Goal: Transaction & Acquisition: Purchase product/service

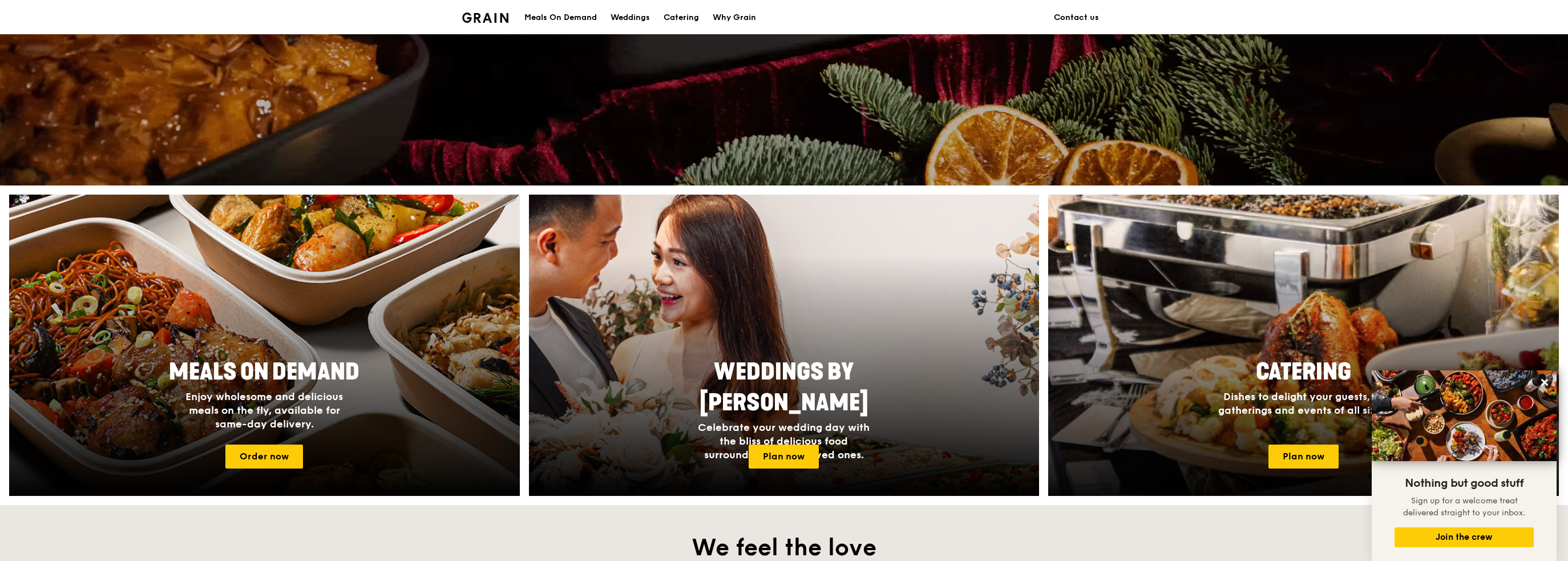
scroll to position [277, 0]
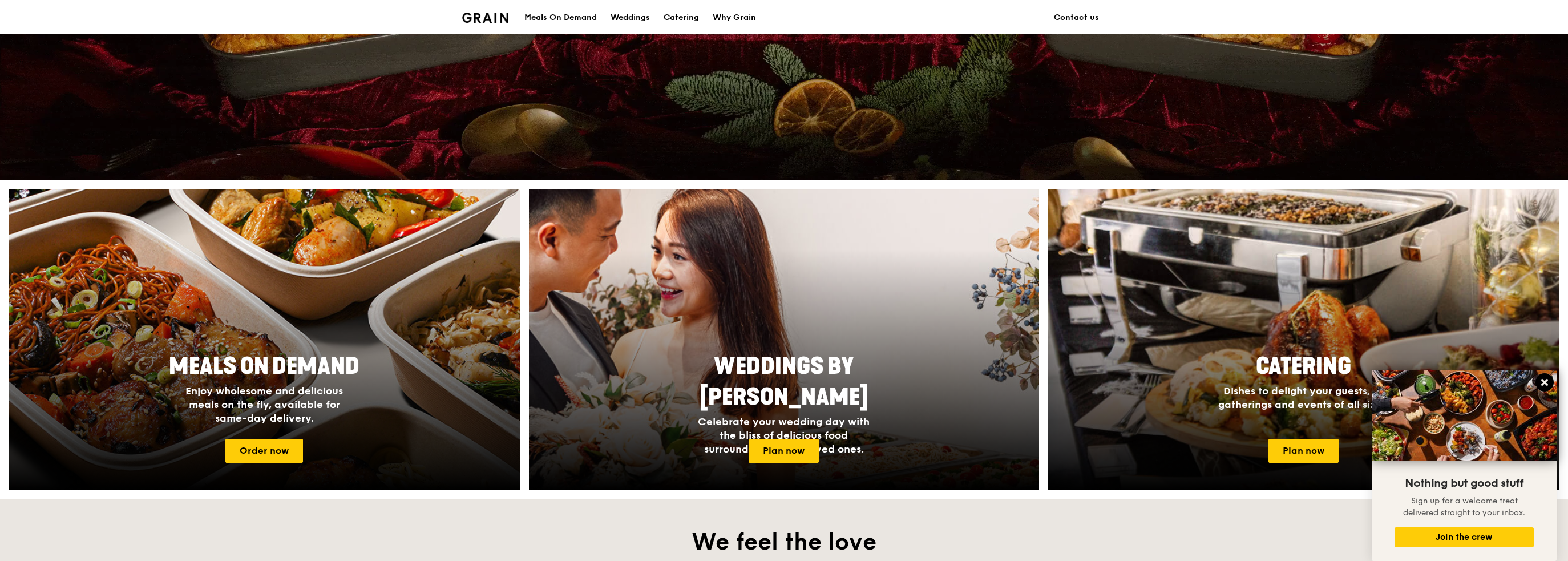
click at [1543, 380] on icon at bounding box center [1544, 383] width 10 height 10
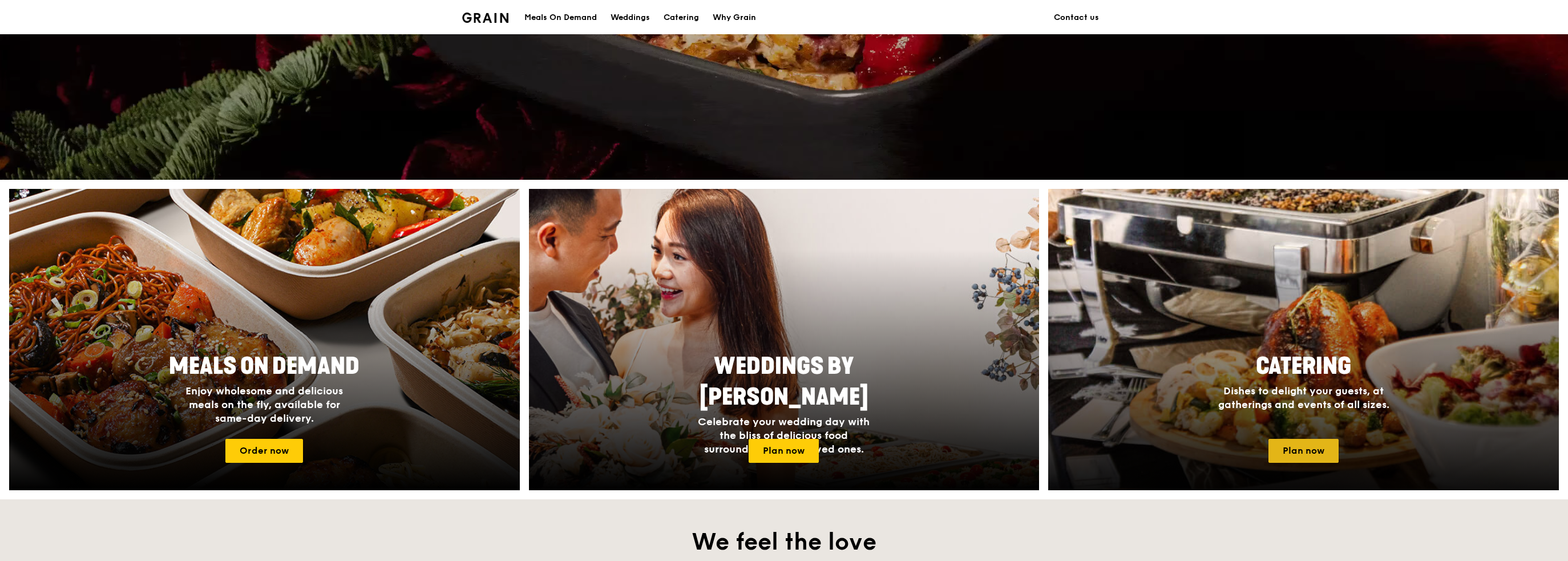
click at [1318, 448] on link "Plan now" at bounding box center [1303, 451] width 70 height 24
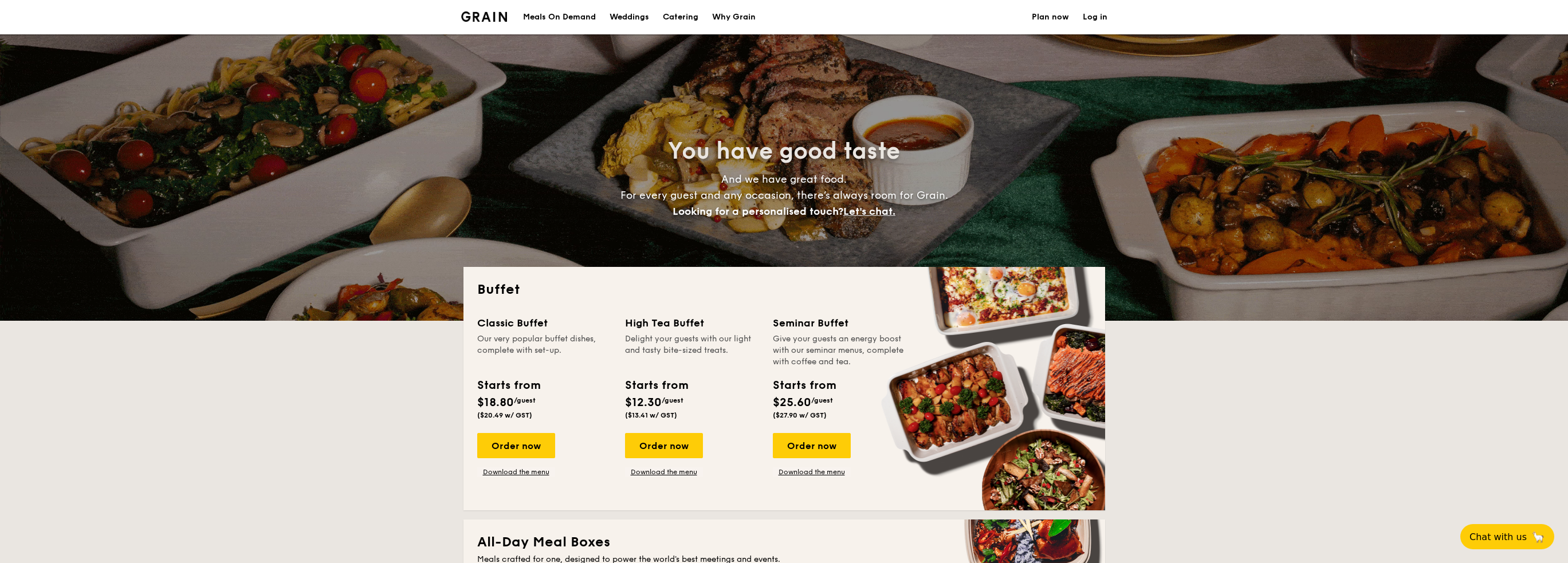
select select
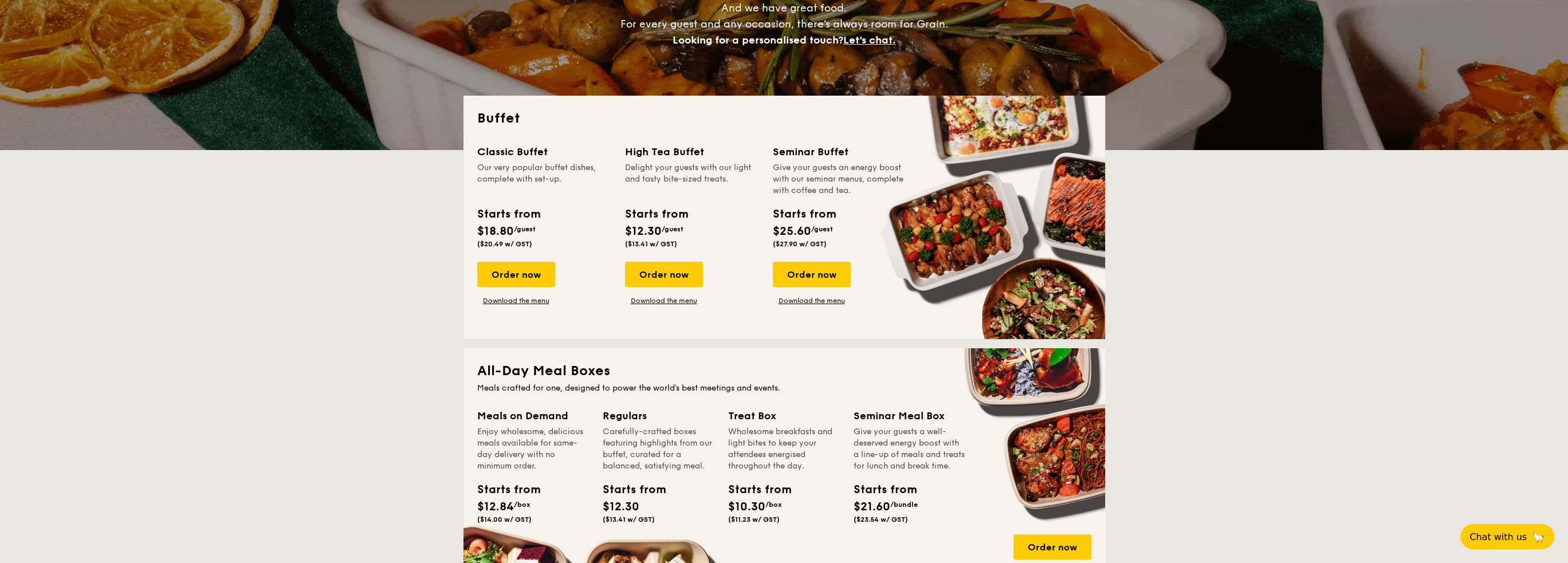
scroll to position [172, 0]
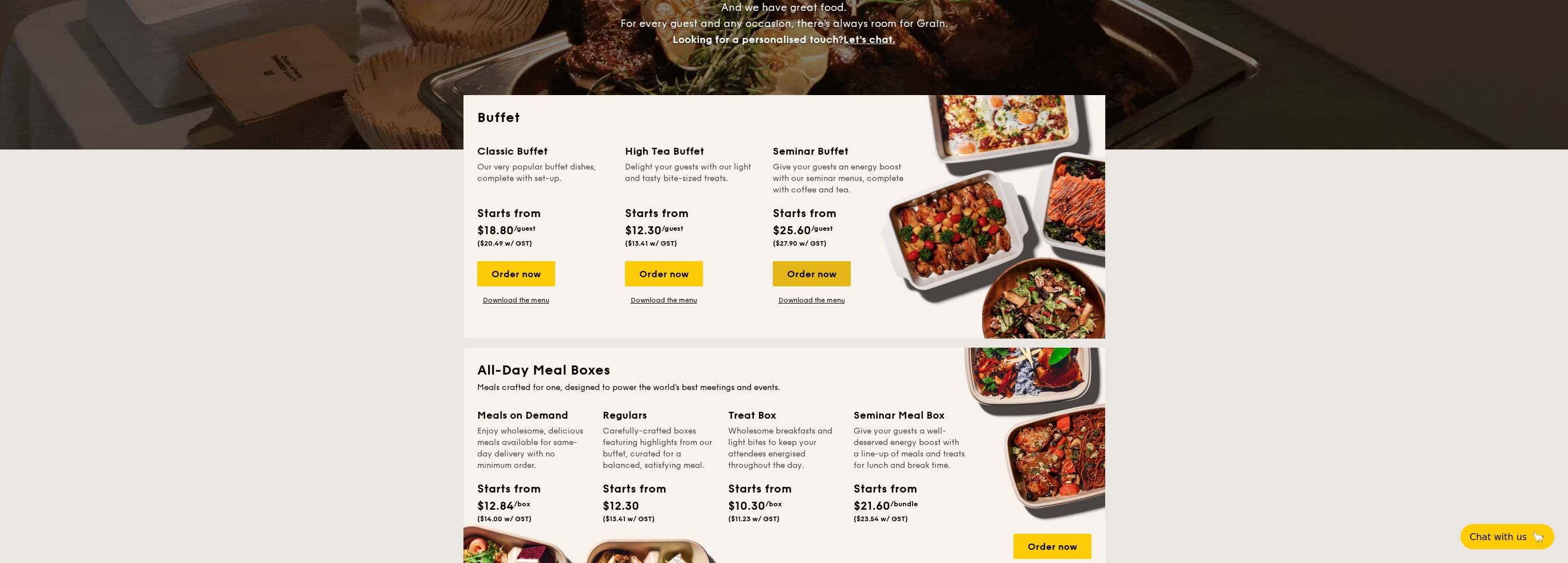
click at [808, 279] on div "Order now" at bounding box center [811, 273] width 78 height 25
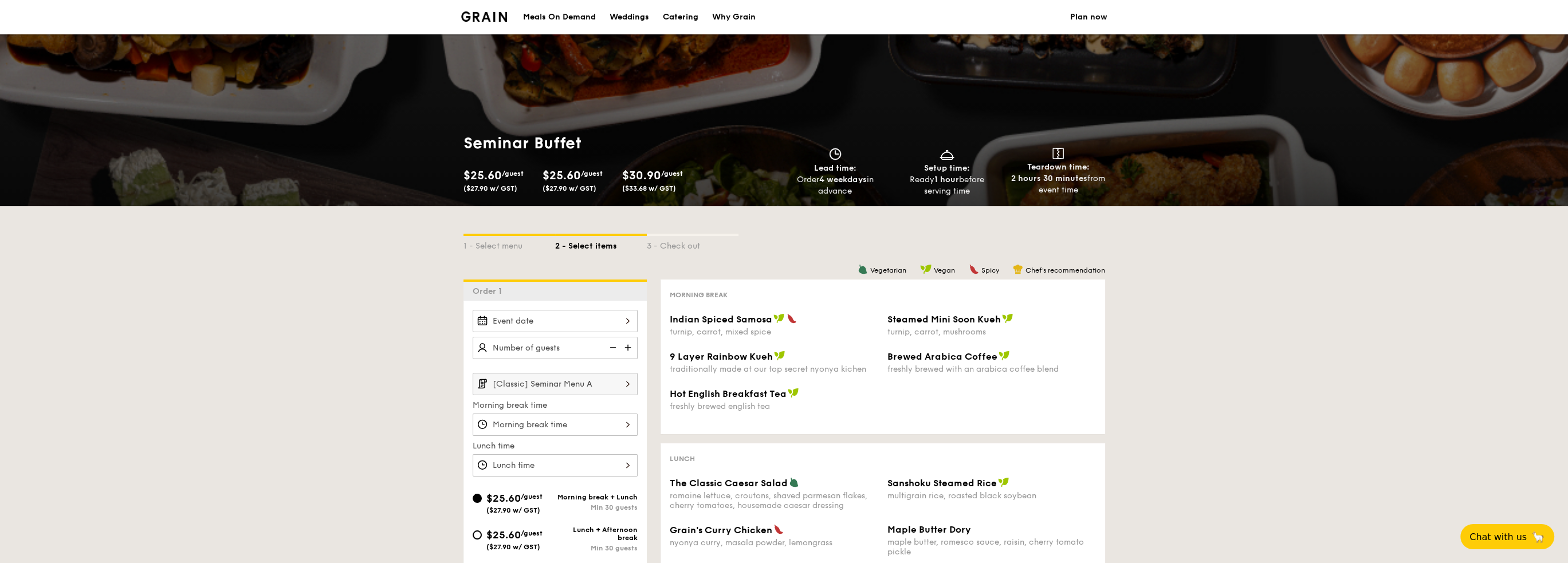
click at [626, 321] on div at bounding box center [555, 321] width 165 height 23
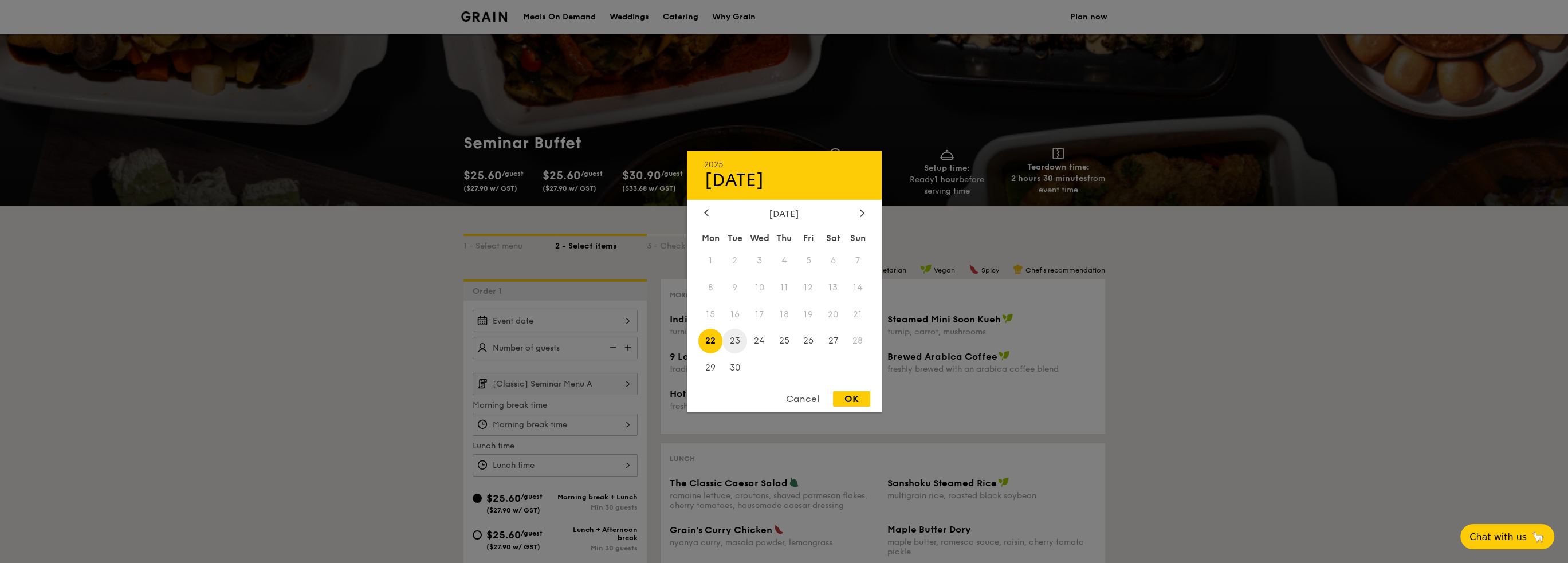
click at [737, 337] on span "23" at bounding box center [735, 341] width 24 height 24
click at [838, 402] on div "OK" at bounding box center [851, 399] width 37 height 15
type input "[DATE]"
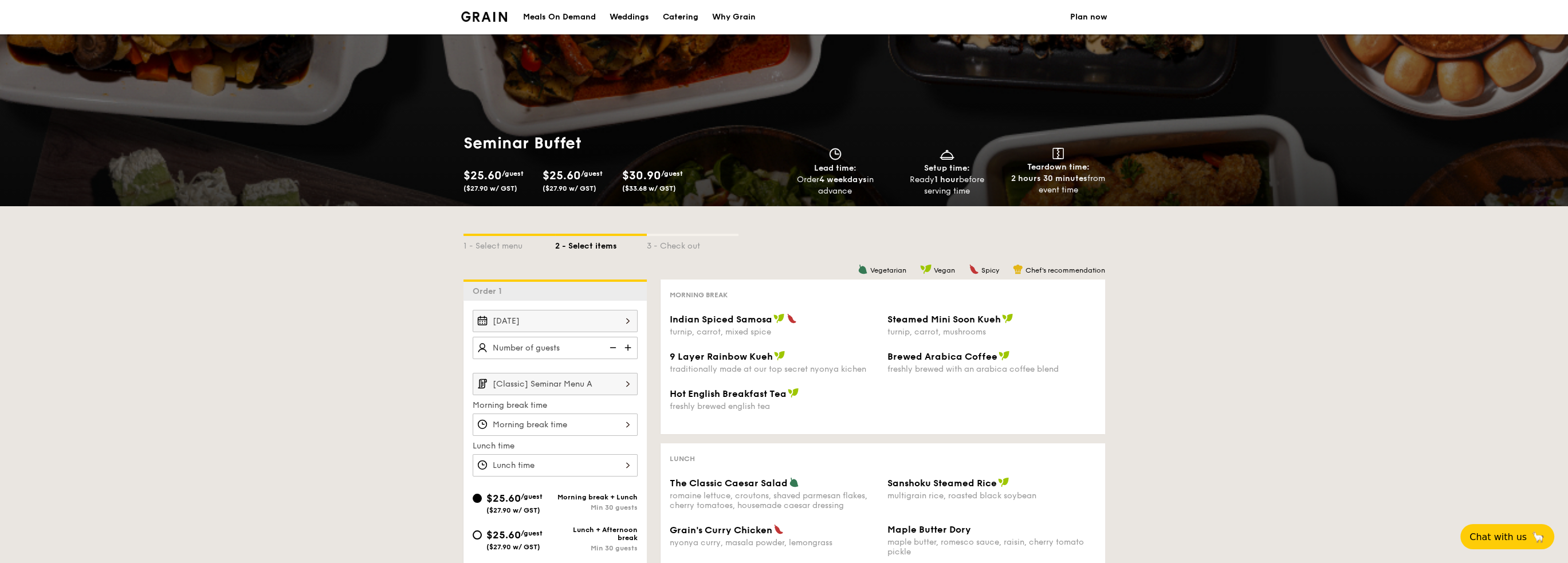
click at [627, 347] on img at bounding box center [629, 348] width 17 height 22
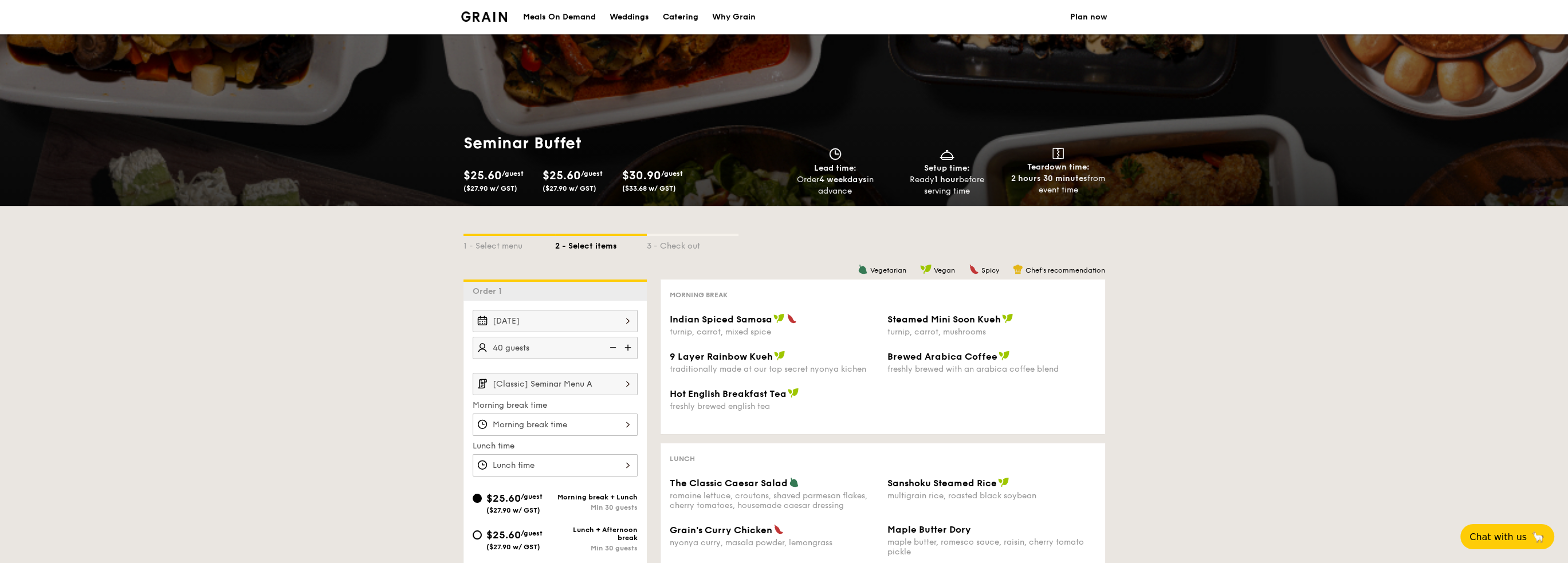
click at [627, 347] on img at bounding box center [629, 348] width 17 height 22
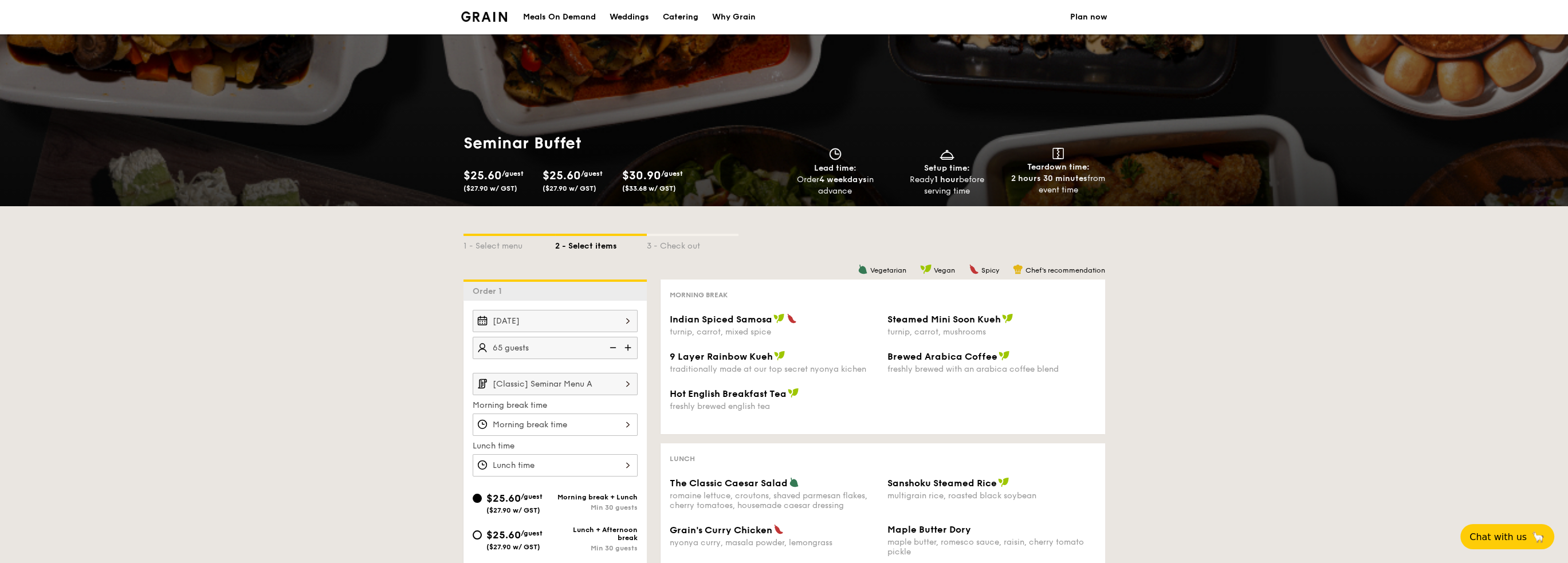
click at [627, 347] on img at bounding box center [629, 348] width 17 height 22
click at [626, 348] on img at bounding box center [629, 348] width 17 height 22
type input "85 guests"
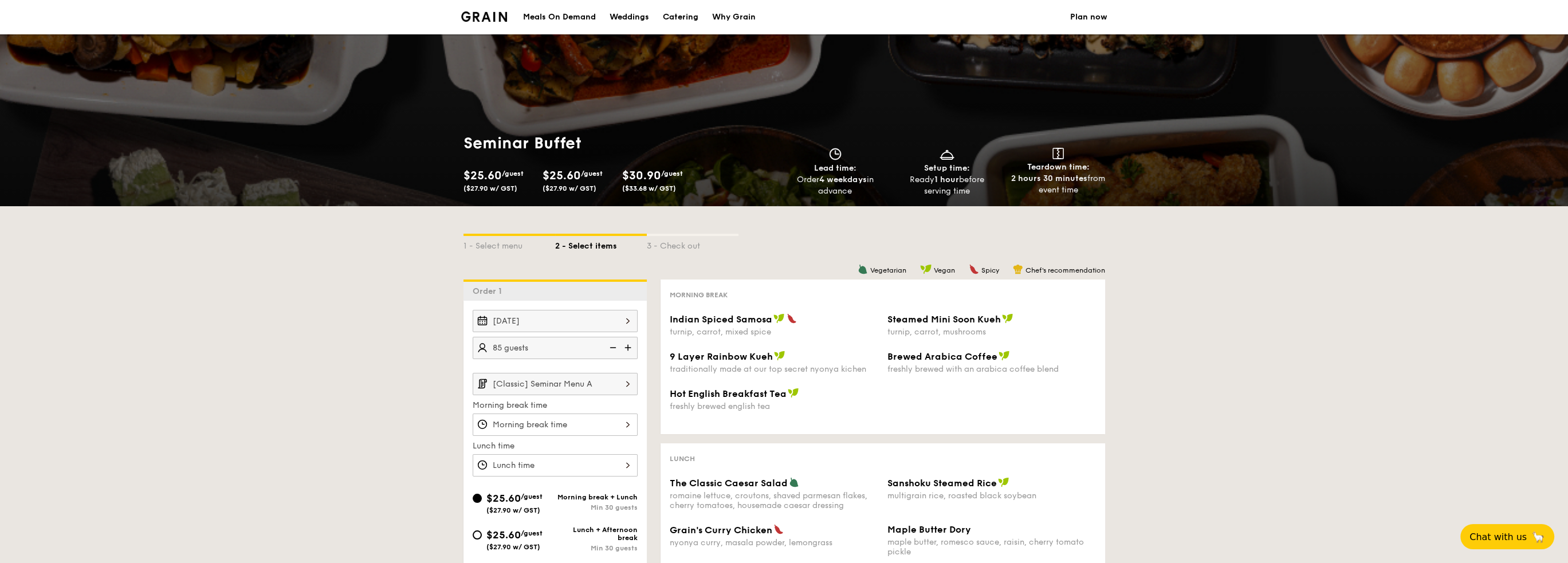
click at [625, 387] on img at bounding box center [628, 384] width 20 height 22
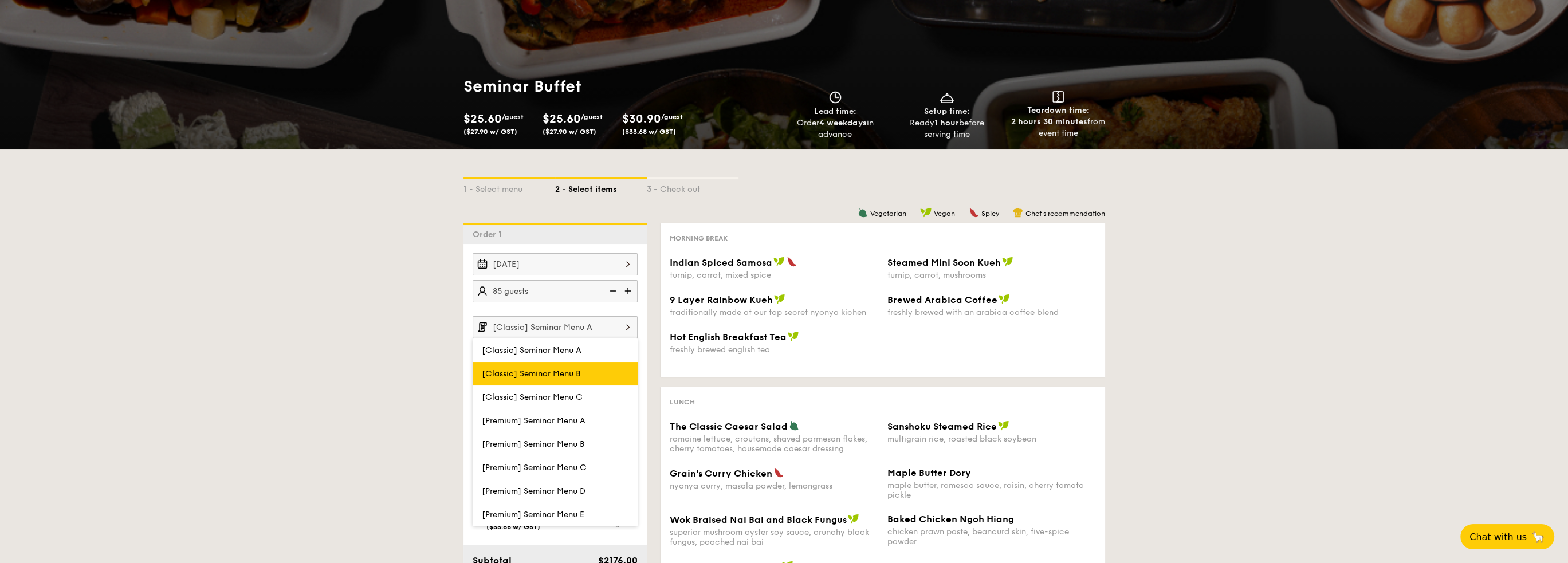
scroll to position [57, 0]
click at [626, 325] on img at bounding box center [628, 327] width 20 height 22
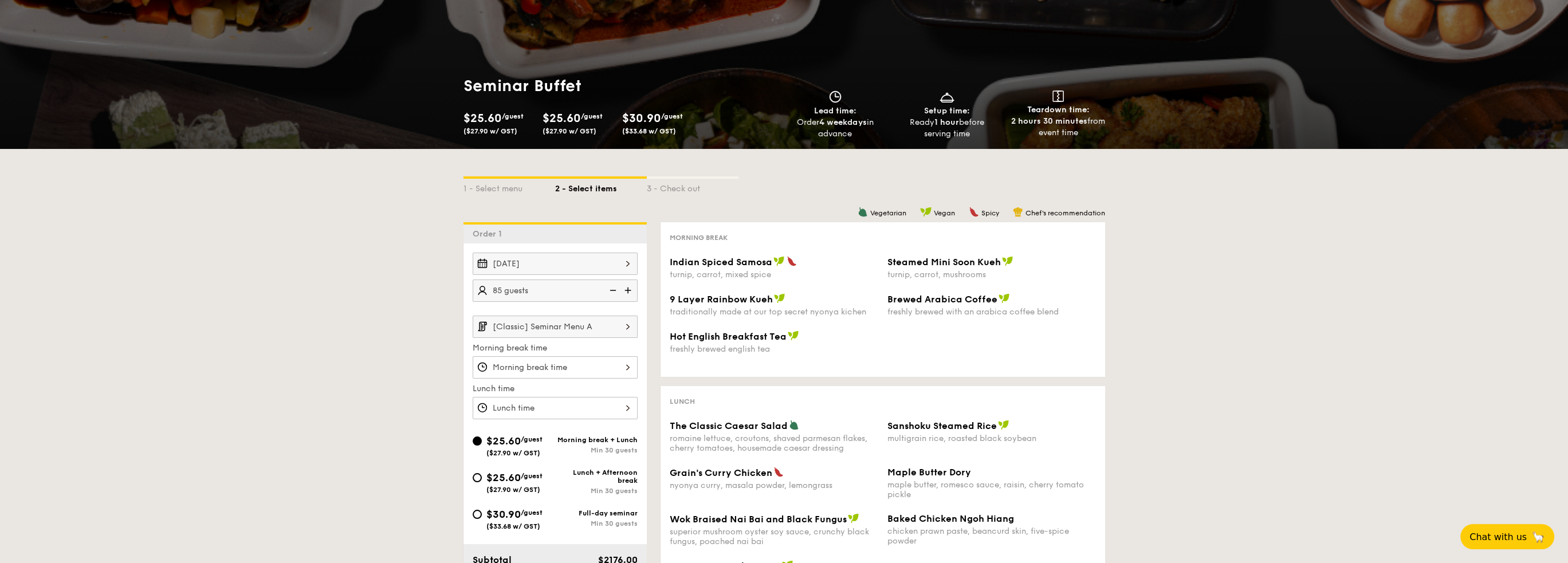
click at [626, 325] on img at bounding box center [628, 327] width 20 height 22
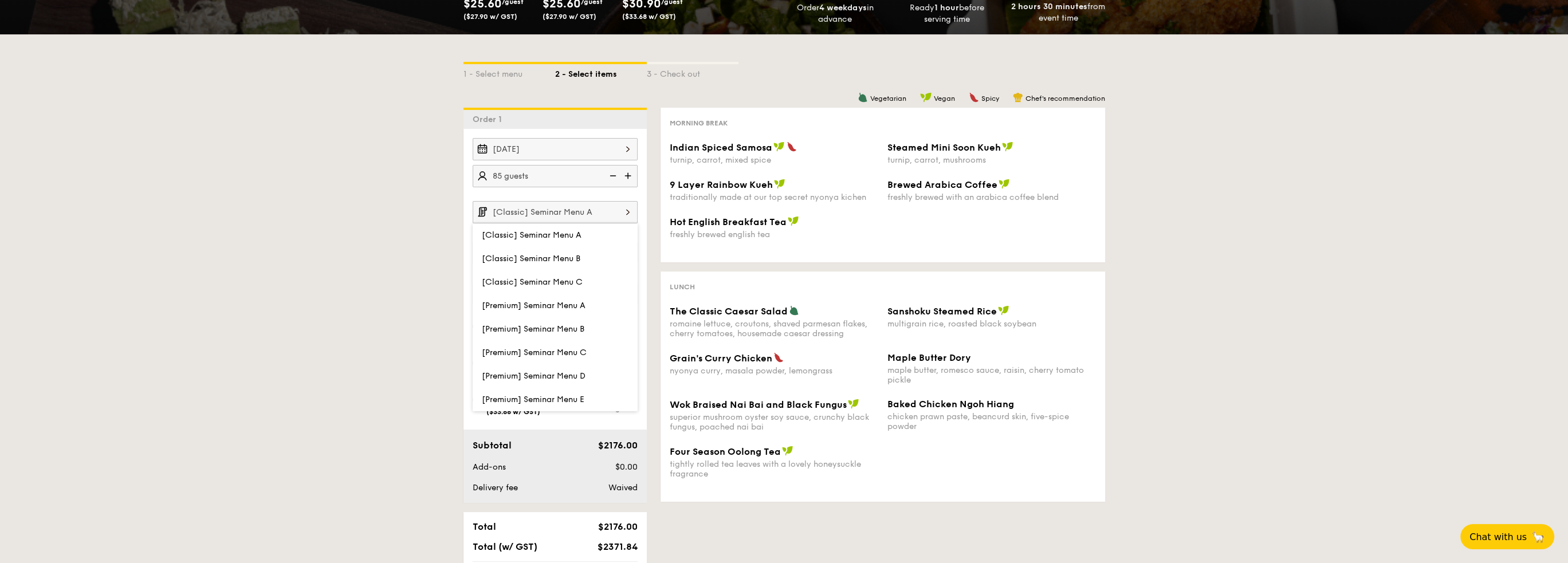
scroll to position [114, 0]
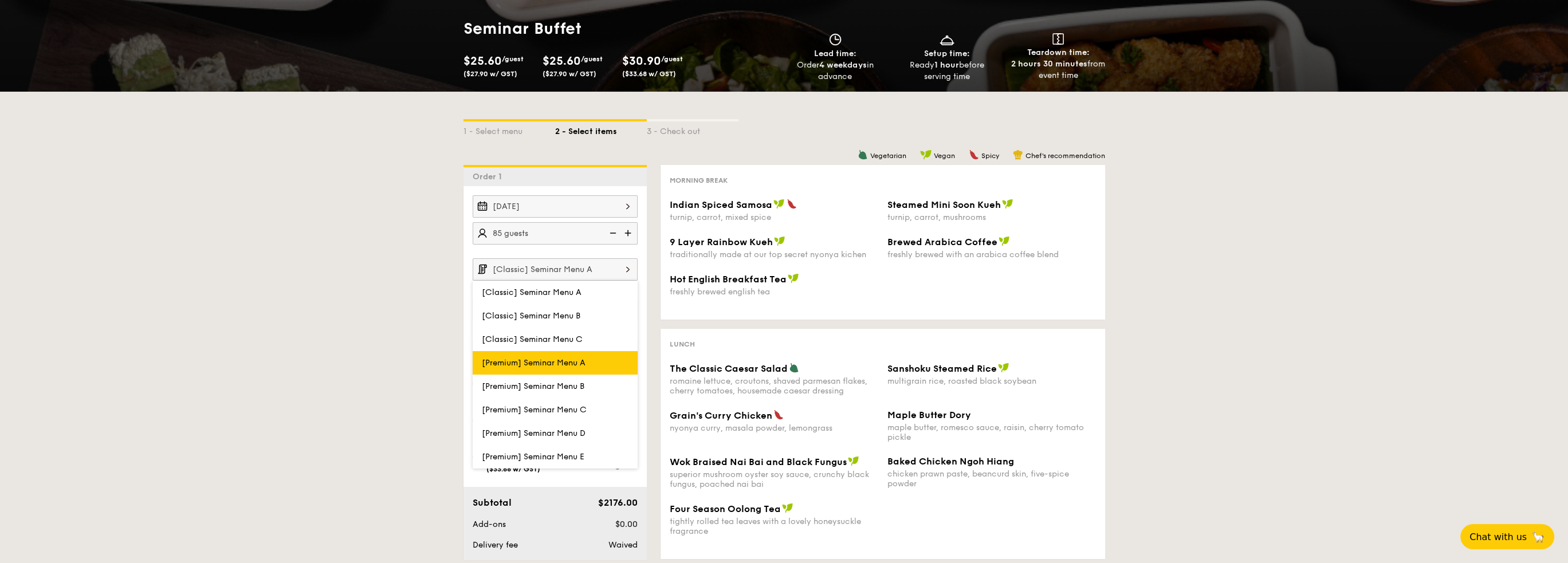
click at [576, 367] on label "[Premium] Seminar Menu A" at bounding box center [555, 363] width 165 height 23
click at [0, 0] on input "[Premium] Seminar Menu A" at bounding box center [0, 0] width 0 height 0
type input "[Premium] Seminar Menu A"
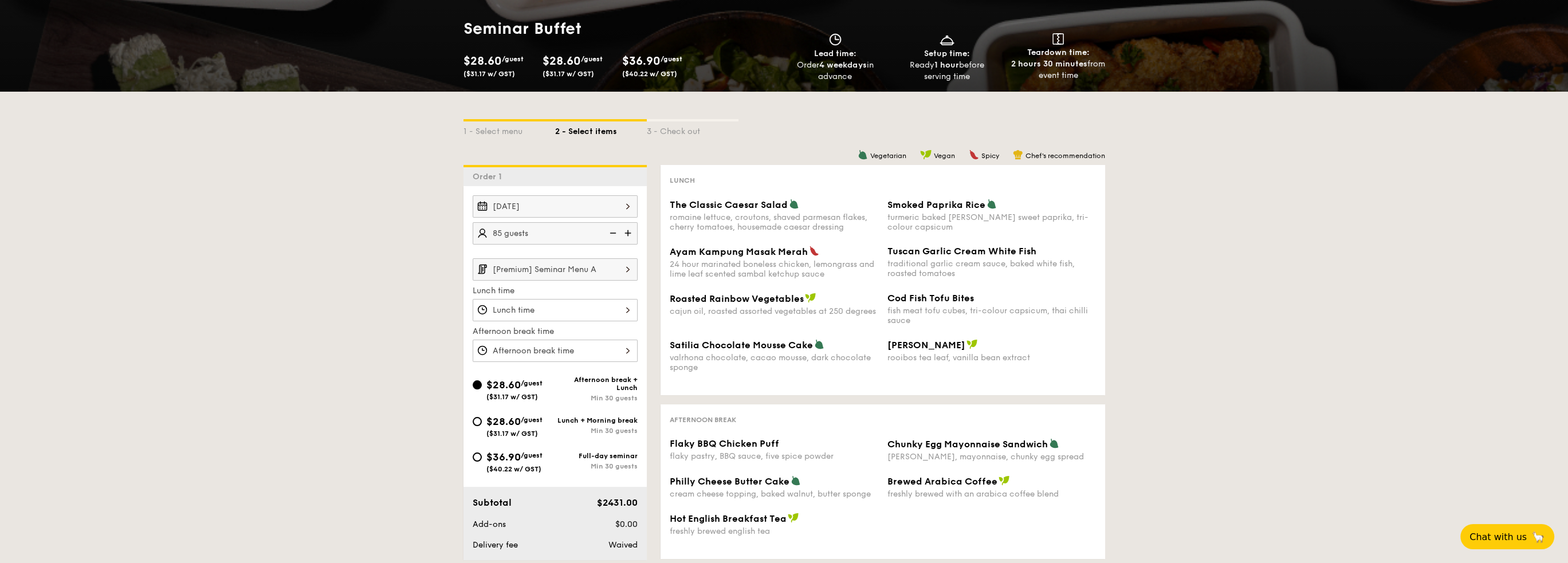
click at [630, 272] on img at bounding box center [628, 270] width 20 height 22
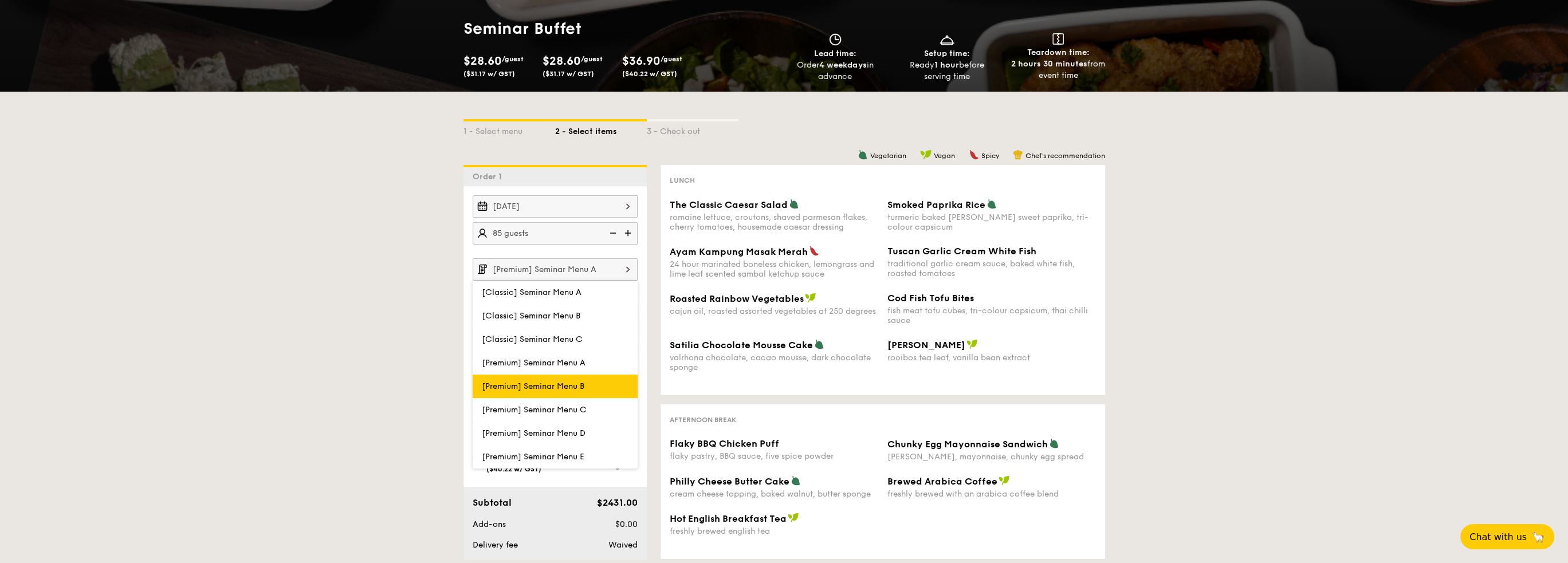
click at [568, 385] on span "[Premium] Seminar Menu B" at bounding box center [533, 386] width 103 height 10
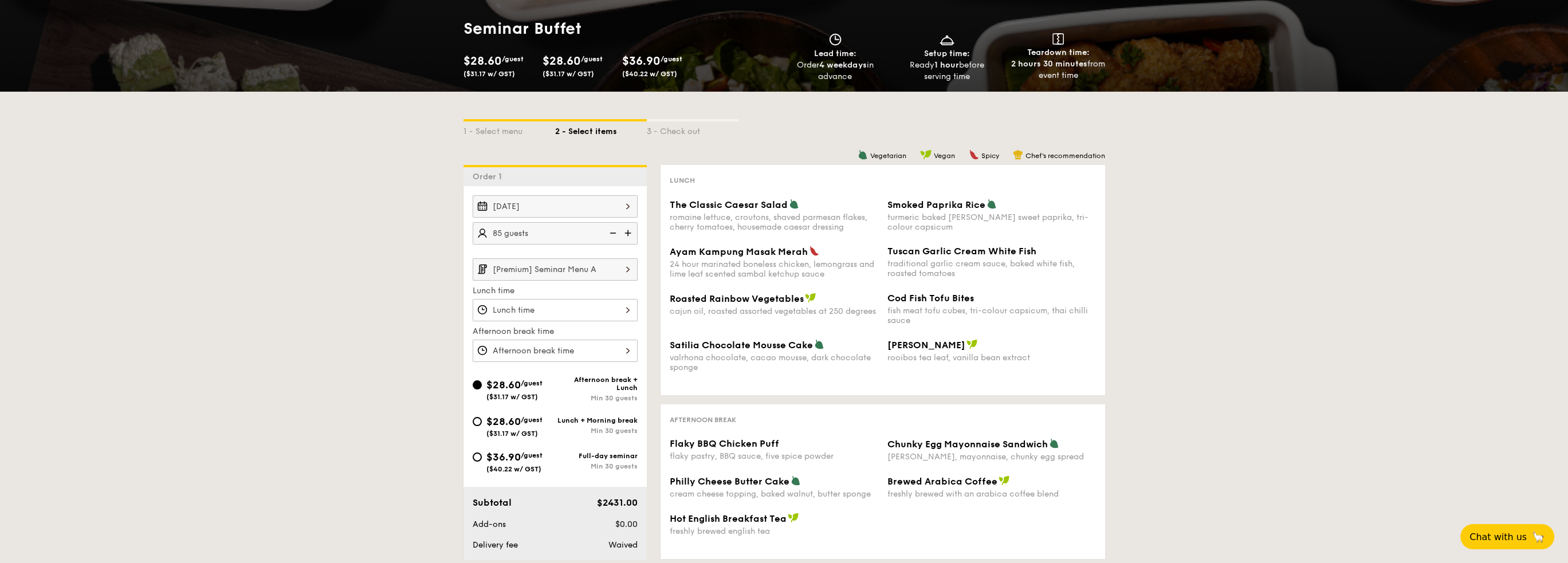
click at [625, 269] on img at bounding box center [628, 270] width 20 height 22
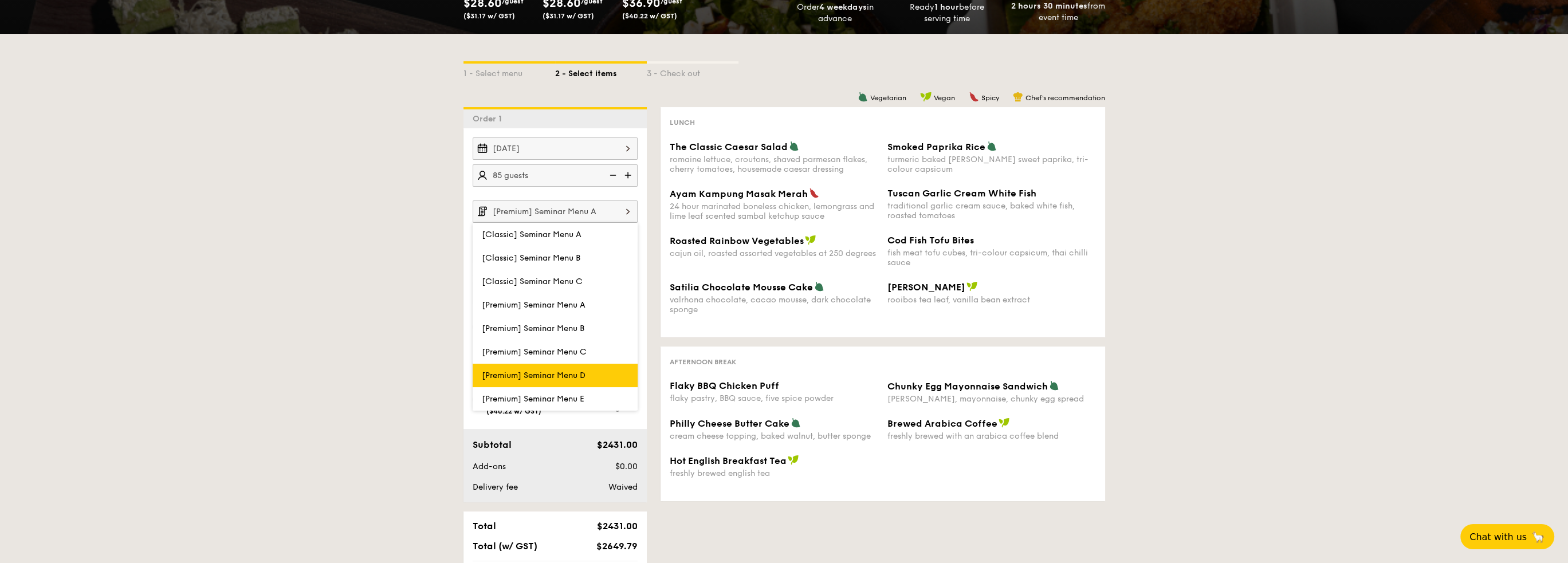
scroll to position [172, 0]
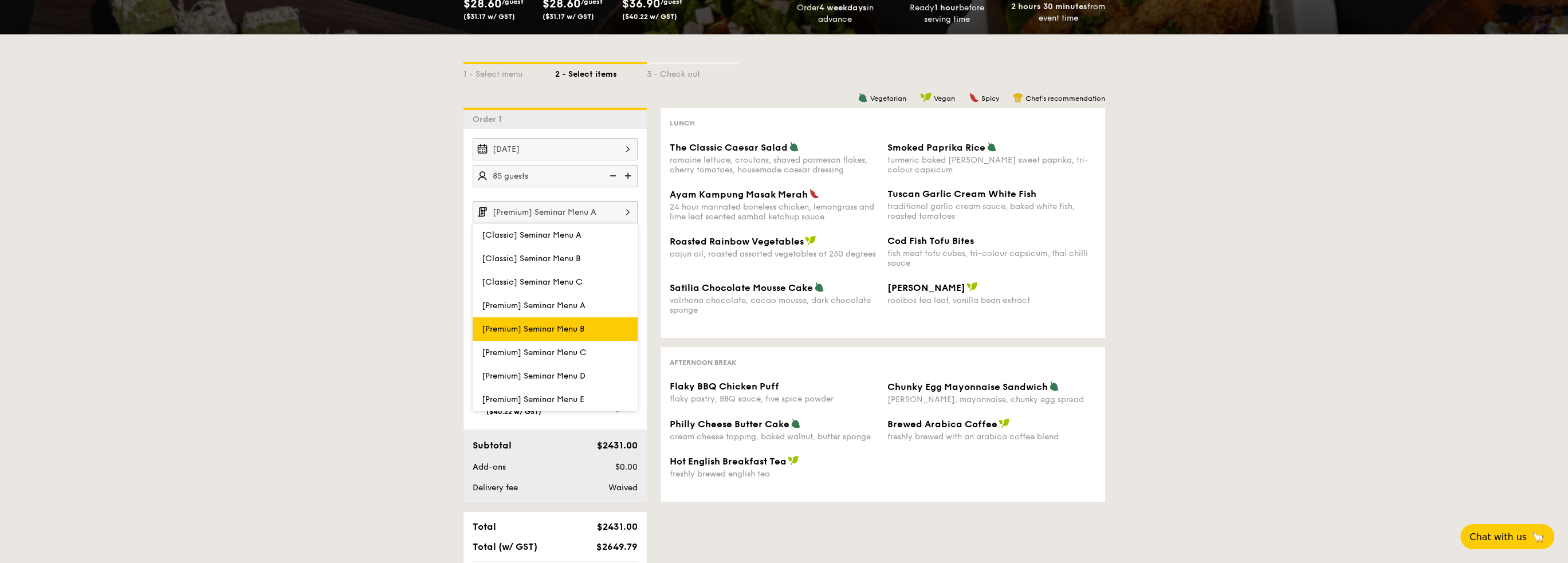
click at [579, 325] on span "[Premium] Seminar Menu B" at bounding box center [533, 329] width 103 height 10
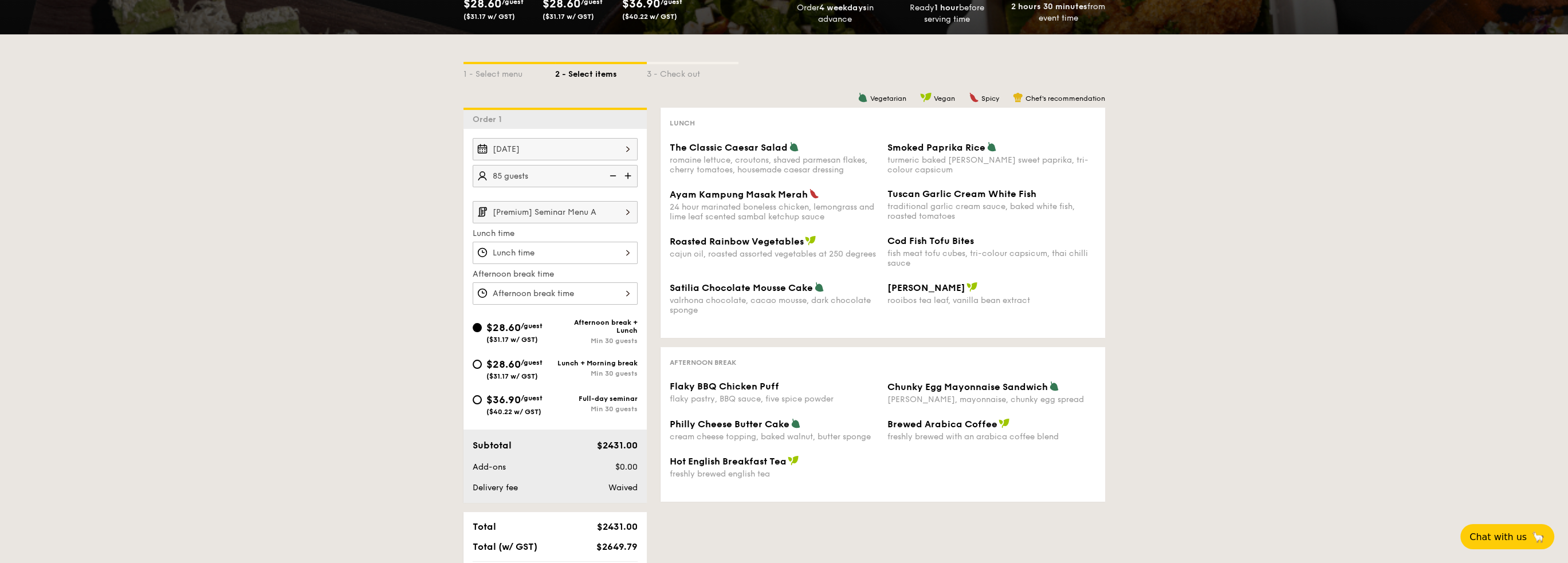
click at [490, 210] on input "[Premium] Seminar Menu A" at bounding box center [555, 212] width 165 height 23
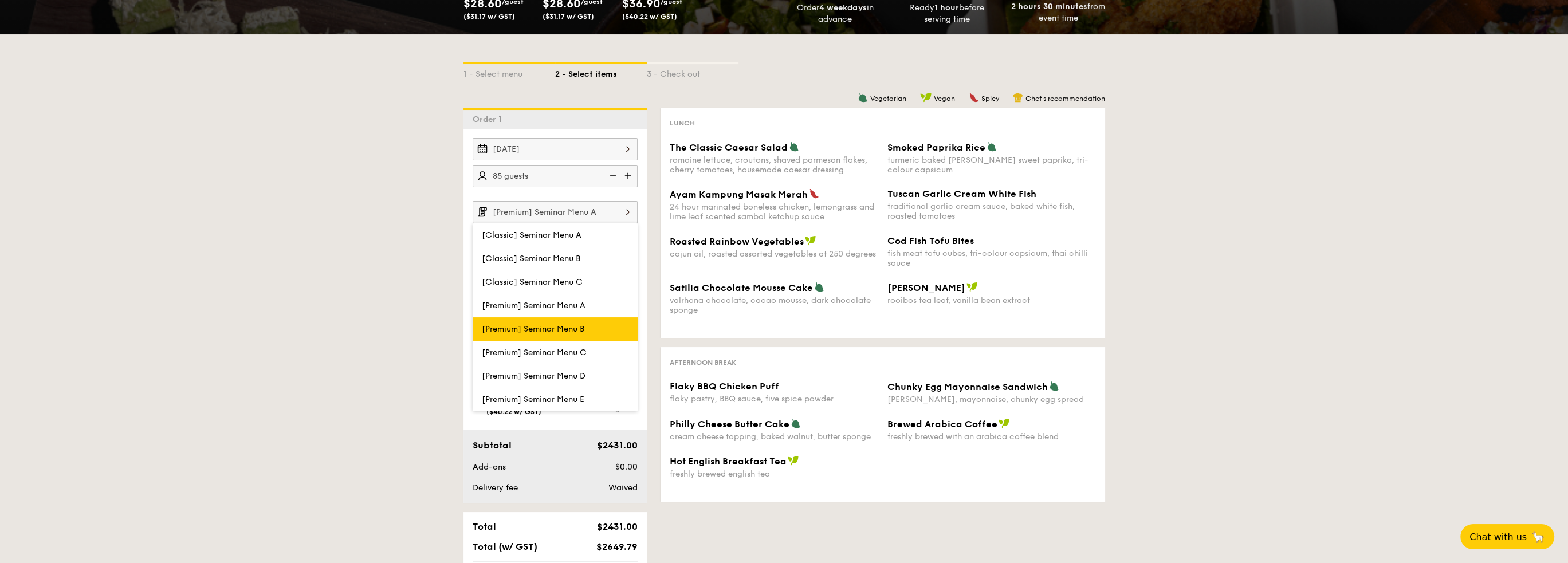
click at [486, 325] on span "[Premium] Seminar Menu B" at bounding box center [533, 329] width 103 height 10
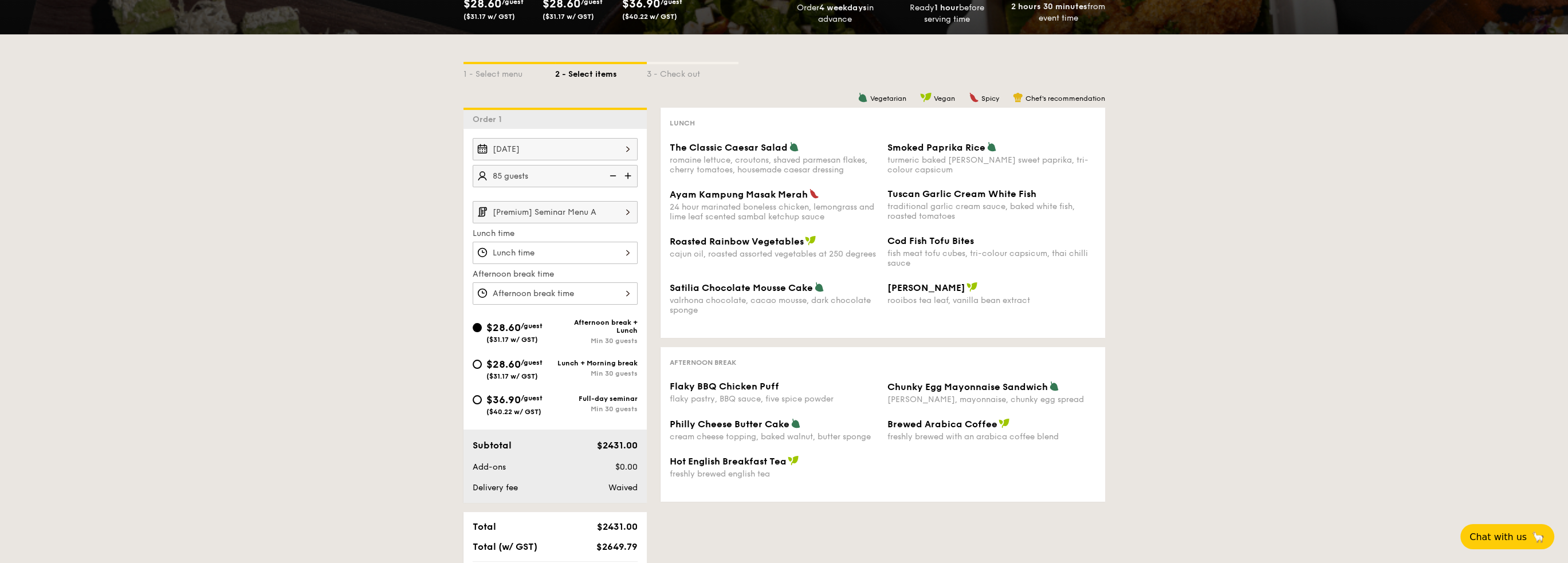
click at [623, 211] on img at bounding box center [628, 212] width 20 height 22
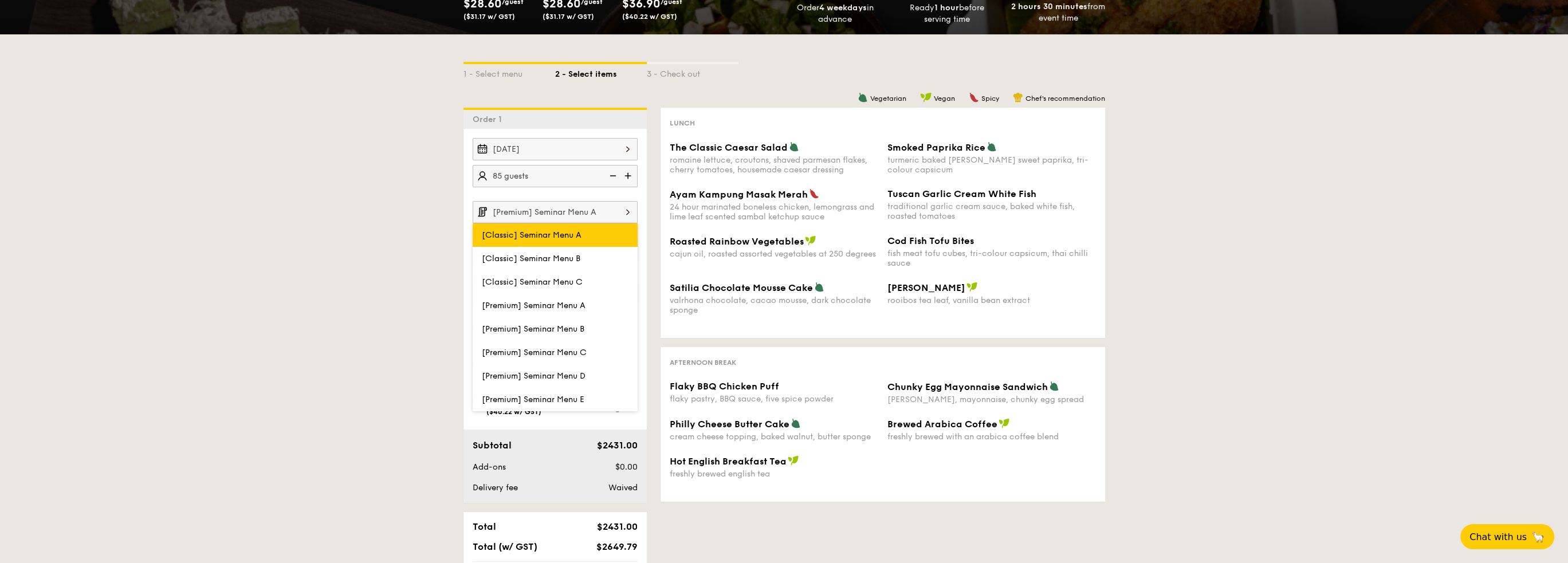
click at [554, 238] on span "[Classic] Seminar Menu A" at bounding box center [531, 235] width 100 height 10
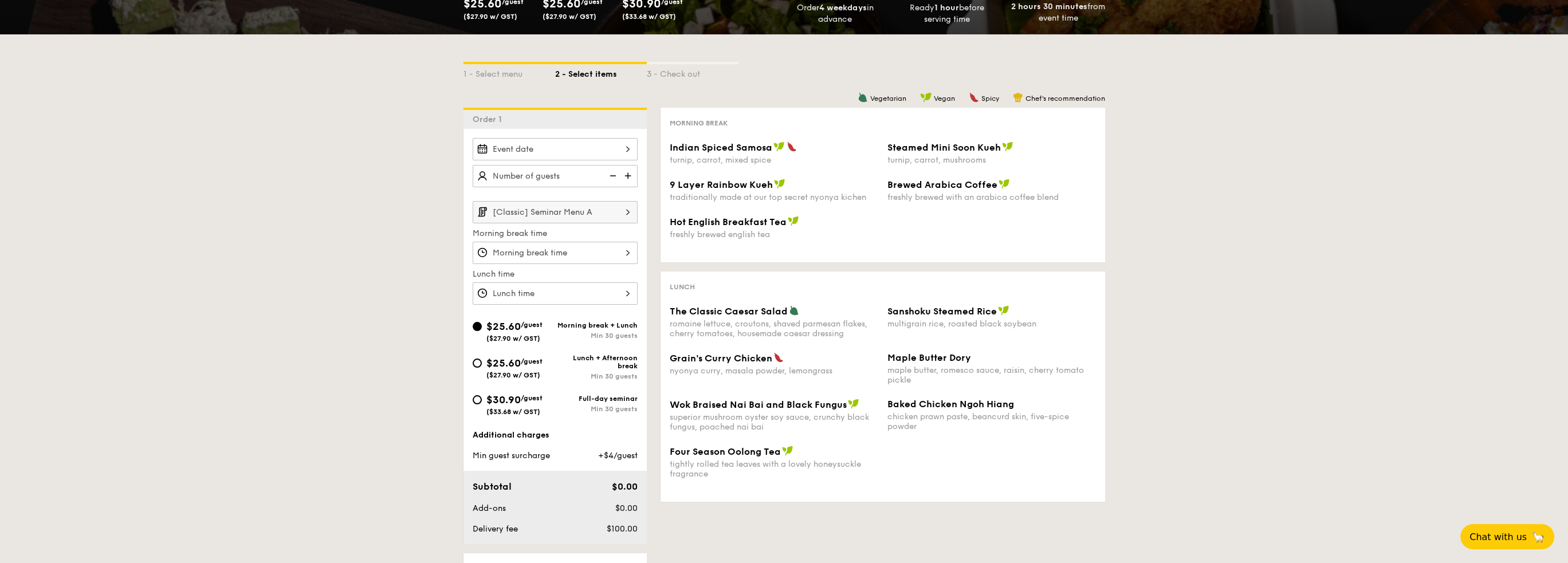
click at [625, 216] on img at bounding box center [628, 212] width 20 height 22
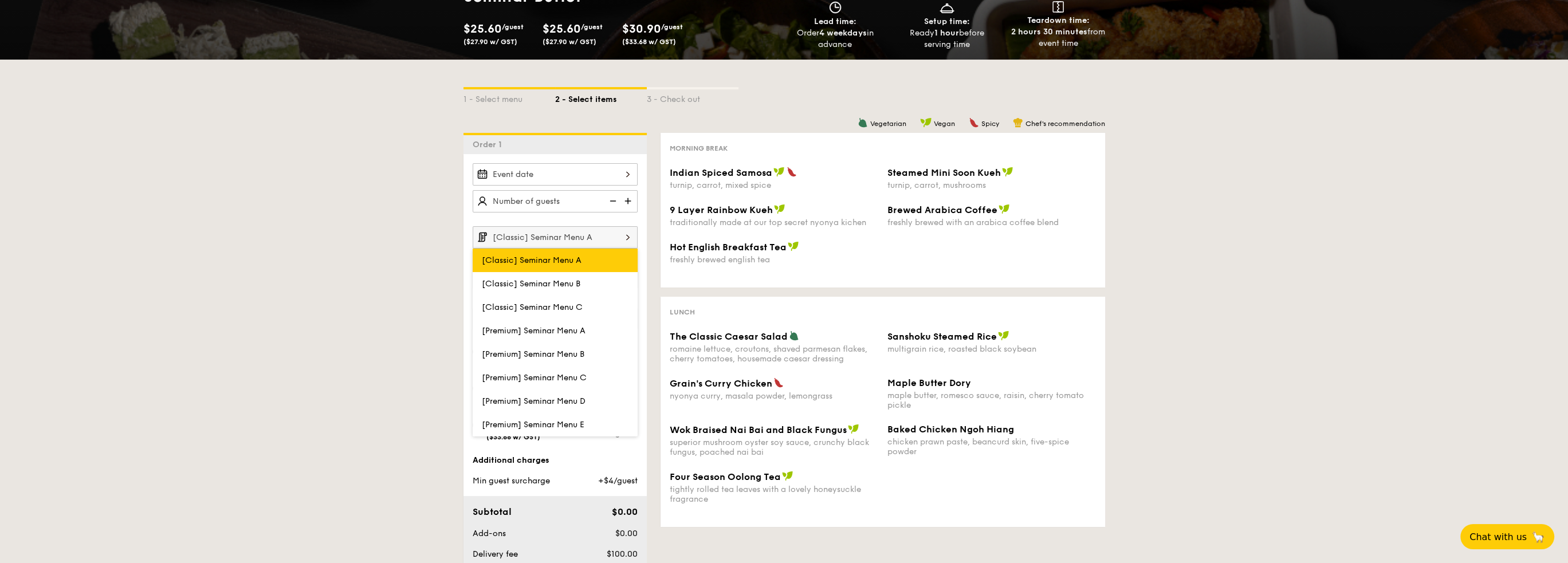
scroll to position [114, 0]
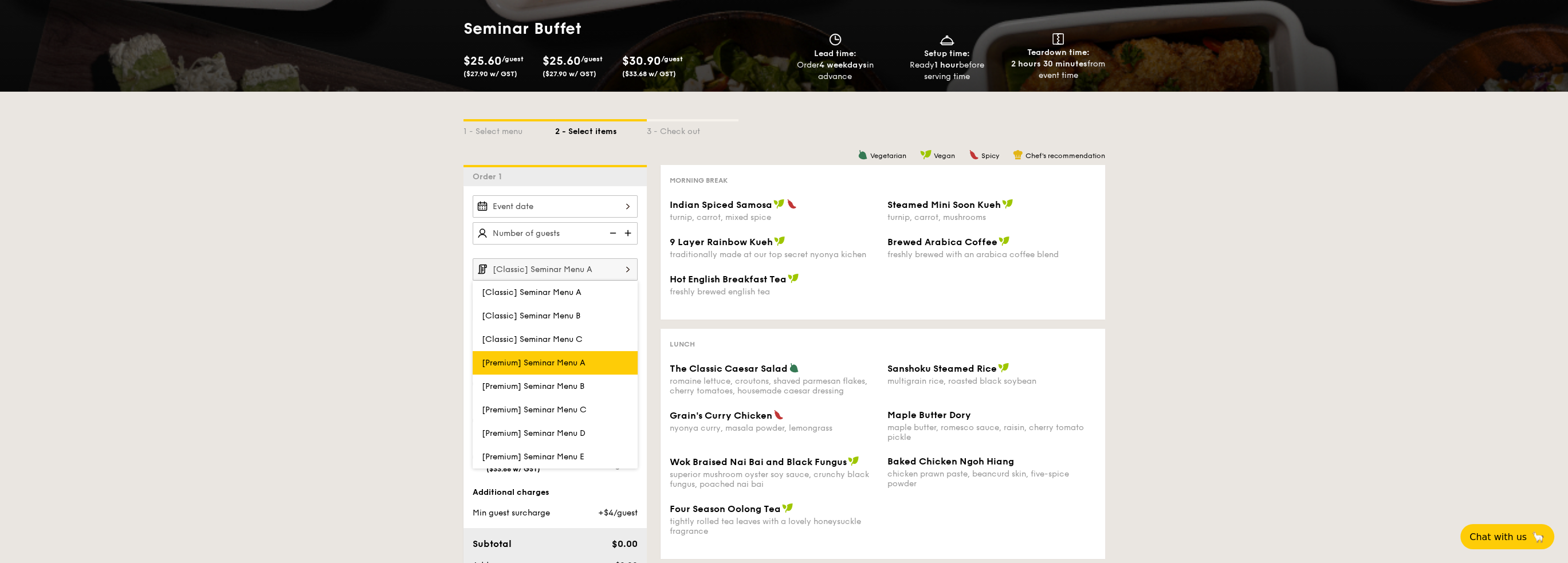
click at [563, 355] on label "[Premium] Seminar Menu A" at bounding box center [555, 363] width 165 height 23
click at [0, 0] on input "[Premium] Seminar Menu A" at bounding box center [0, 0] width 0 height 0
type input "[Premium] Seminar Menu A"
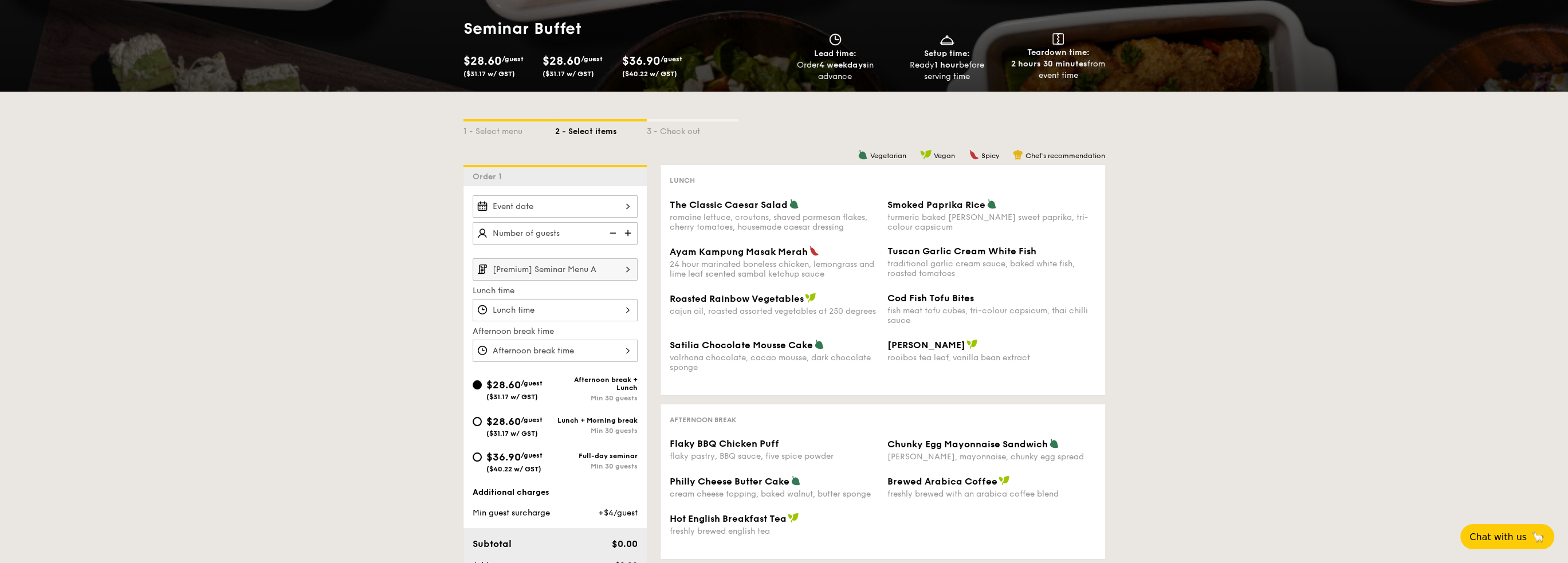
select select
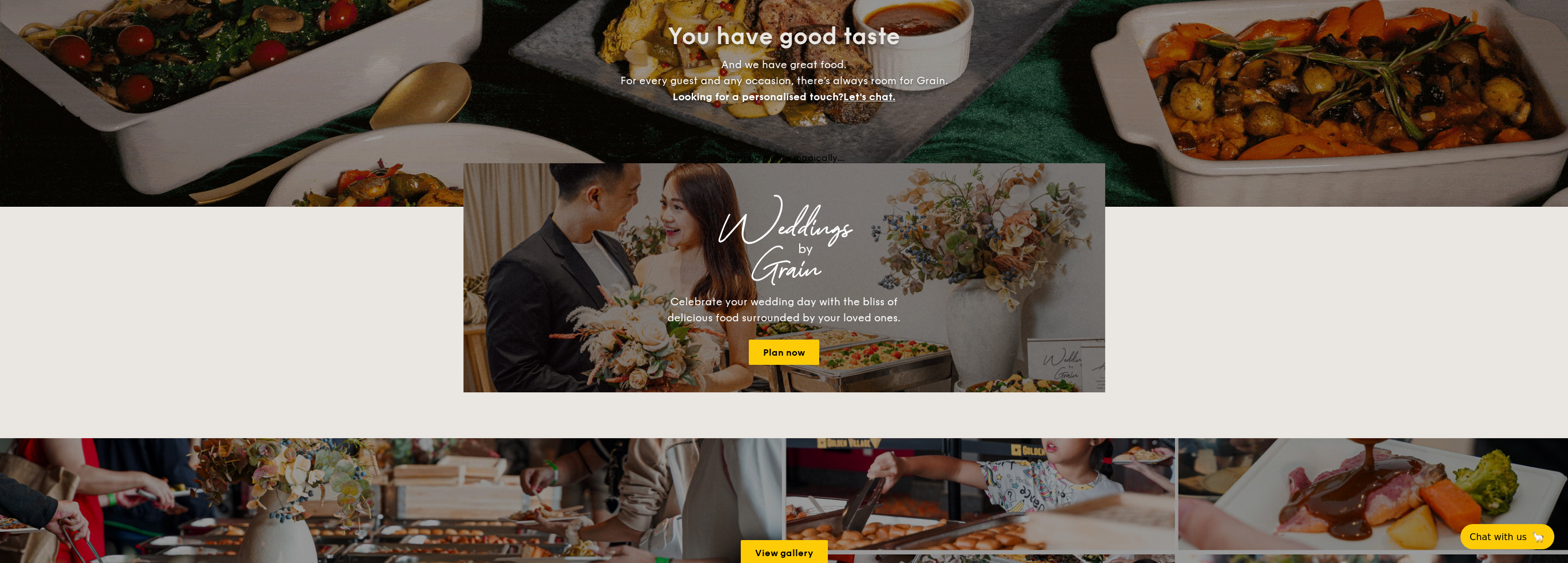
scroll to position [172, 0]
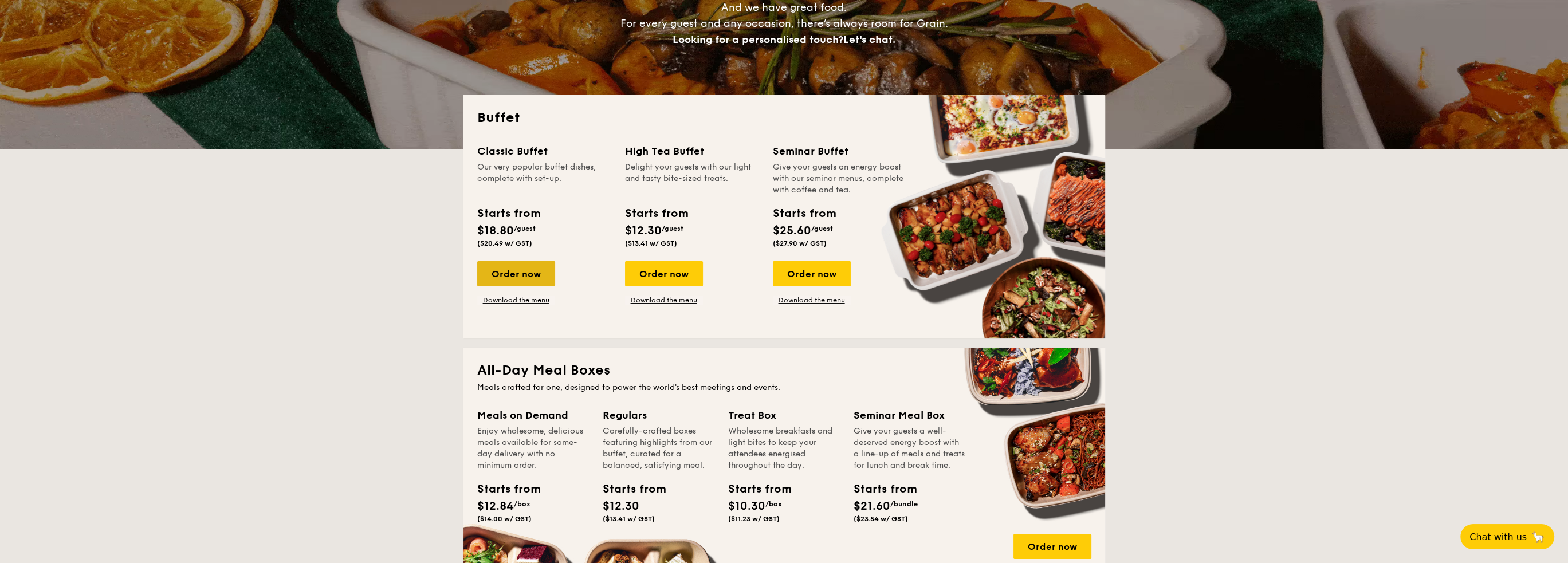
click at [527, 270] on div "Order now" at bounding box center [516, 273] width 78 height 25
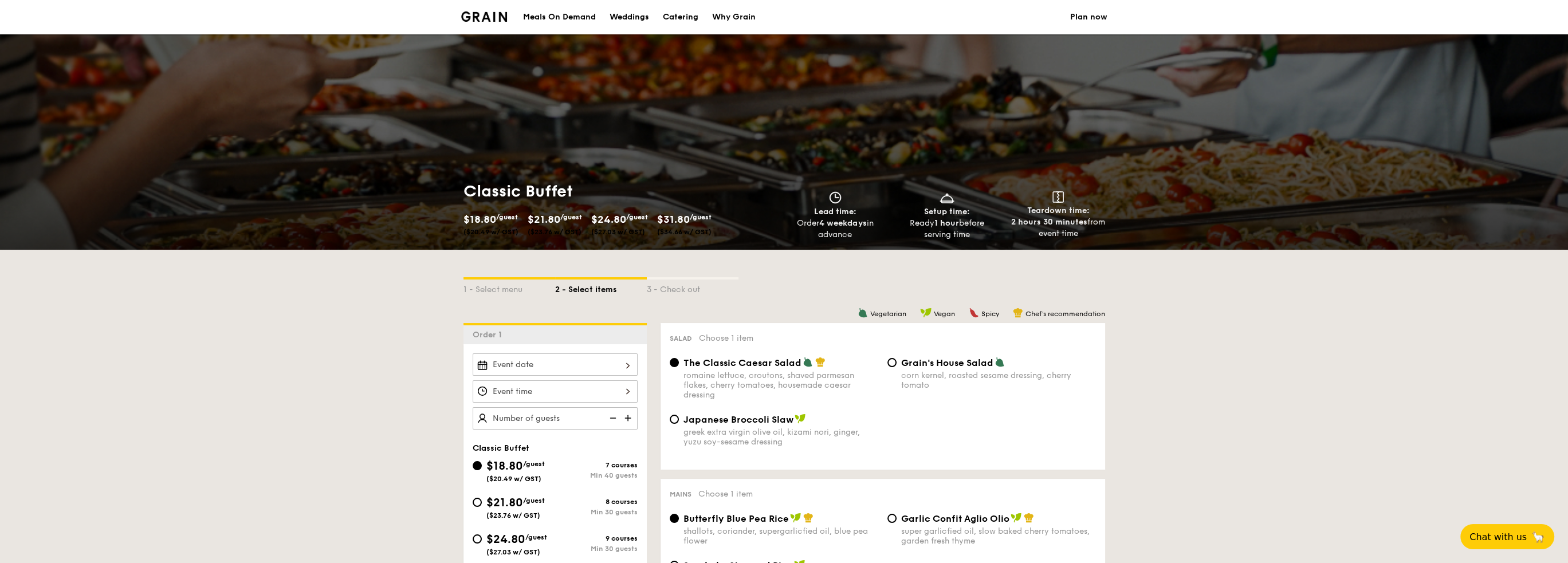
click at [625, 365] on div at bounding box center [555, 364] width 165 height 23
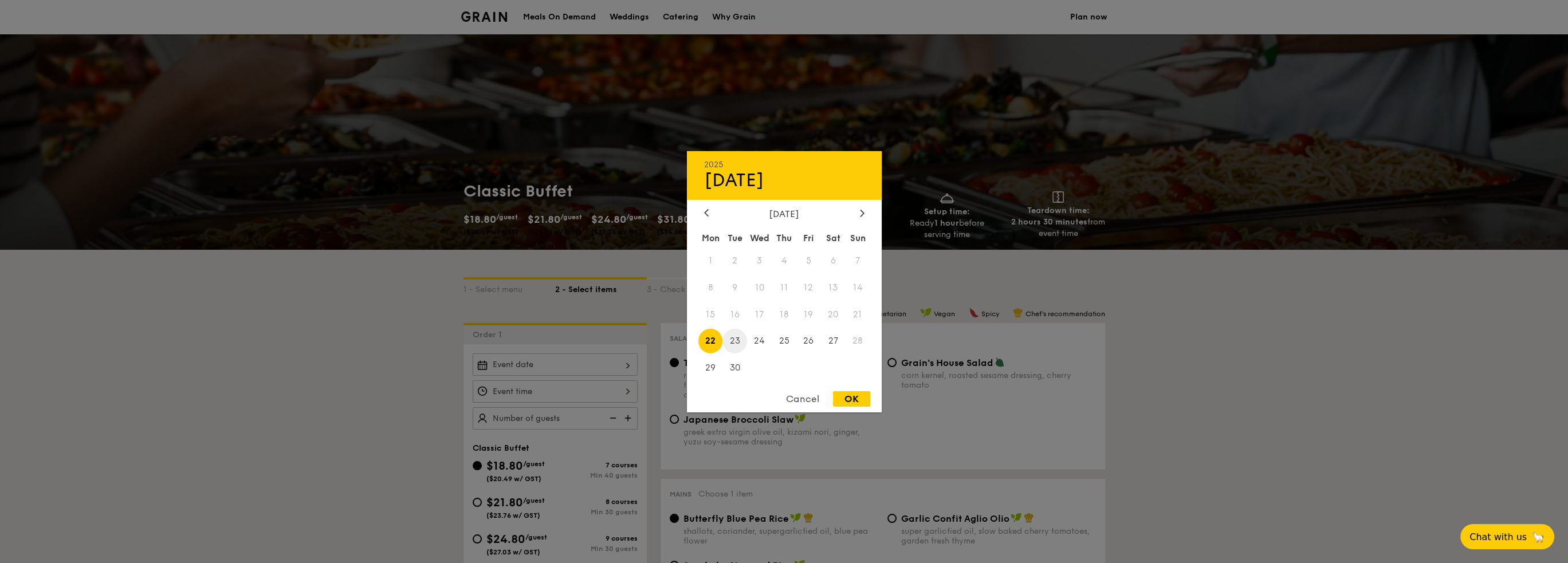
click at [730, 344] on span "23" at bounding box center [735, 341] width 24 height 24
click at [865, 398] on div "OK" at bounding box center [851, 399] width 37 height 15
type input "[DATE]"
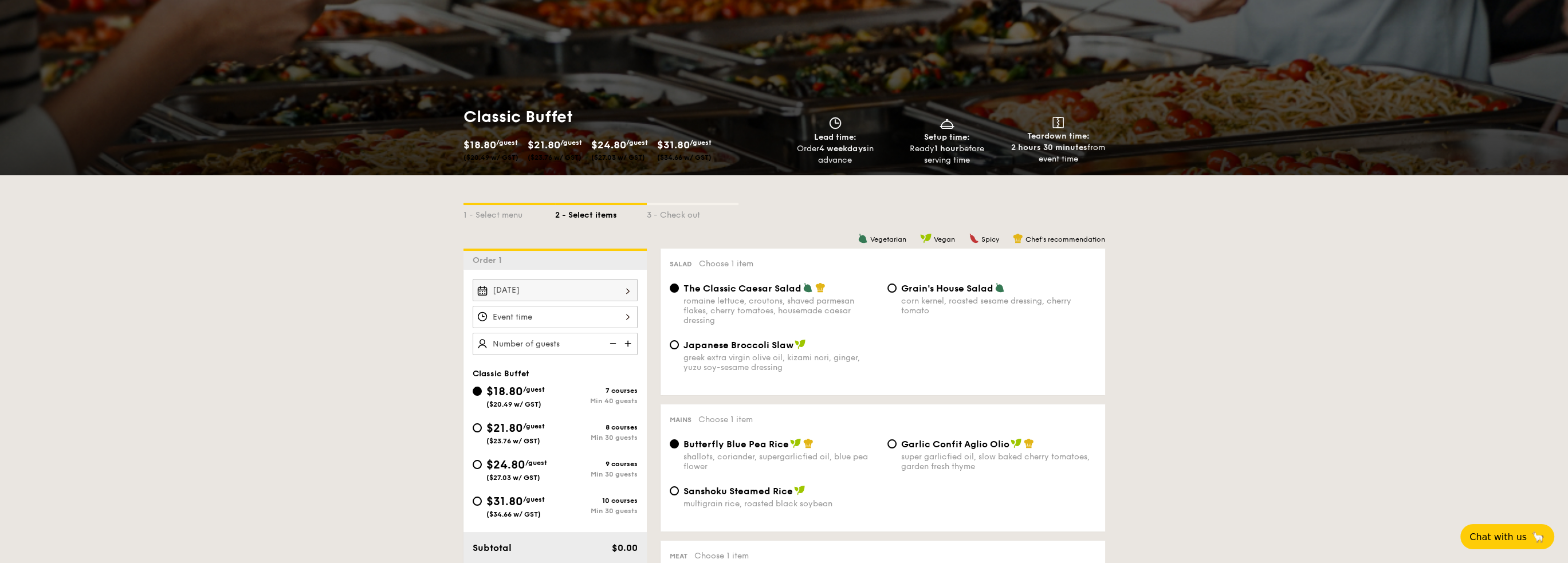
scroll to position [114, 0]
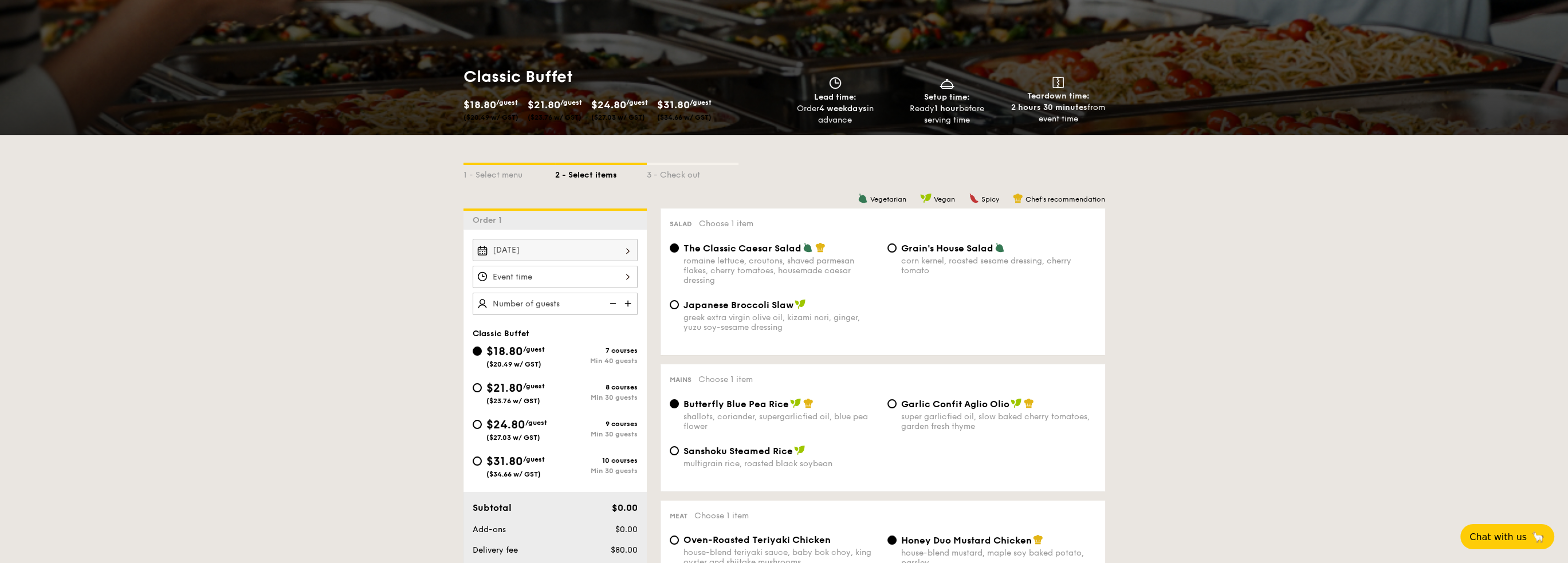
click at [623, 279] on div at bounding box center [555, 277] width 165 height 23
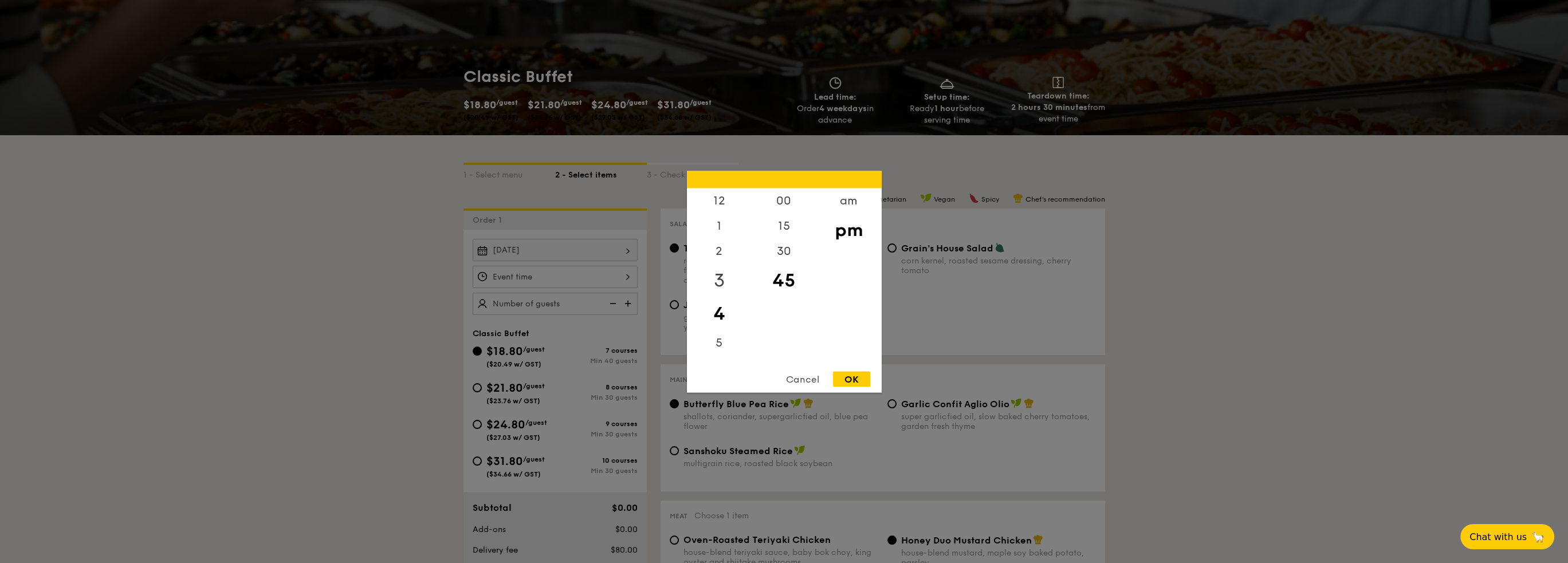
scroll to position [57, 0]
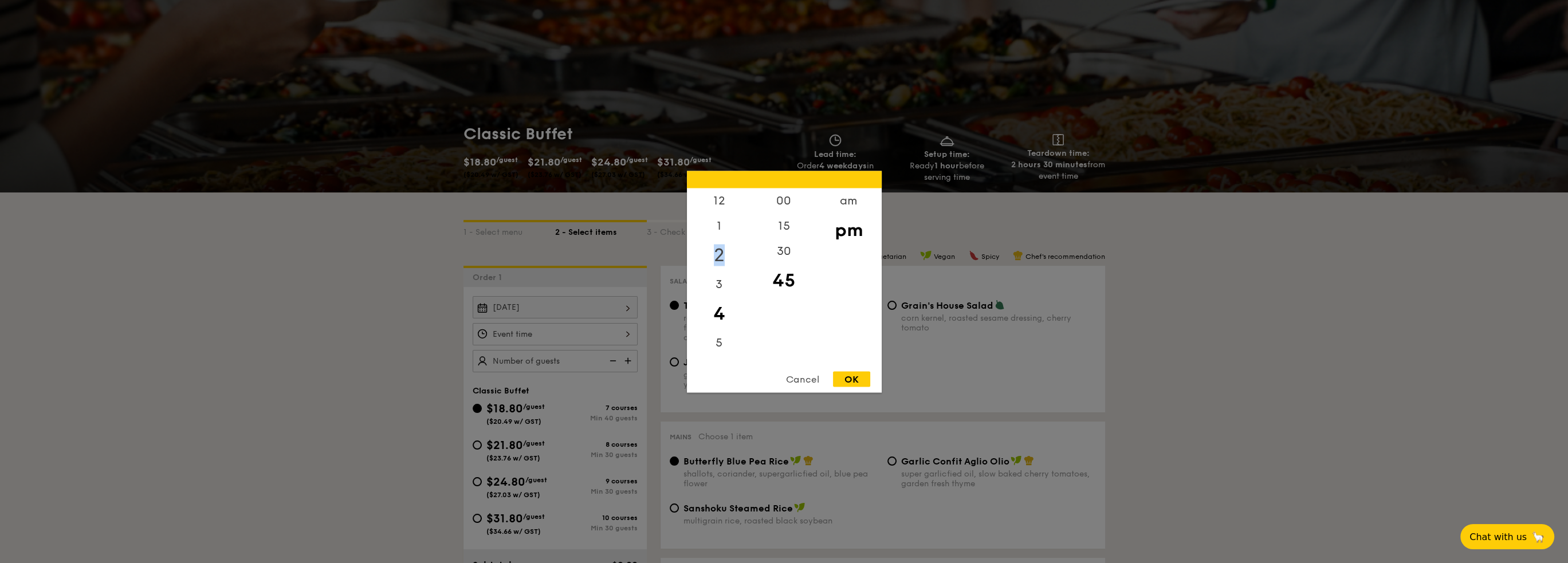
drag, startPoint x: 719, startPoint y: 223, endPoint x: 721, endPoint y: 254, distance: 31.1
click at [721, 254] on div "12 1 2 3 4 5 6 7 8 9 10 11" at bounding box center [719, 275] width 65 height 175
drag, startPoint x: 717, startPoint y: 254, endPoint x: 719, endPoint y: 234, distance: 20.1
click at [719, 234] on div "12 1 2 3 4 5 6 7 8 9 10 11" at bounding box center [719, 275] width 65 height 175
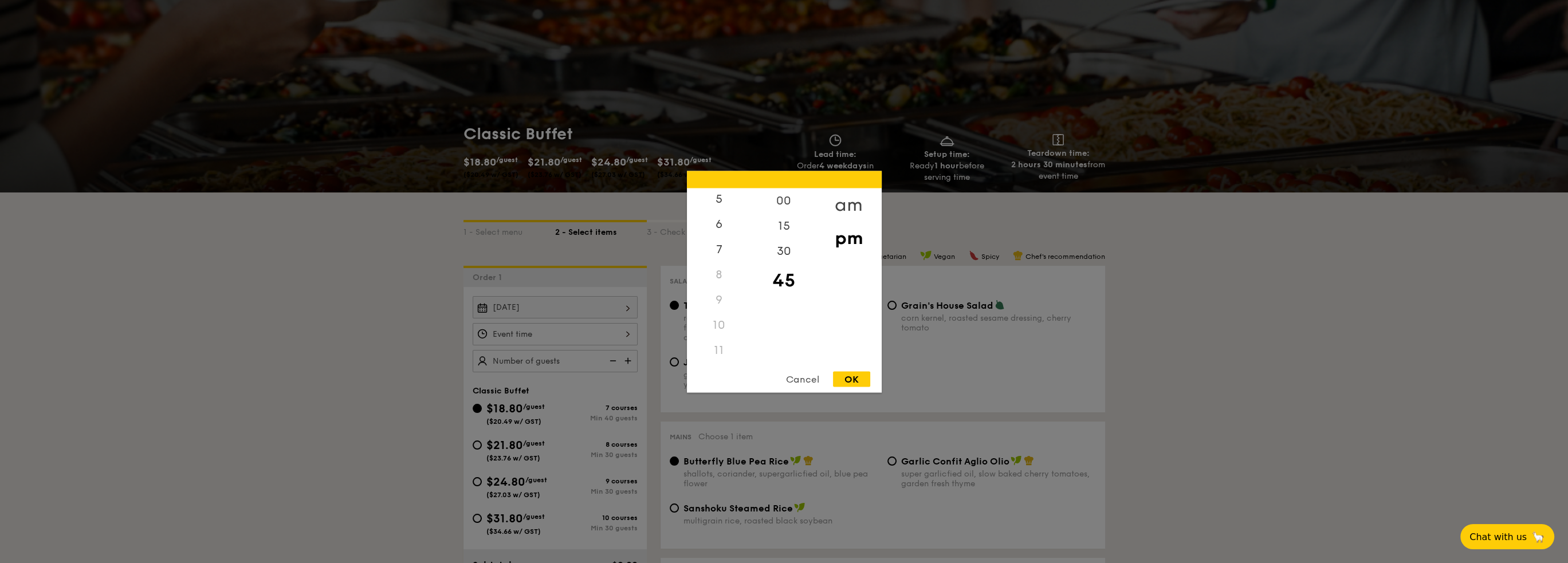
click at [859, 202] on div "am" at bounding box center [849, 204] width 65 height 33
click at [720, 347] on div "11" at bounding box center [719, 354] width 65 height 33
click at [778, 227] on div "15" at bounding box center [784, 230] width 65 height 33
click at [855, 378] on div "OK" at bounding box center [851, 378] width 37 height 15
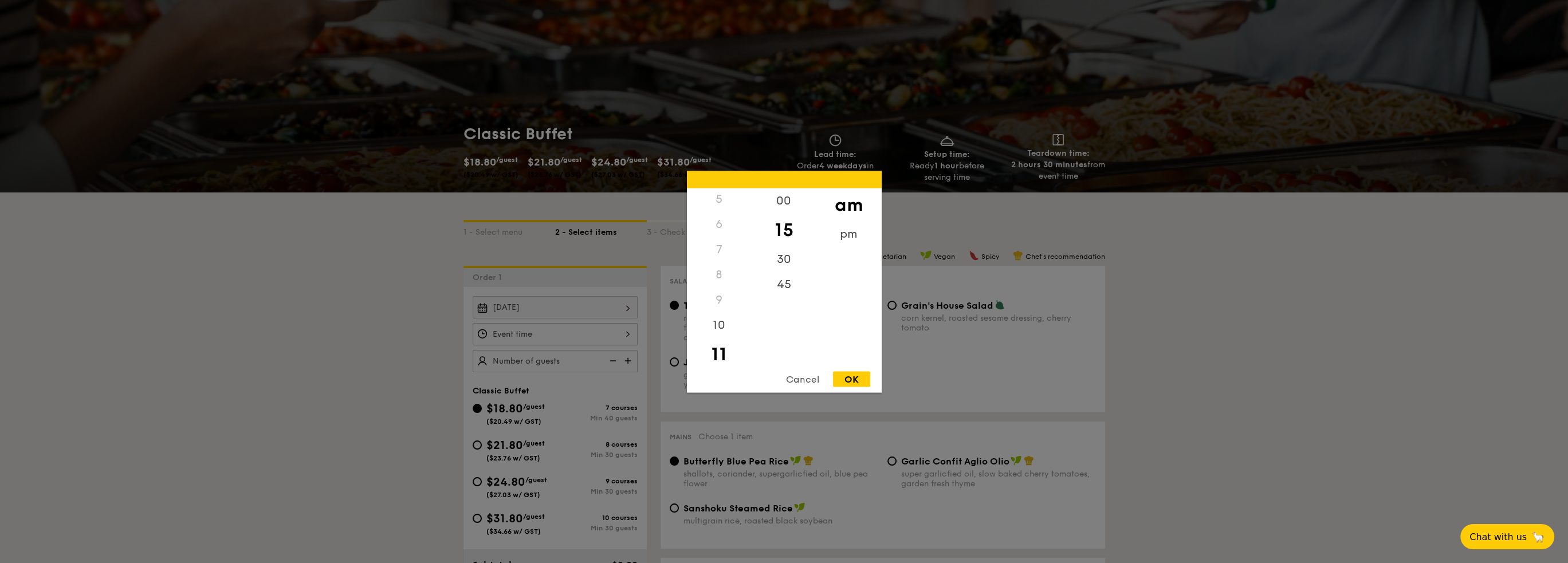
type input "11:15AM"
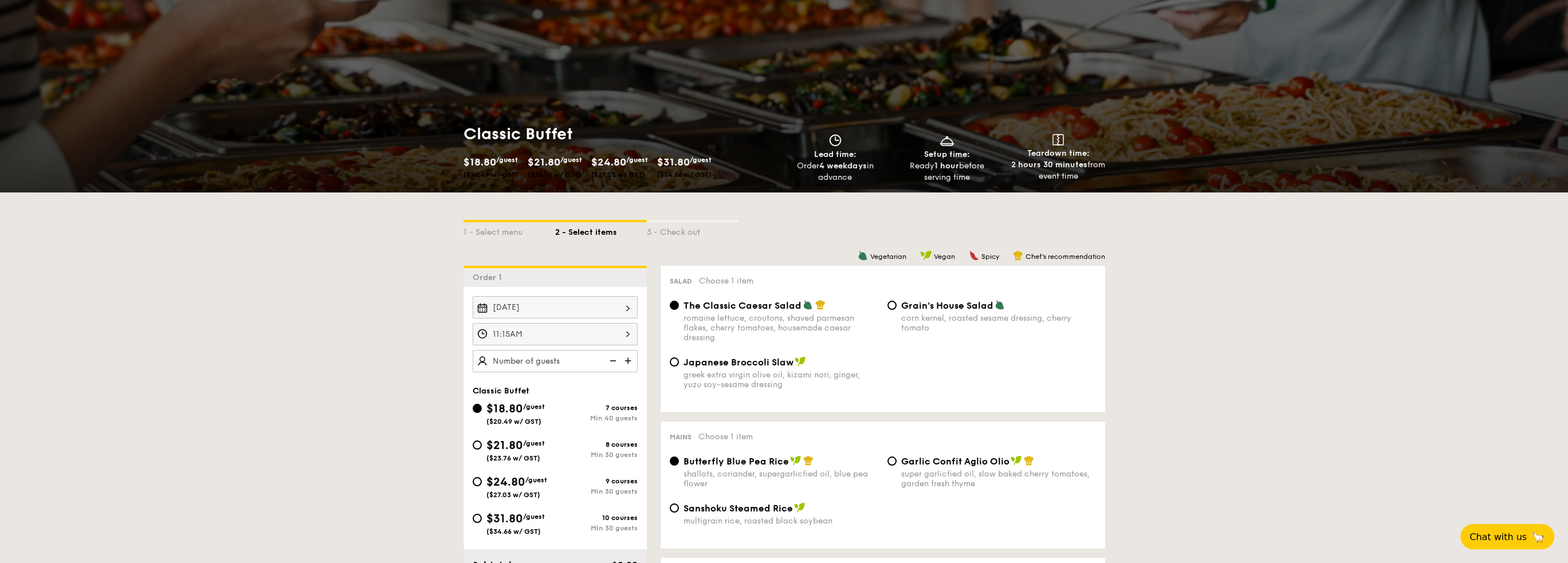
click at [630, 361] on img at bounding box center [629, 361] width 17 height 22
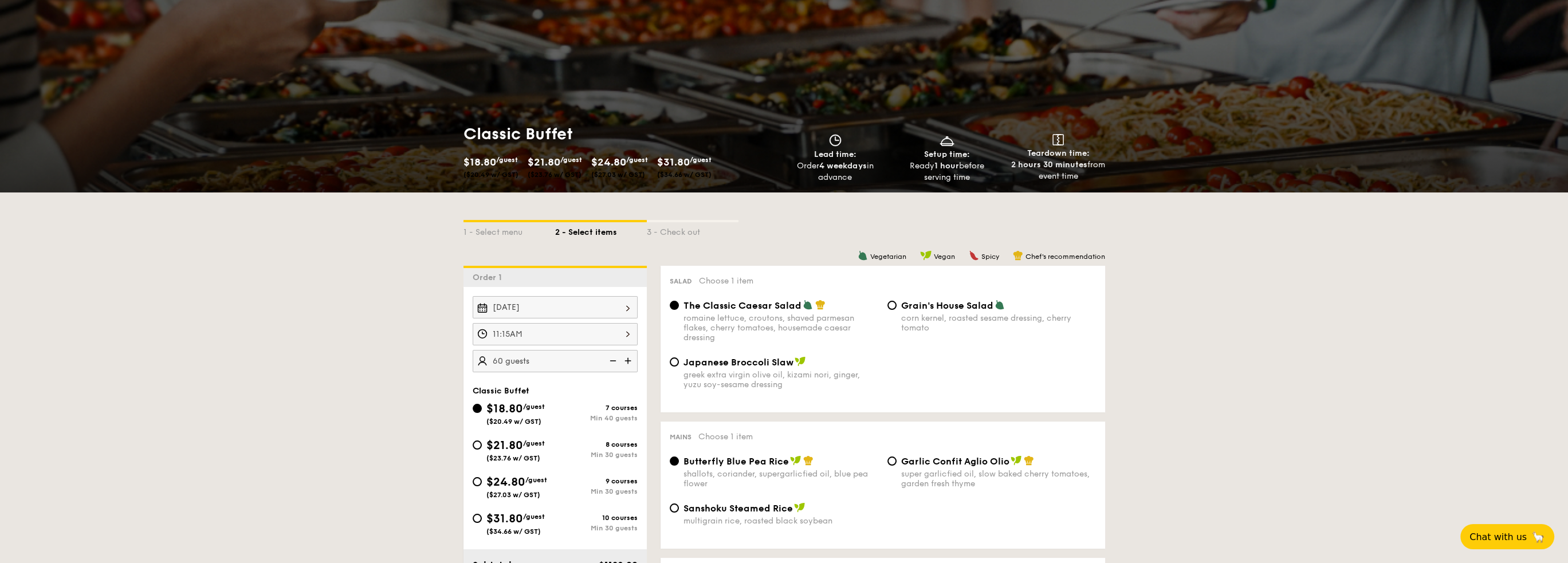
click at [630, 361] on img at bounding box center [629, 361] width 17 height 22
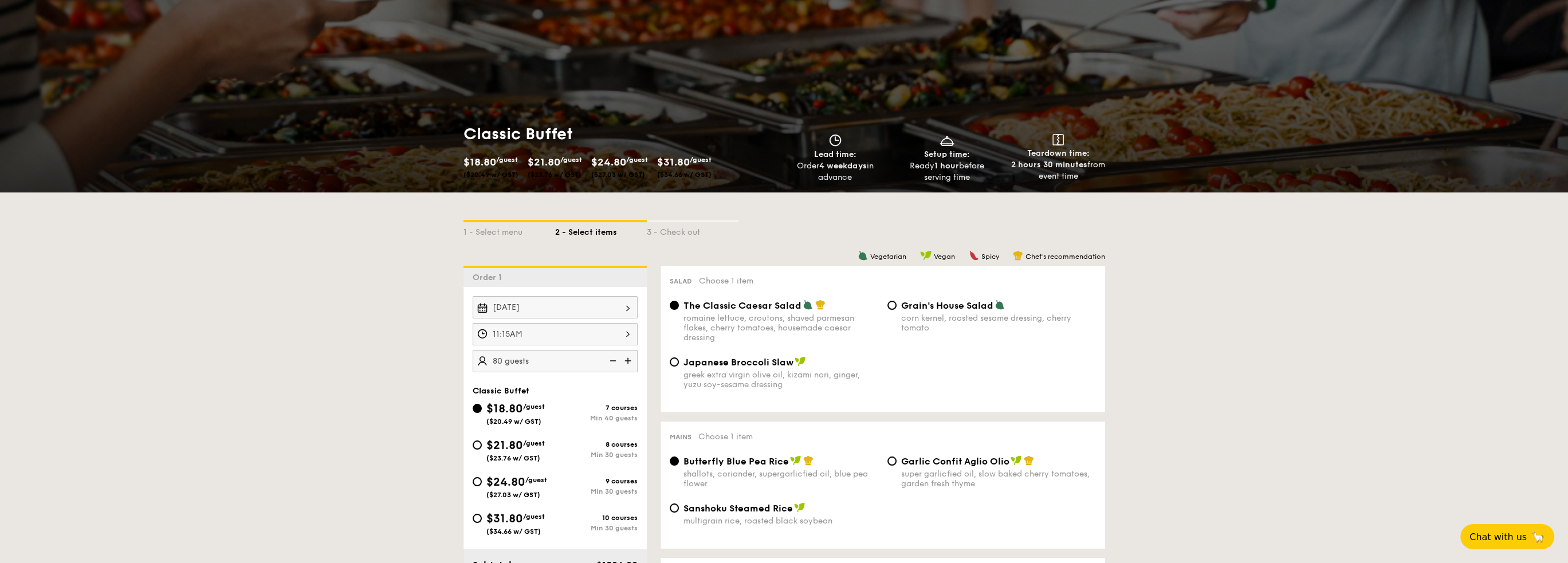
type input "85 guests"
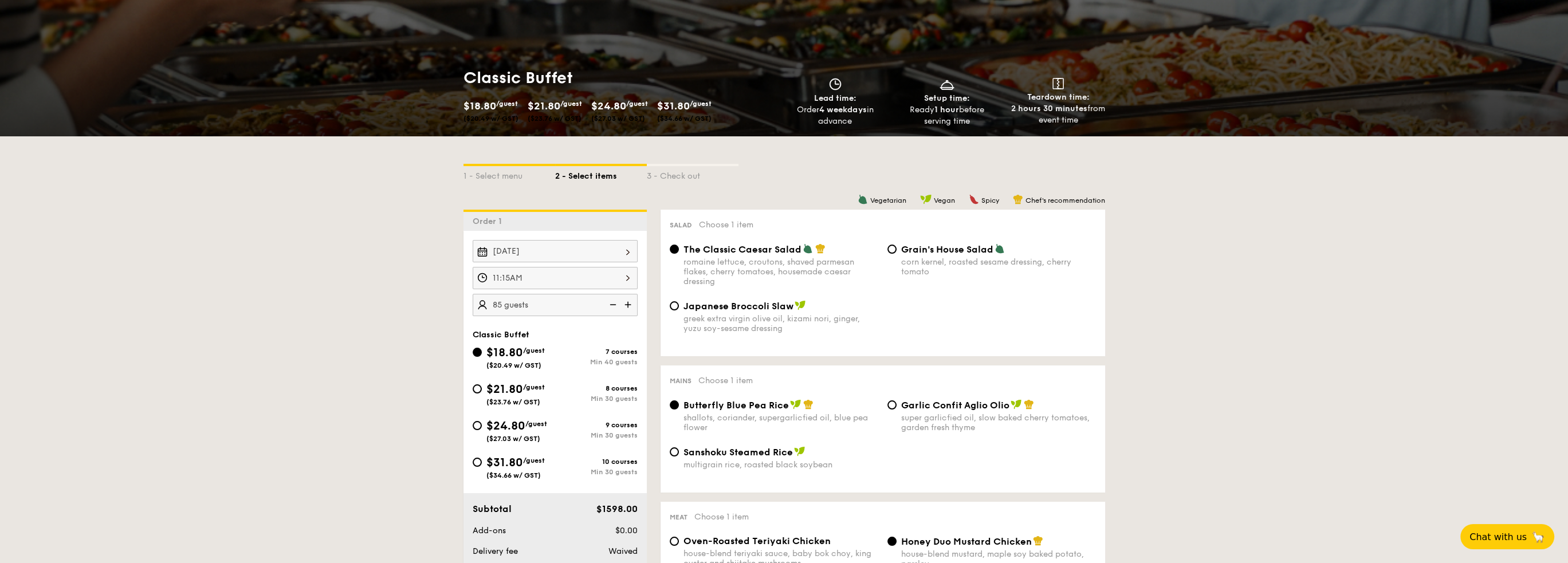
scroll to position [114, 0]
click at [476, 459] on input "$31.80 /guest ($34.66 w/ GST) 10 courses Min 30 guests" at bounding box center [477, 461] width 9 height 9
radio input "true"
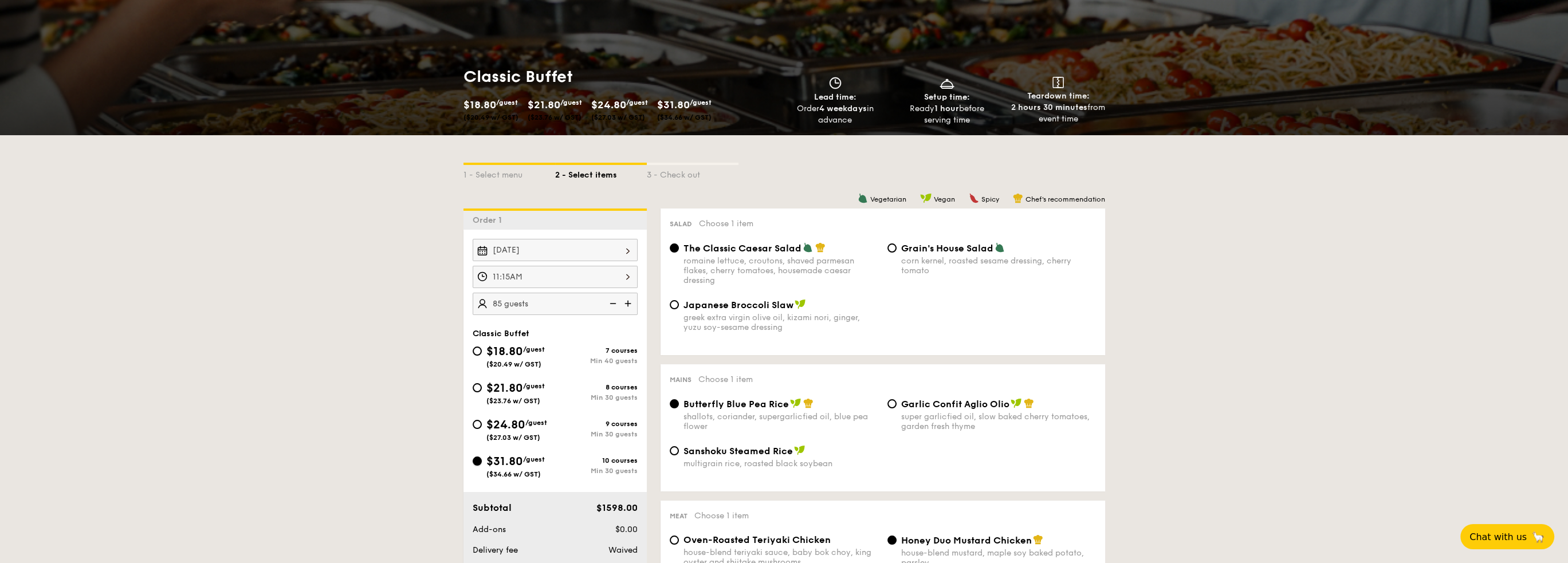
radio input "true"
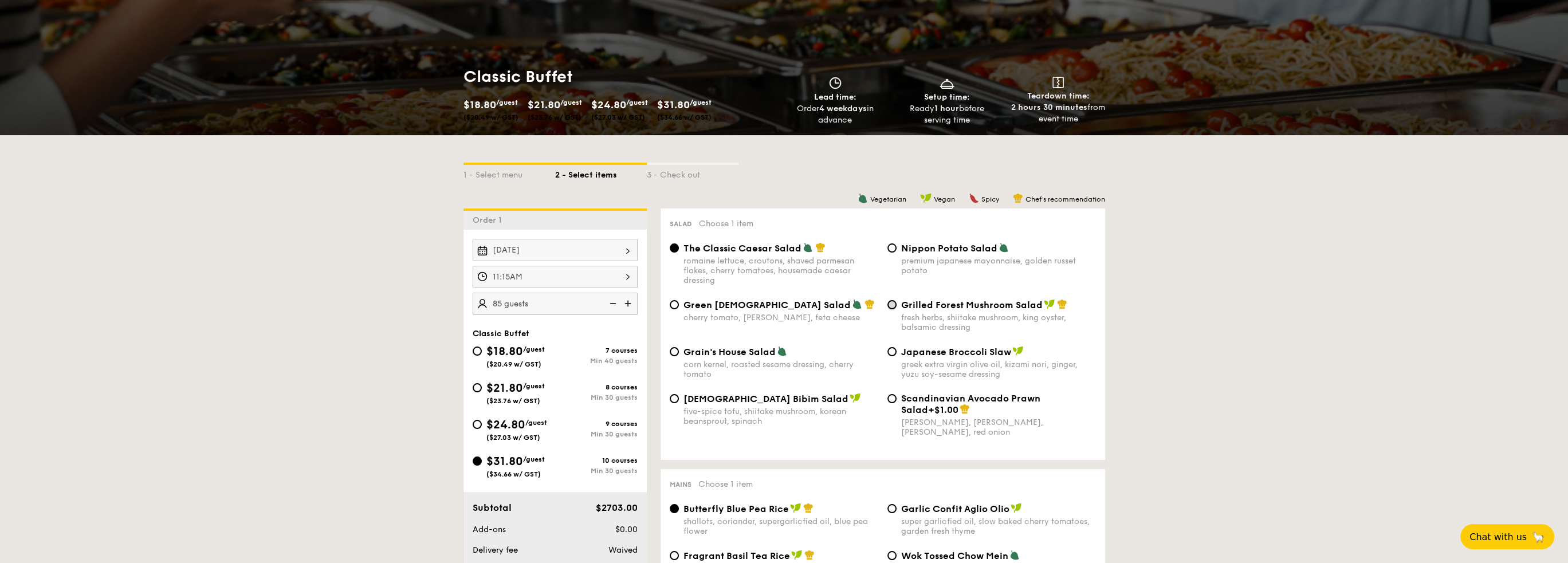
click at [888, 306] on input "Grilled Forest Mushroom Salad fresh herbs, shiitake mushroom, king oyster, bals…" at bounding box center [892, 304] width 9 height 9
radio input "true"
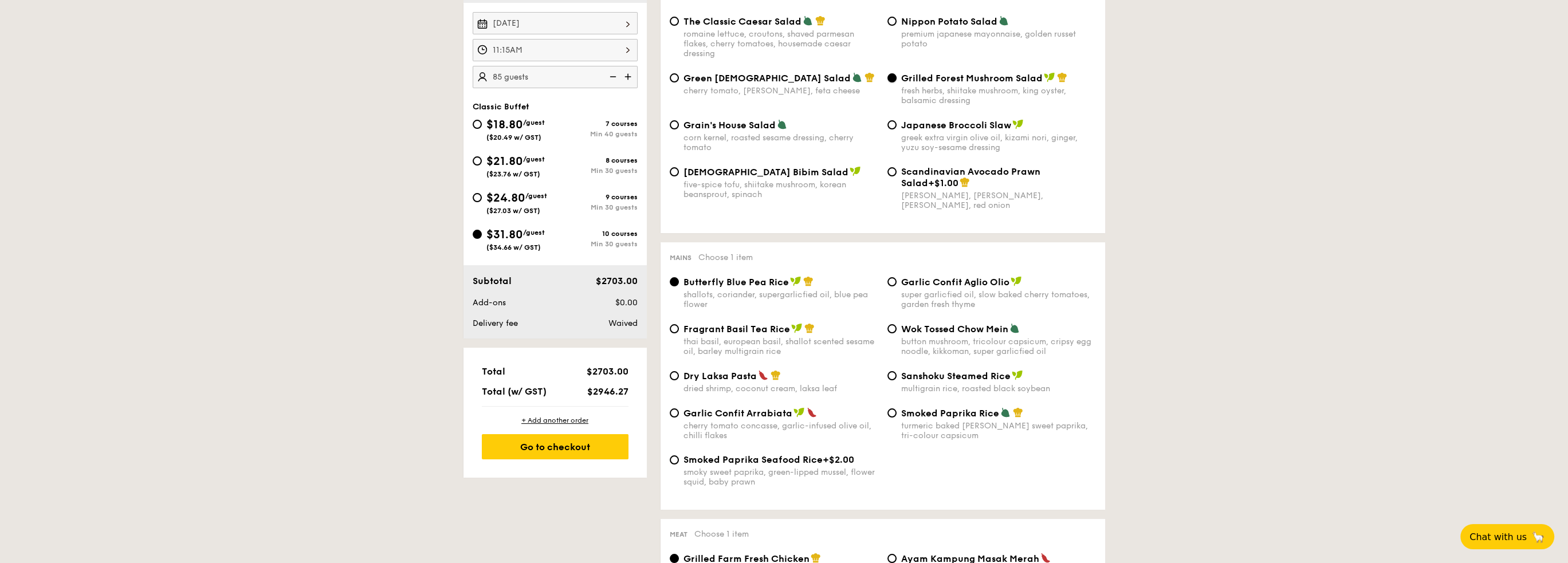
scroll to position [344, 0]
click at [889, 329] on input "Wok Tossed Chow Mein button mushroom, tricolour capsicum, cripsy egg noodle, ki…" at bounding box center [892, 326] width 9 height 9
radio input "true"
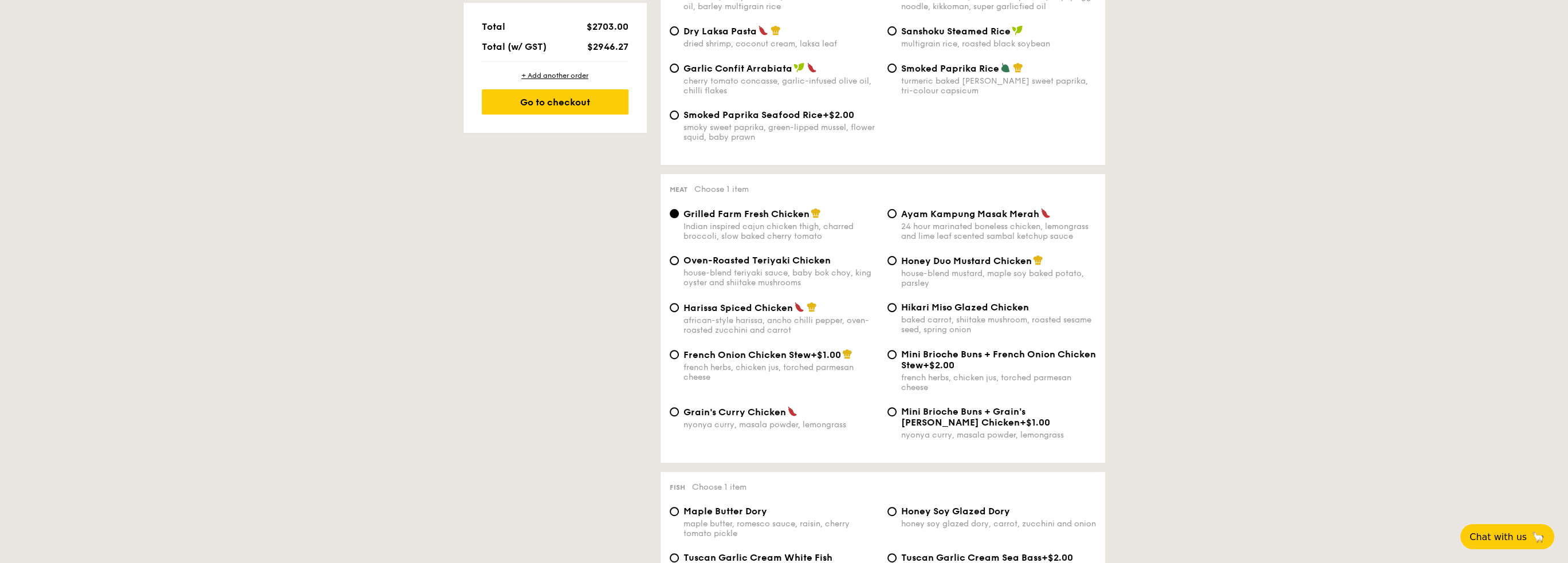
scroll to position [688, 0]
click at [890, 264] on input "Honey Duo Mustard Chicken house-blend mustard, maple soy baked potato, parsley" at bounding box center [892, 259] width 9 height 9
radio input "true"
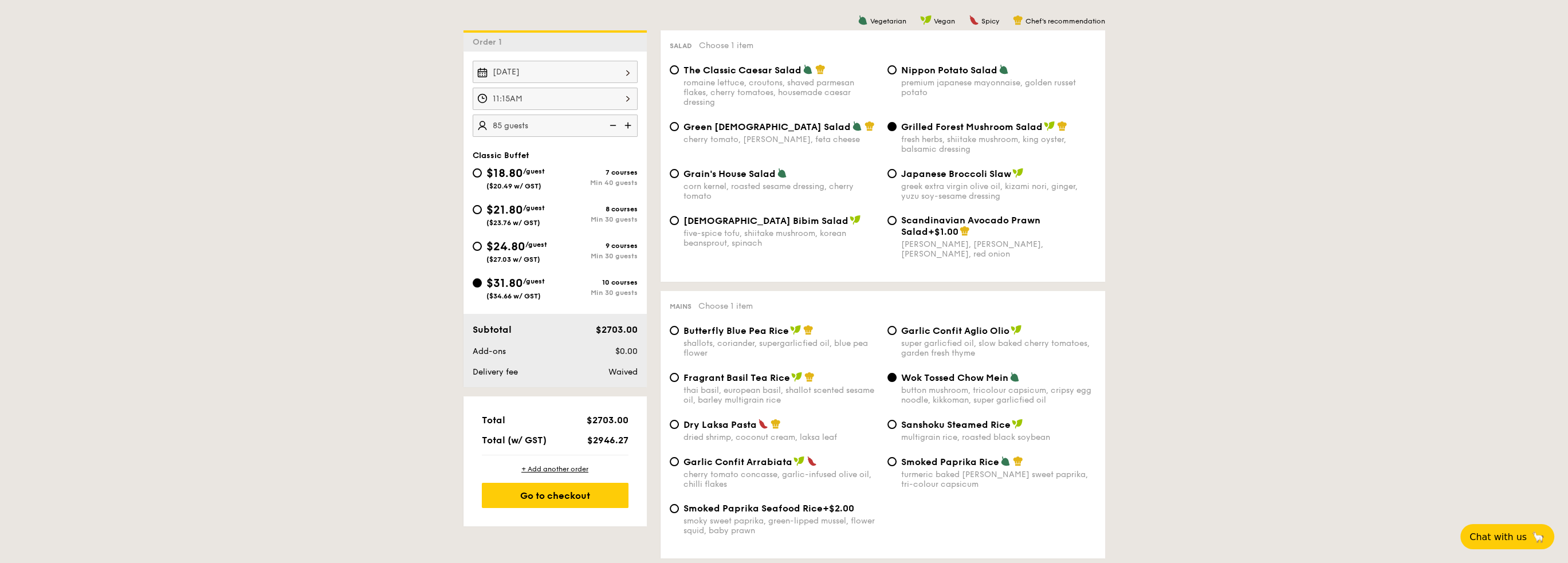
scroll to position [229, 0]
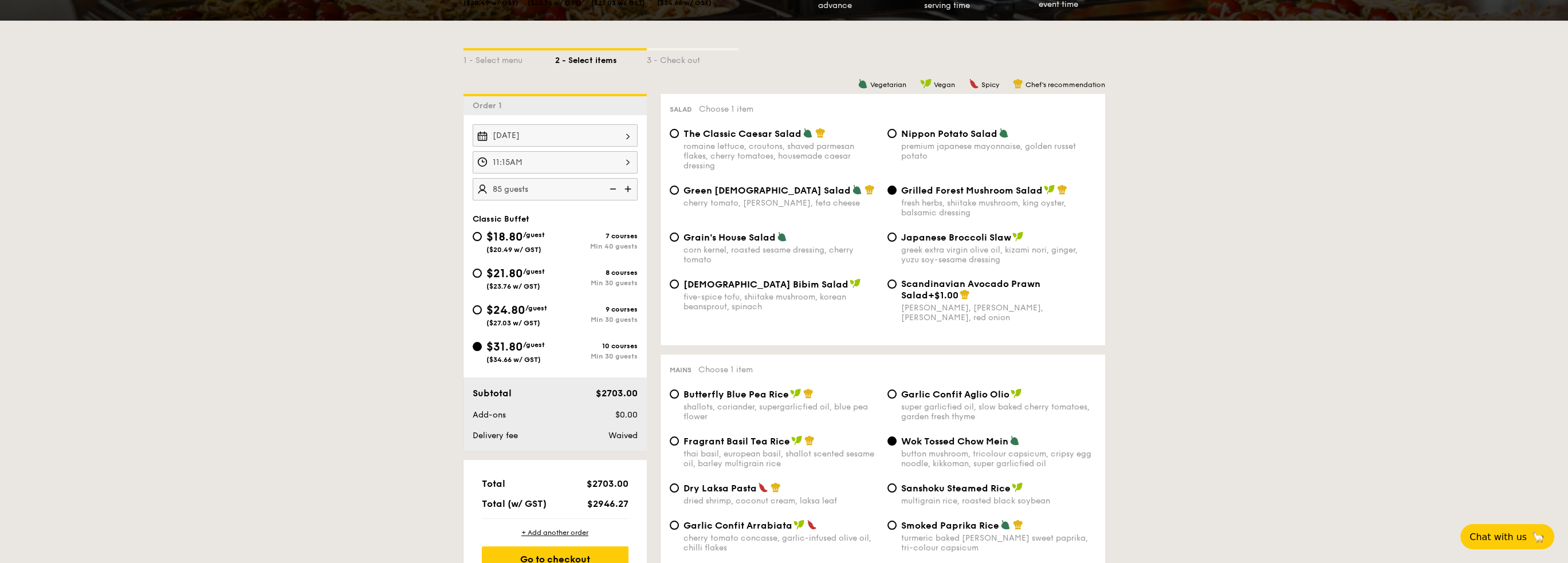
click at [628, 160] on div "11:15AM" at bounding box center [555, 162] width 165 height 23
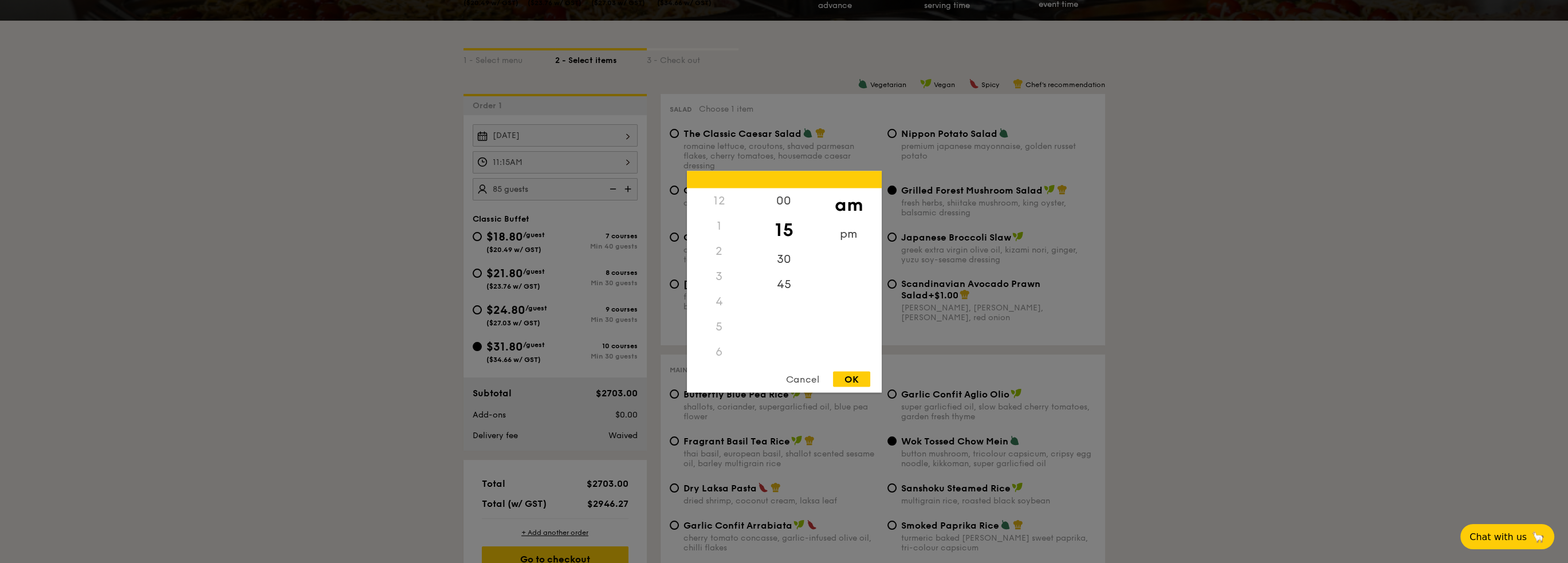
scroll to position [136, 0]
click at [838, 380] on div "OK" at bounding box center [851, 378] width 37 height 15
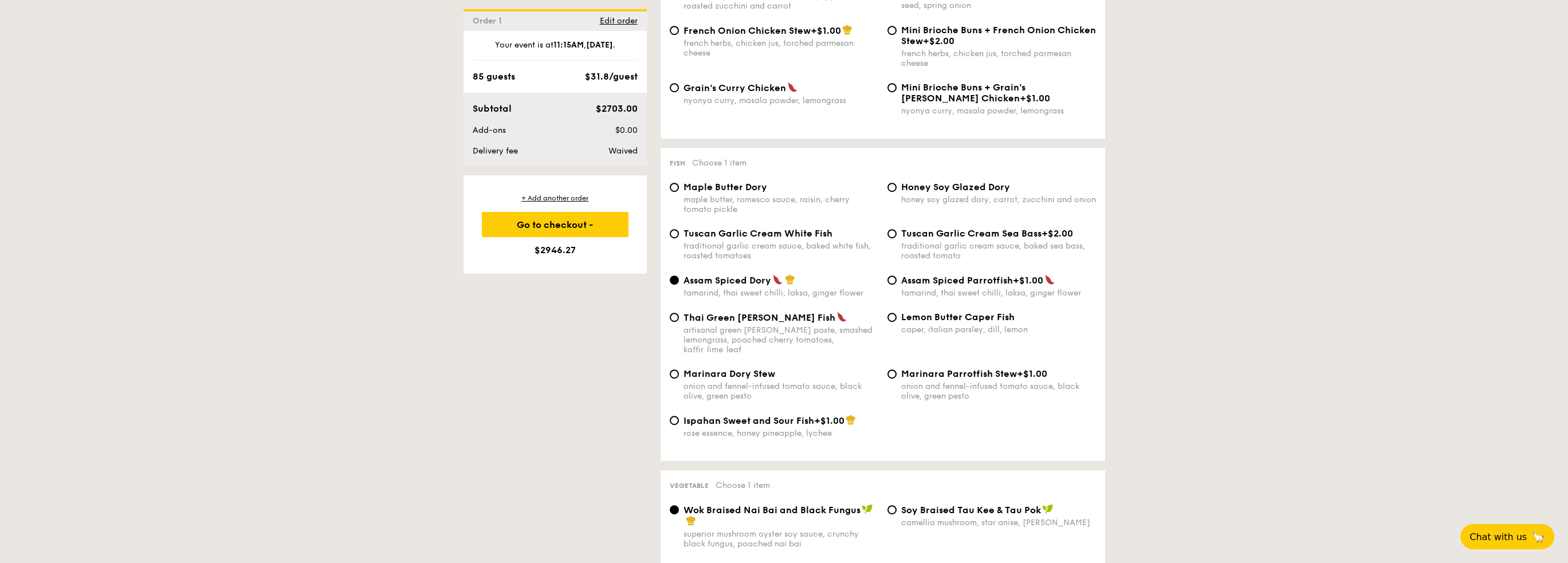
scroll to position [1031, 0]
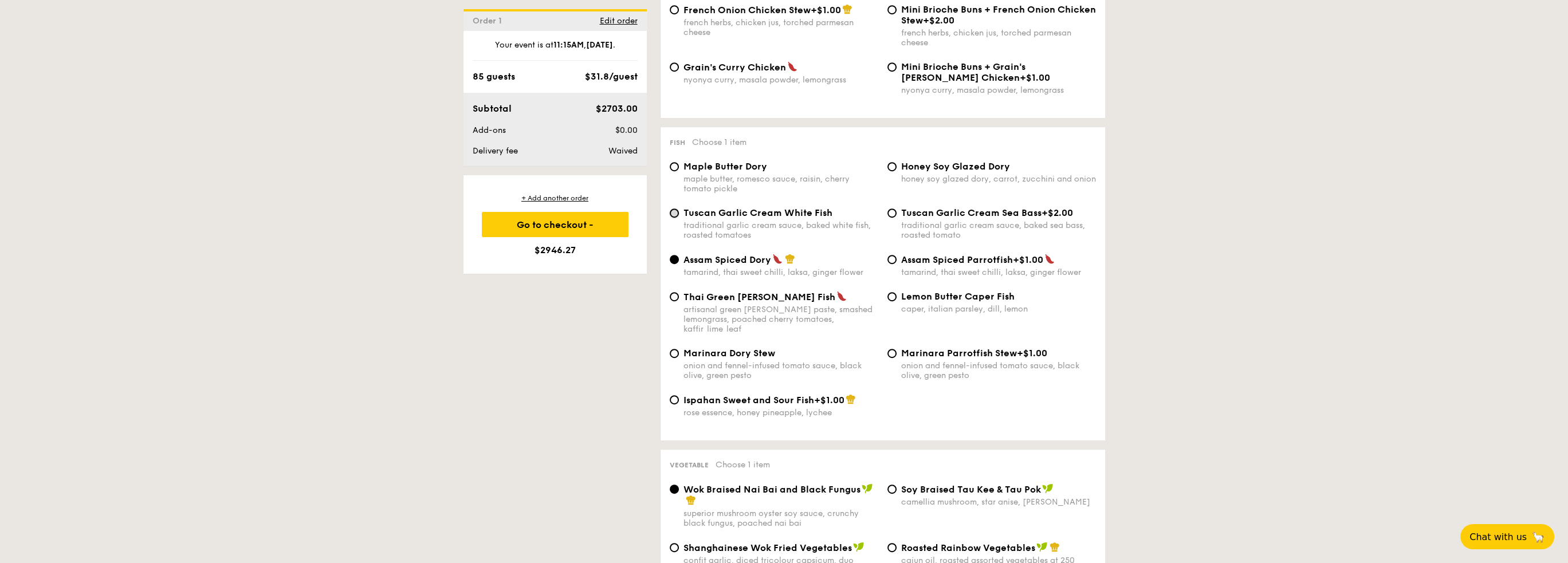
click at [673, 218] on input "Tuscan Garlic Cream White Fish traditional garlic cream sauce, baked white fish…" at bounding box center [674, 213] width 9 height 9
radio input "true"
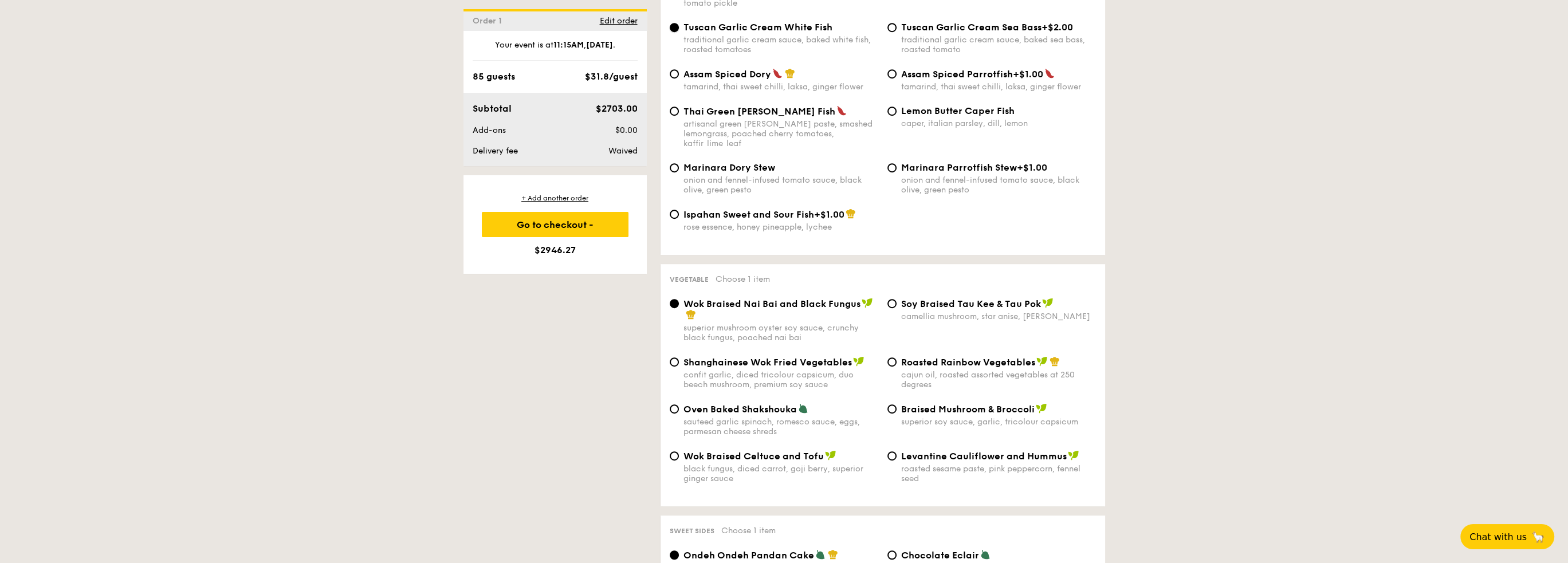
scroll to position [1260, 0]
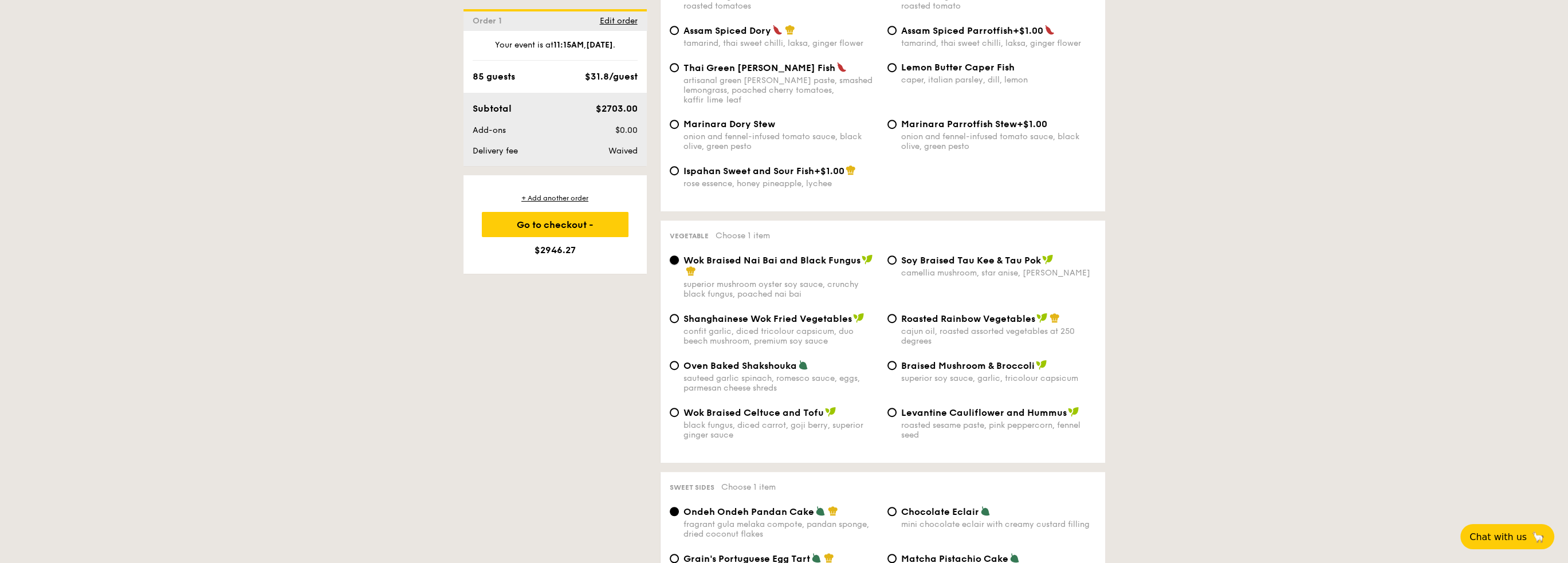
click at [672, 263] on input "Wok Braised Nai Bai and Black Fungus superior mushroom oyster soy sauce, crunch…" at bounding box center [674, 260] width 9 height 9
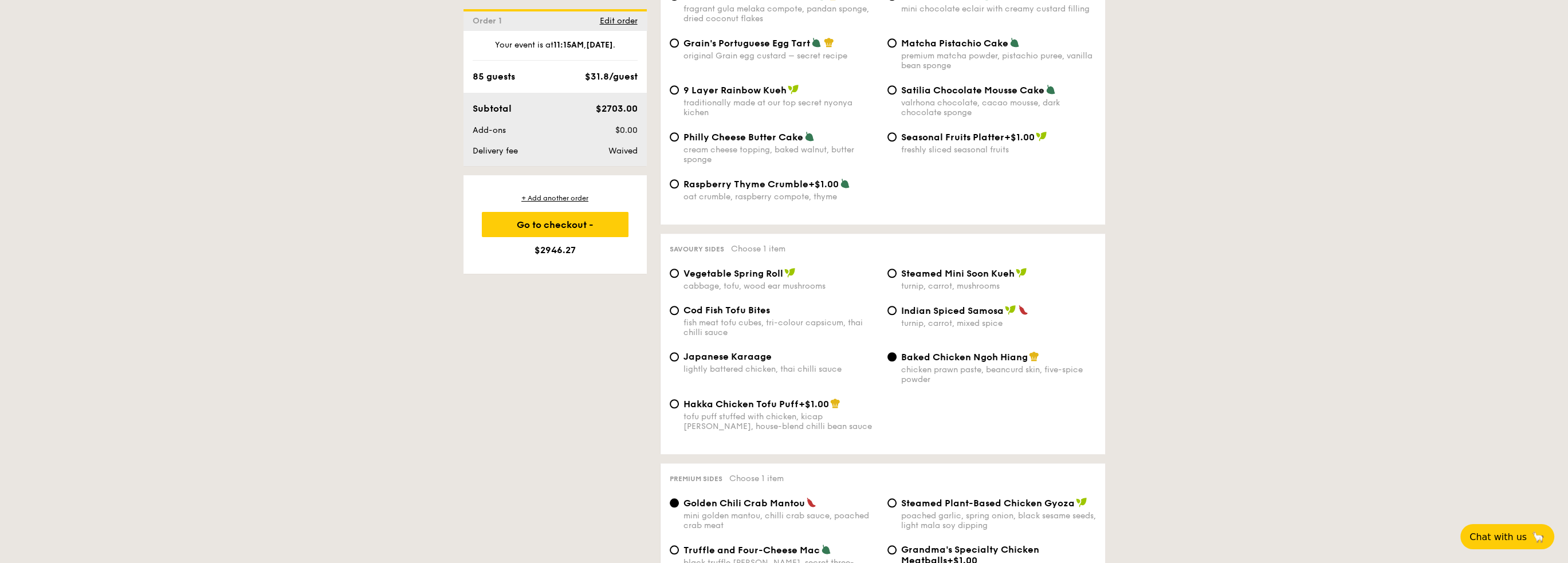
scroll to position [1834, 0]
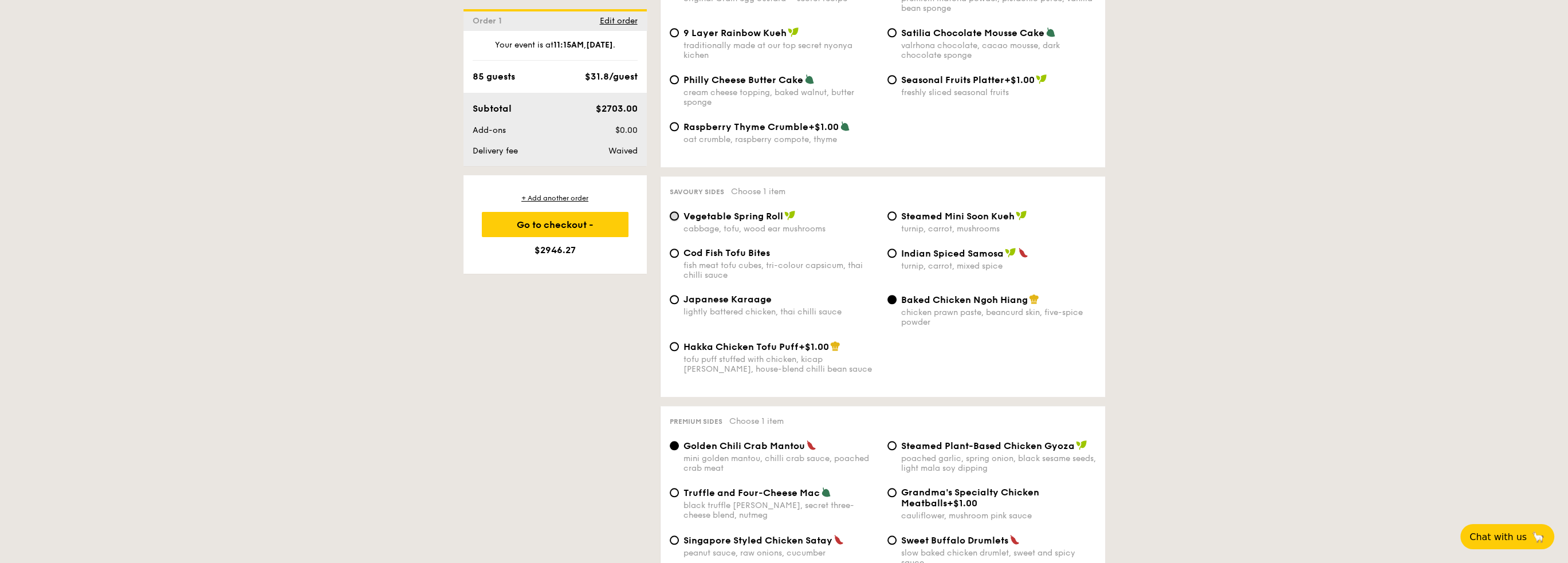
click at [675, 221] on input "Vegetable Spring Roll cabbage, tofu, wood ear mushrooms" at bounding box center [674, 216] width 9 height 9
radio input "true"
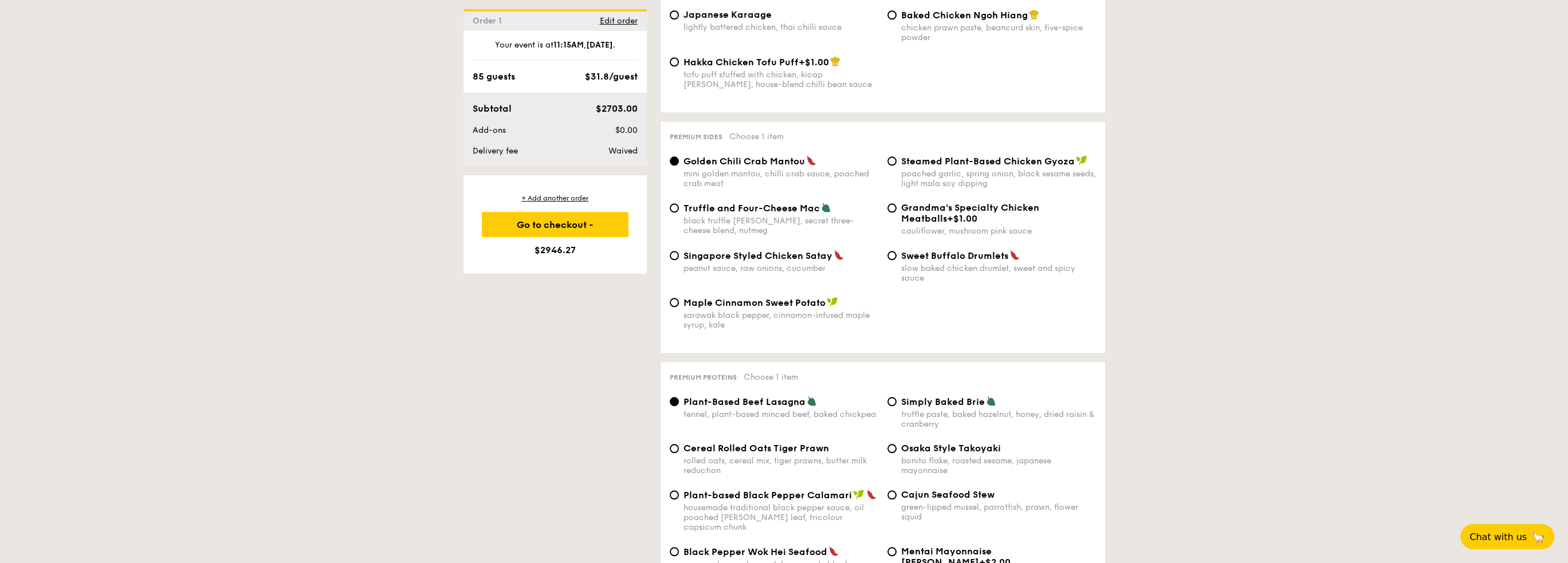
scroll to position [2120, 0]
click at [890, 259] on input "Sweet Buffalo Drumlets slow baked chicken drumlet, sweet and spicy sauce" at bounding box center [892, 254] width 9 height 9
radio input "true"
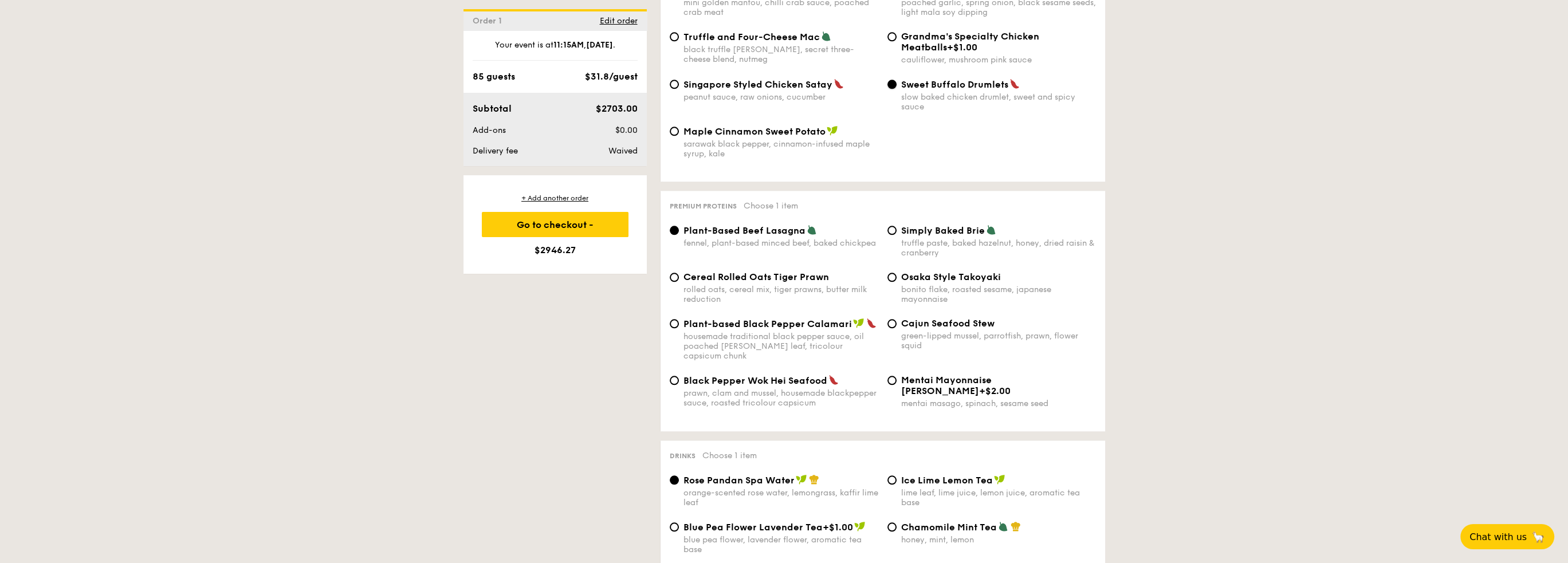
scroll to position [2292, 0]
click at [673, 279] on input "Cereal Rolled Oats Tiger Prawn rolled oats, cereal mix, tiger prawns, butter mi…" at bounding box center [674, 274] width 9 height 9
radio input "true"
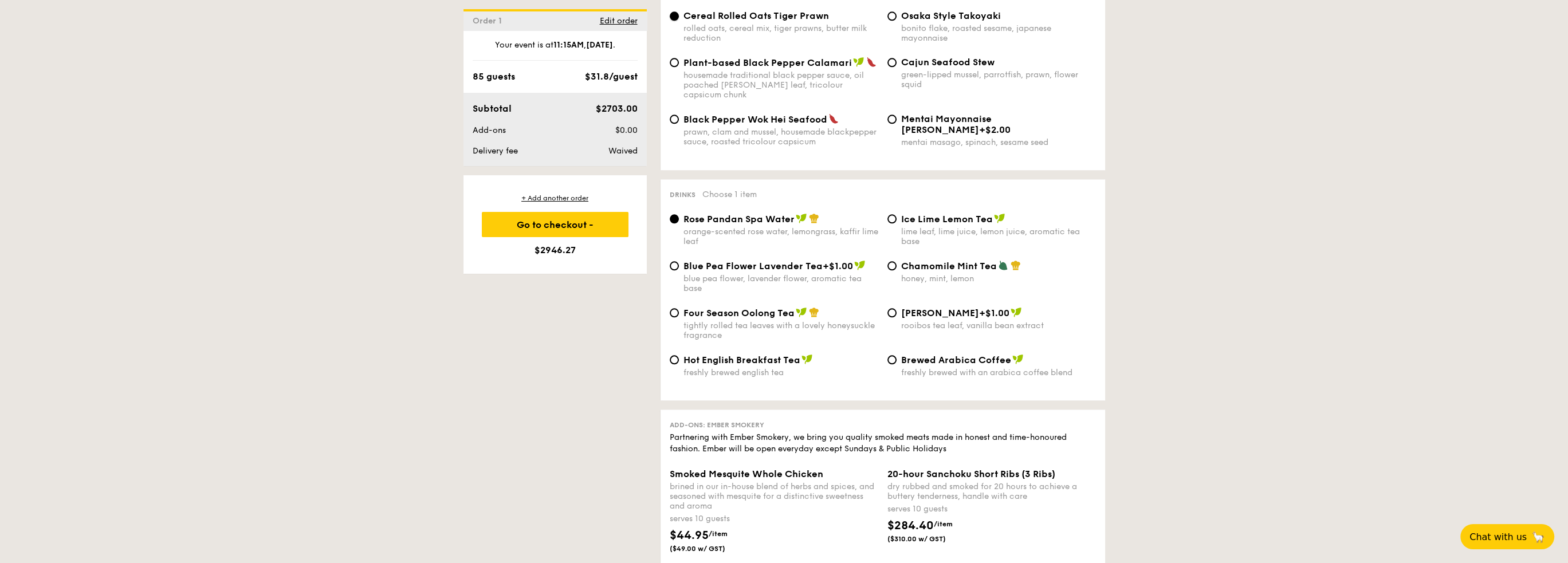
scroll to position [2578, 0]
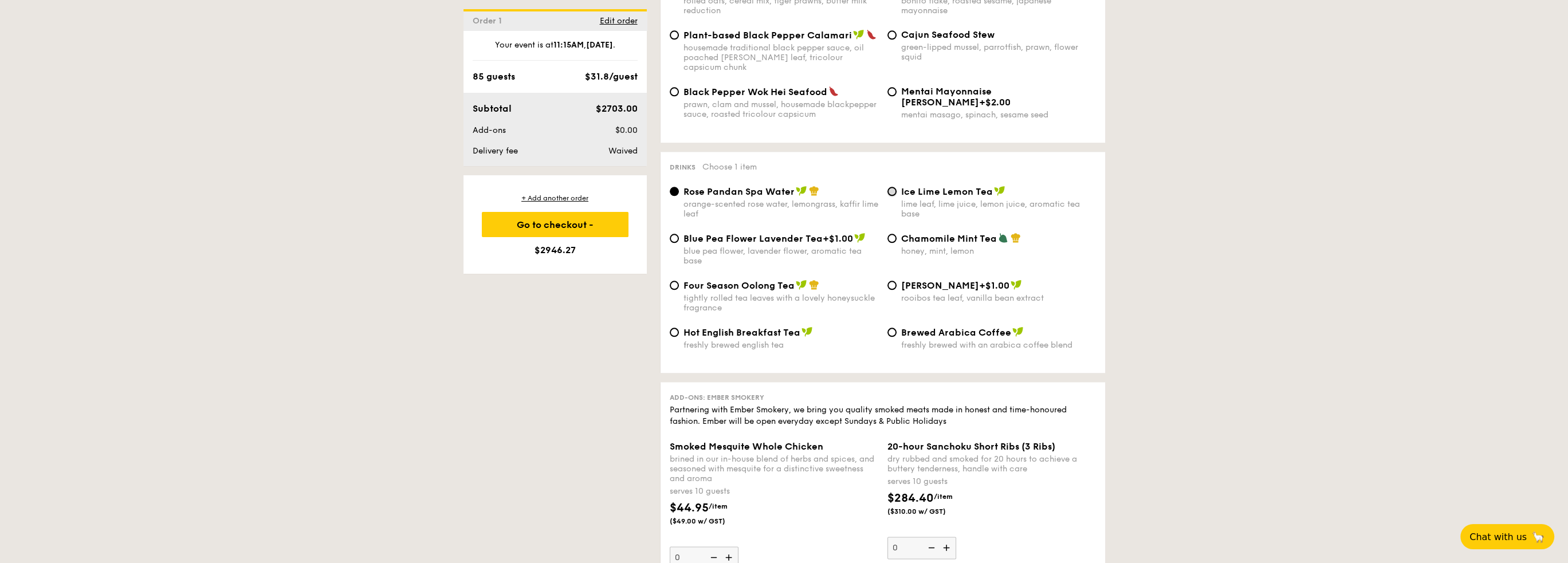
click at [890, 196] on input "Ice Lime Lemon Tea lime leaf, lime juice, lemon juice, aromatic tea base" at bounding box center [892, 191] width 9 height 9
radio input "true"
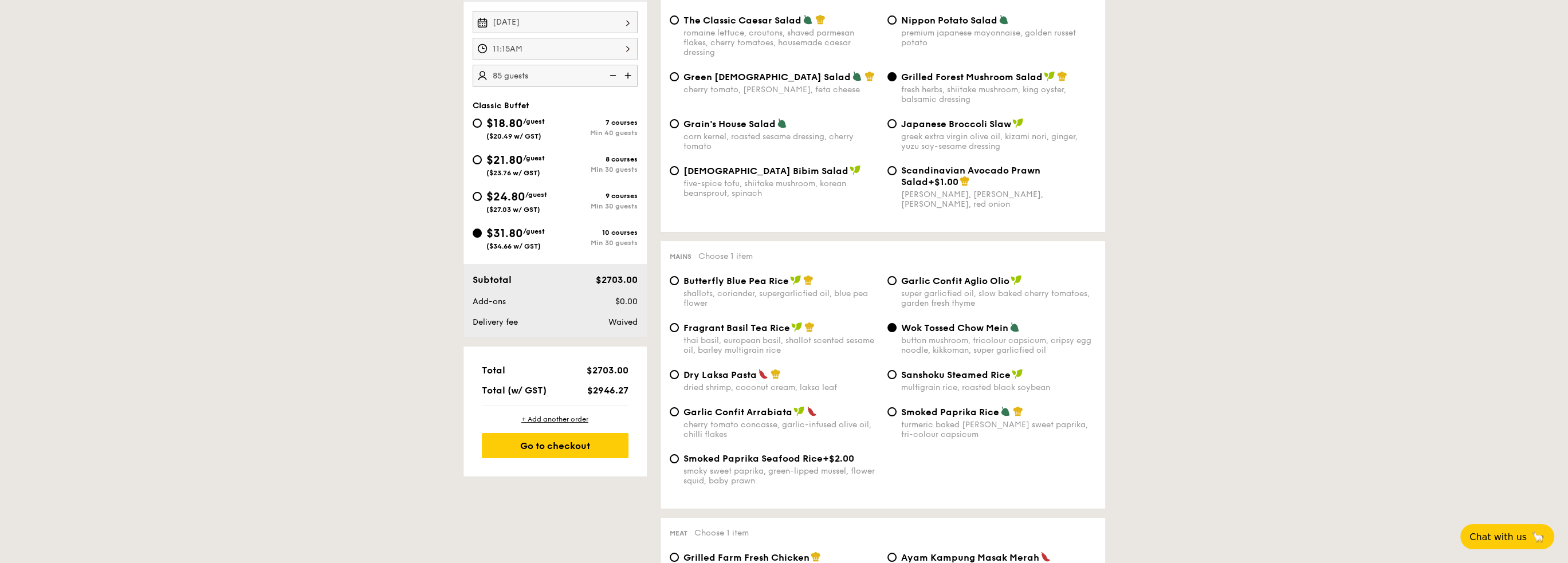
scroll to position [344, 0]
click at [554, 444] on div "Go to checkout" at bounding box center [555, 444] width 147 height 25
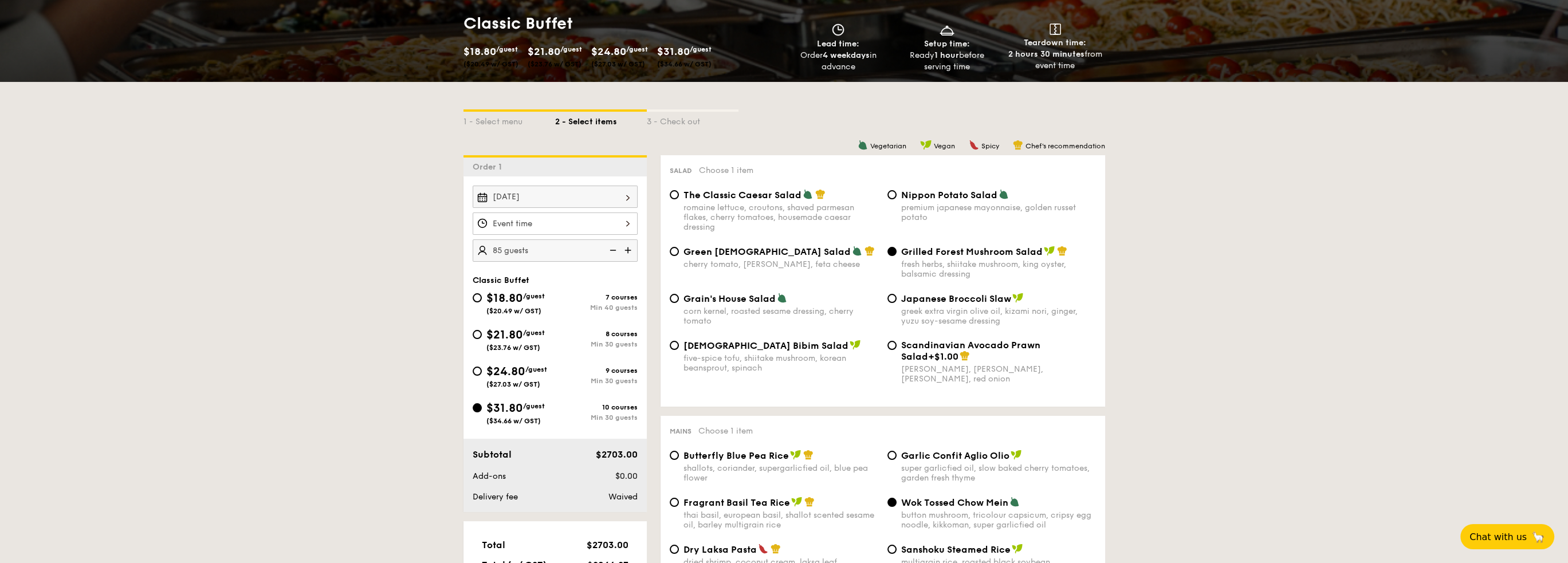
scroll to position [169, 0]
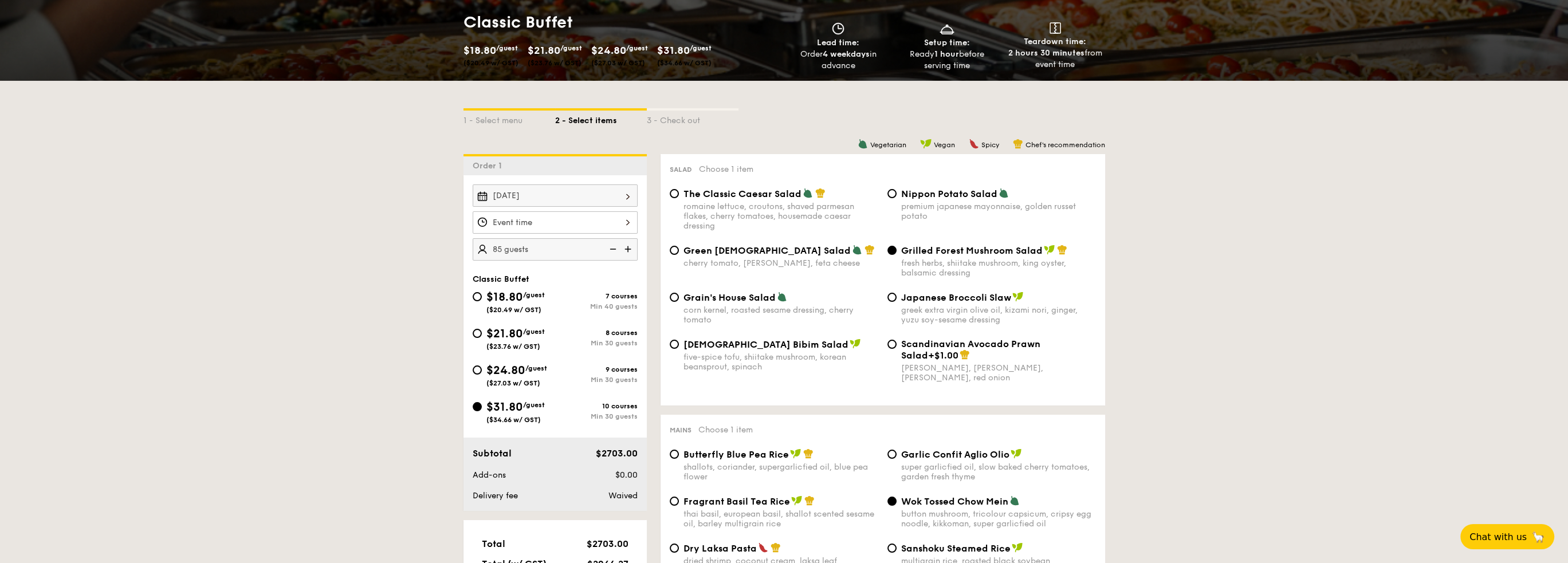
click at [628, 220] on div at bounding box center [555, 223] width 165 height 23
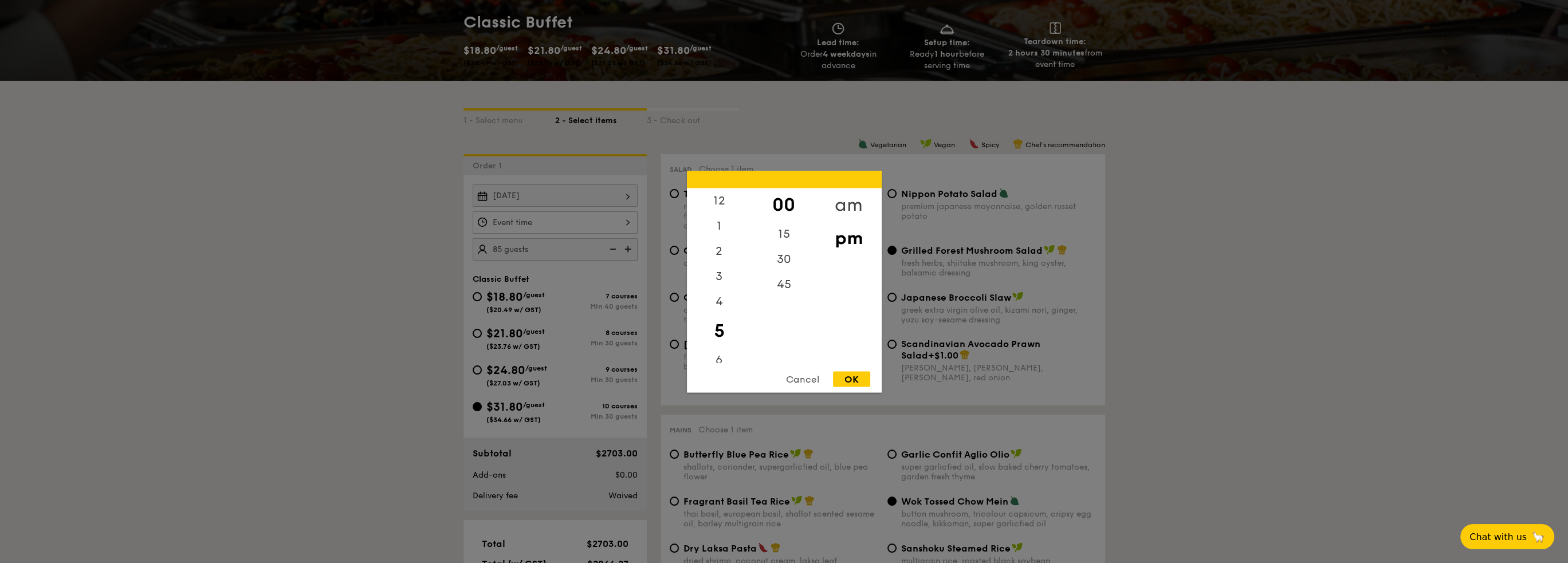
click at [849, 201] on div "am" at bounding box center [849, 204] width 65 height 33
click at [715, 353] on div "11" at bounding box center [719, 354] width 65 height 33
click at [788, 266] on div "30" at bounding box center [784, 263] width 65 height 33
click at [838, 373] on div "OK" at bounding box center [851, 378] width 37 height 15
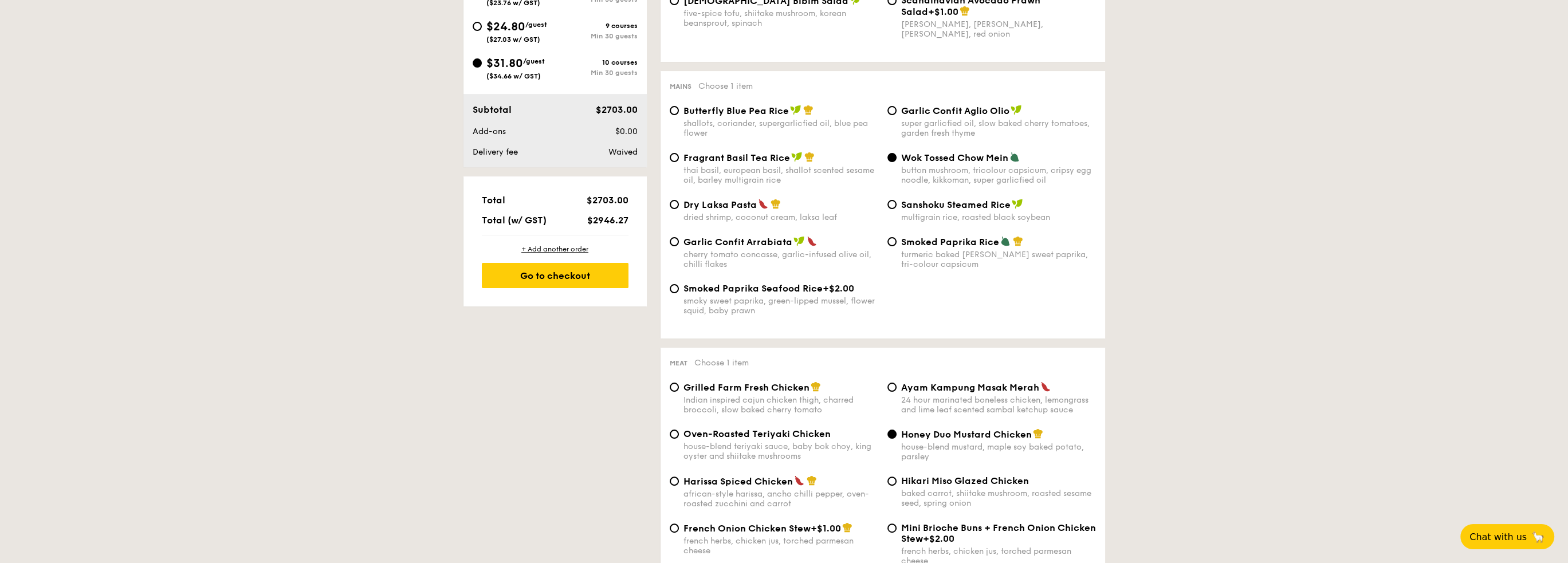
scroll to position [226, 0]
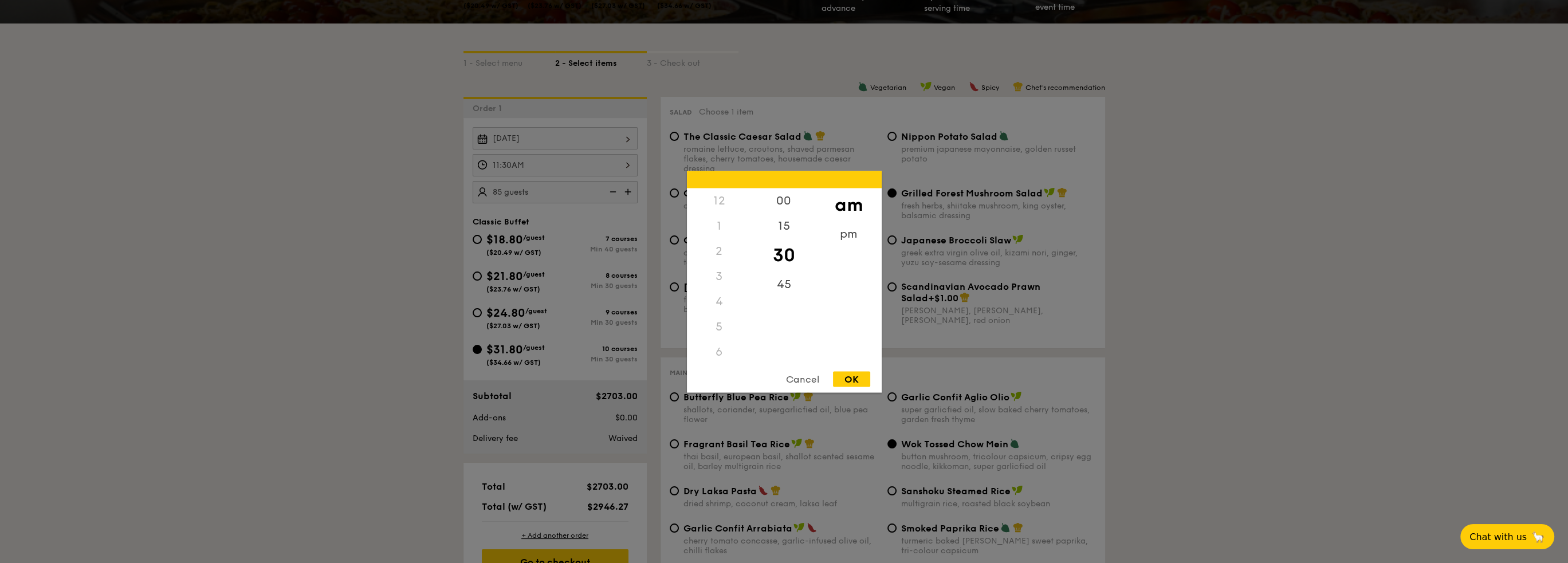
click at [627, 163] on div "11:30AM 12 1 2 3 4 5 6 7 8 9 10 11 00 15 30 45 am pm Cancel OK" at bounding box center [555, 165] width 165 height 23
click at [782, 284] on div "45" at bounding box center [784, 288] width 65 height 33
click at [838, 375] on div "OK" at bounding box center [851, 378] width 37 height 15
type input "11:45AM"
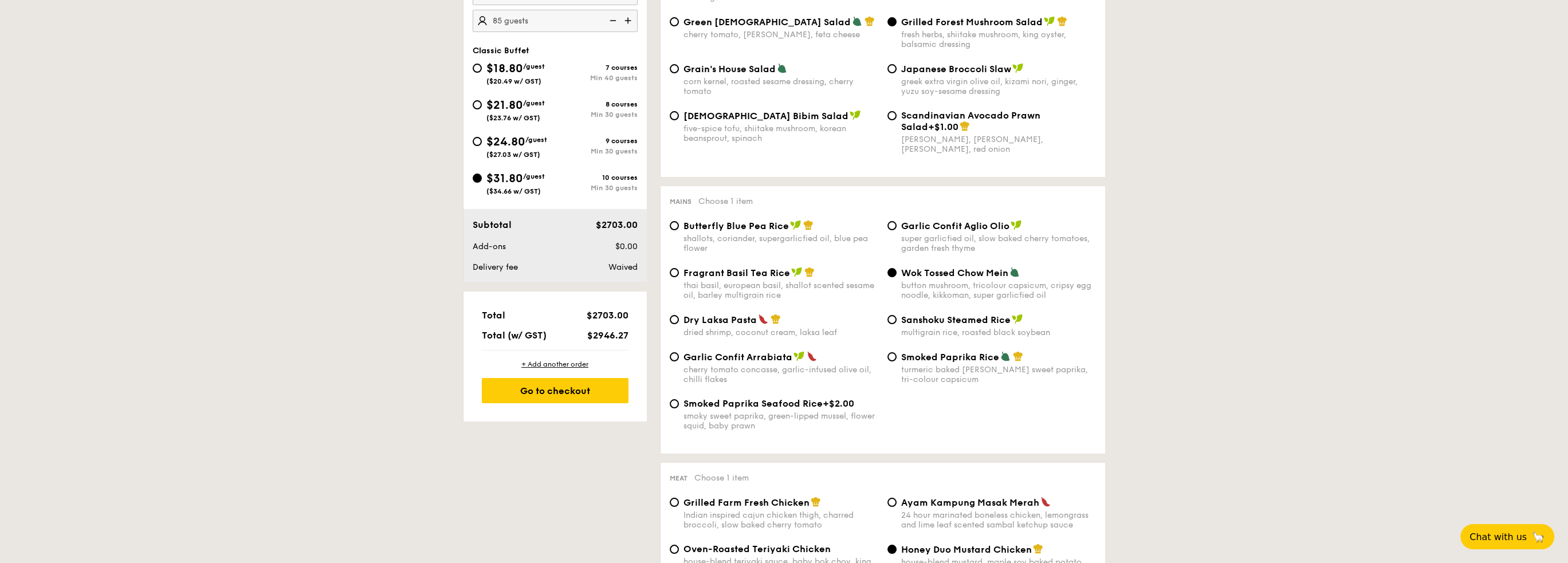
scroll to position [398, 0]
click at [557, 391] on div "Go to checkout" at bounding box center [555, 390] width 147 height 25
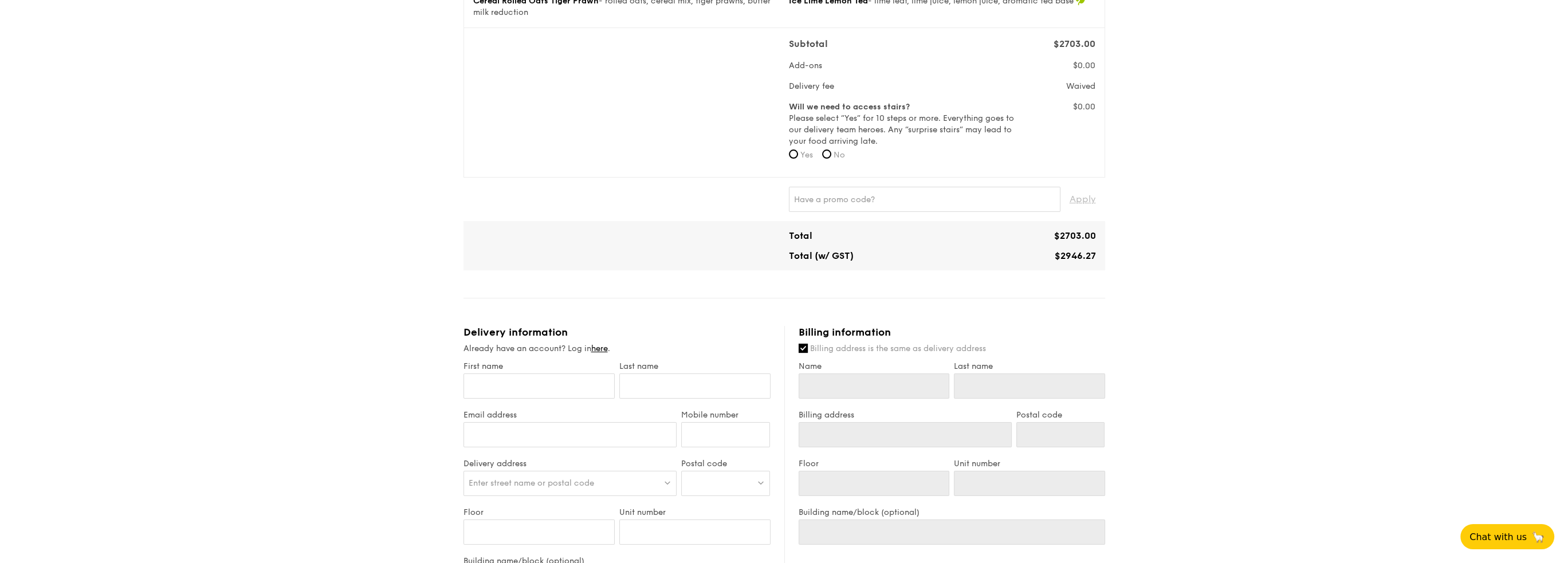
scroll to position [401, 0]
click at [526, 391] on input "First name" at bounding box center [538, 385] width 151 height 25
type input "M"
type input "Ma"
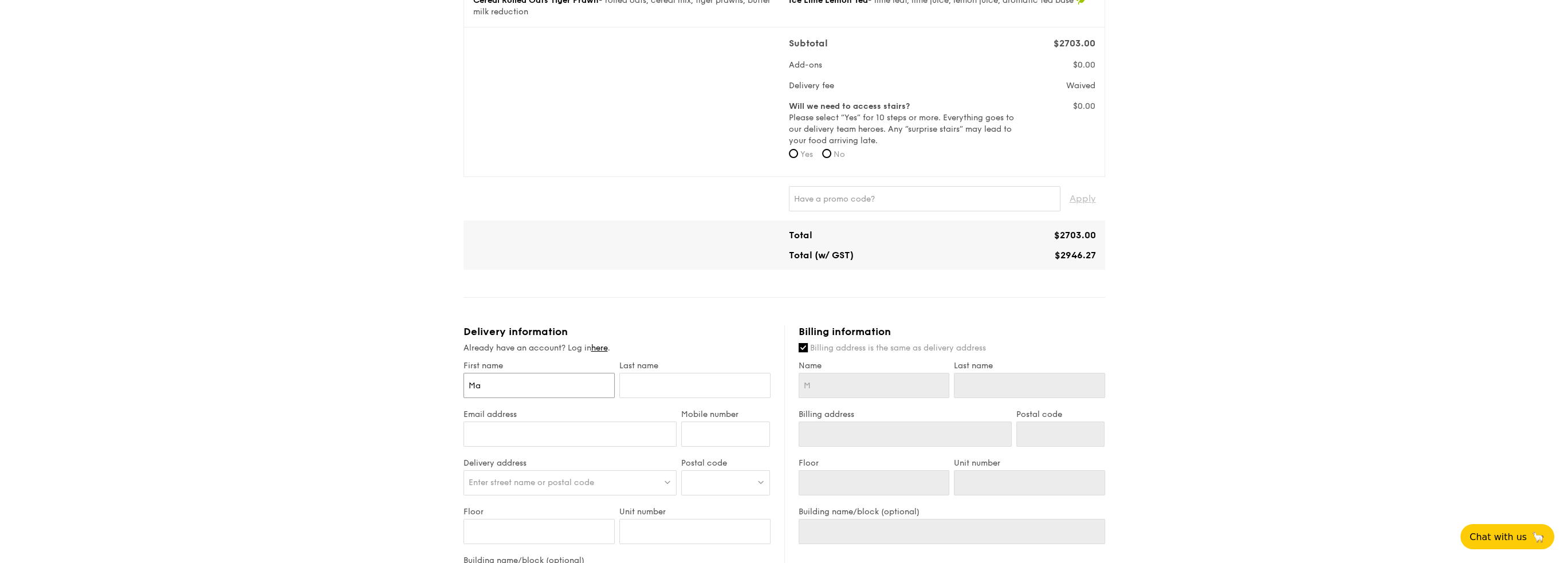
type input "Ma"
type input "Mar"
type input "[PERSON_NAME]"
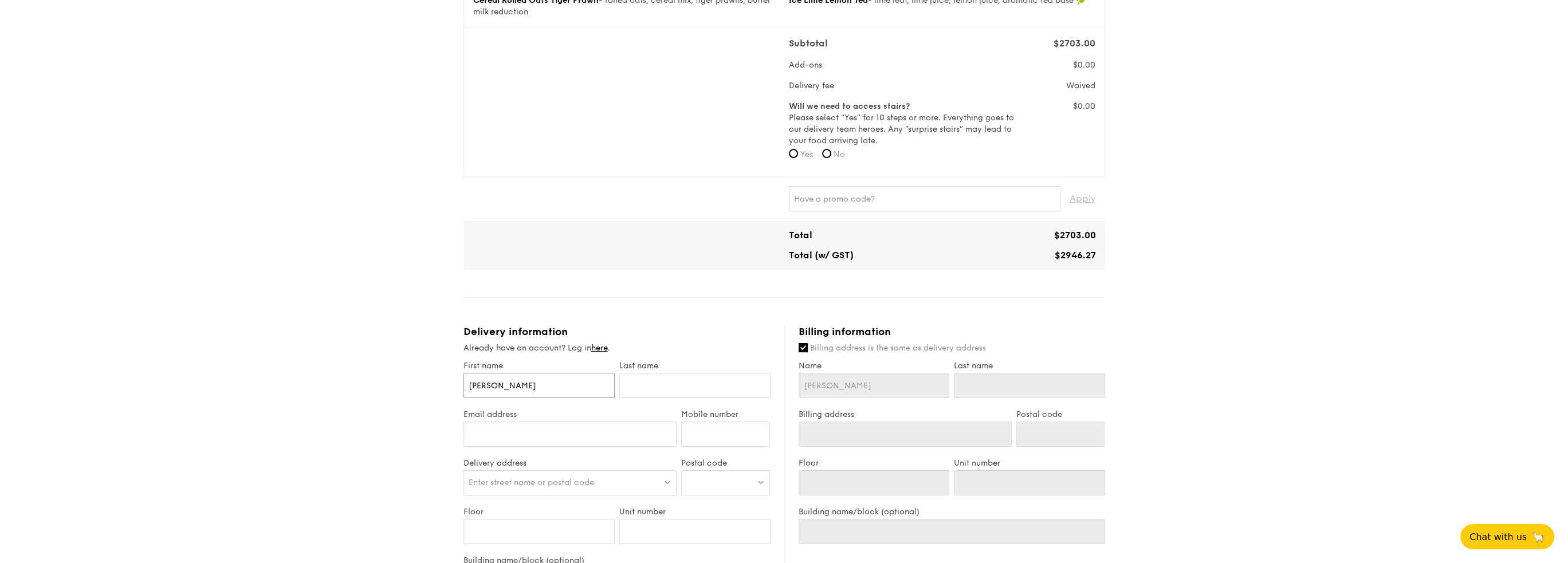
type input "[PERSON_NAME]"
click at [634, 389] on input "text" at bounding box center [694, 385] width 151 height 25
type input "T"
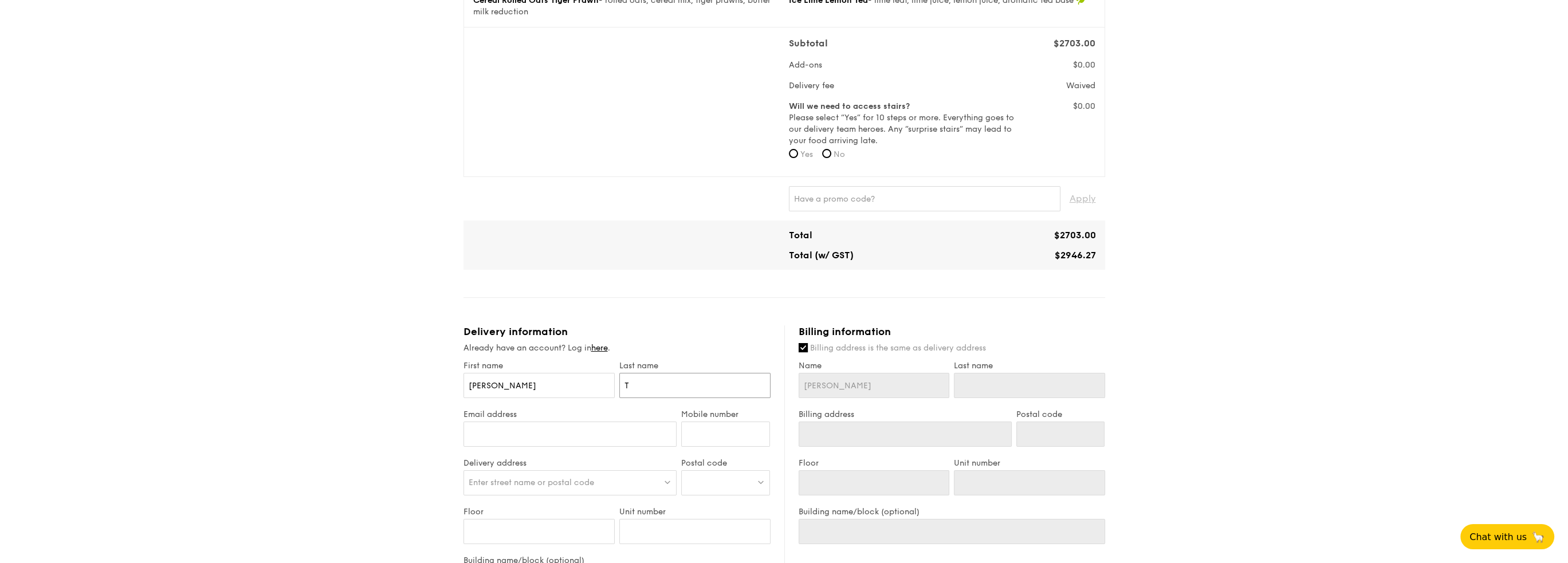
type input "T"
type input "Ta"
type input "Tay"
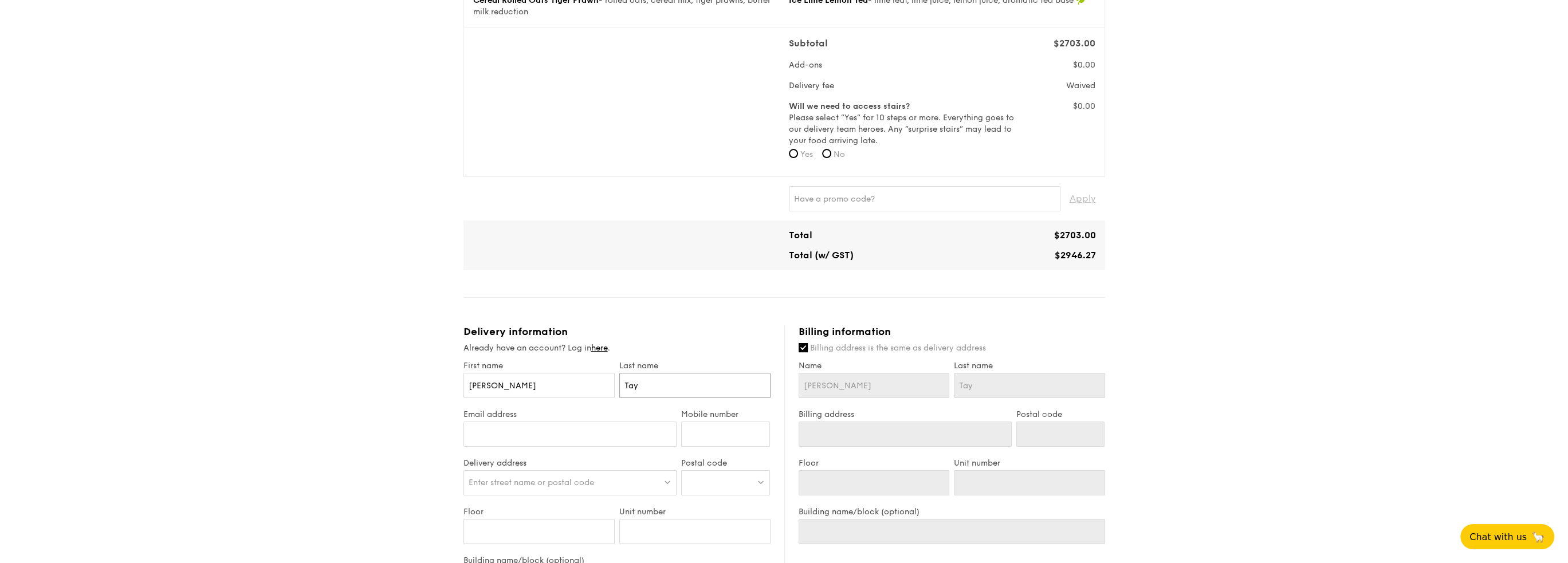
type input "Tay"
click at [631, 436] on input "Email address" at bounding box center [570, 434] width 214 height 25
type input "[PERSON_NAME][EMAIL_ADDRESS][DOMAIN_NAME]"
click at [718, 443] on input "Mobile number" at bounding box center [725, 434] width 89 height 25
type input "97567218"
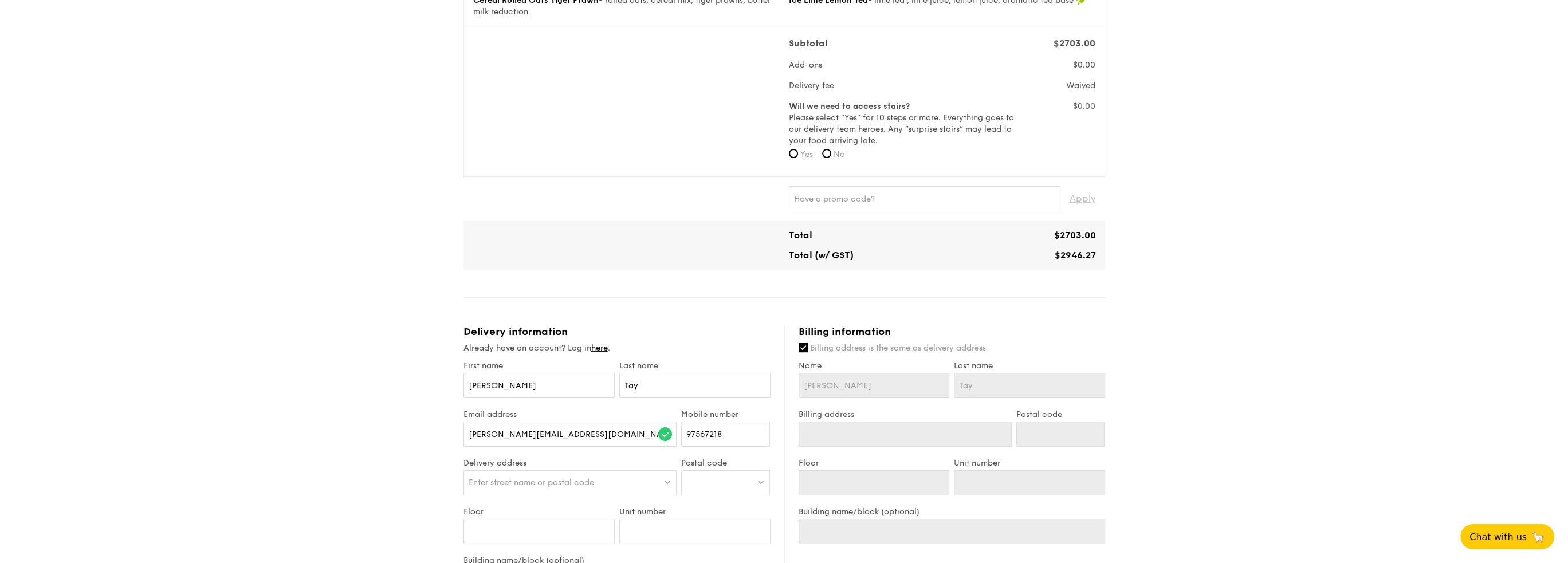
click at [655, 478] on div "Enter street name or postal code" at bounding box center [570, 483] width 214 height 25
drag, startPoint x: 371, startPoint y: 506, endPoint x: 380, endPoint y: 501, distance: 10.3
click at [373, 505] on div "1 - Select menu 2 - Select items 3 - Check out Classic Buffet $31.80 /guest ($3…" at bounding box center [784, 266] width 1568 height 1334
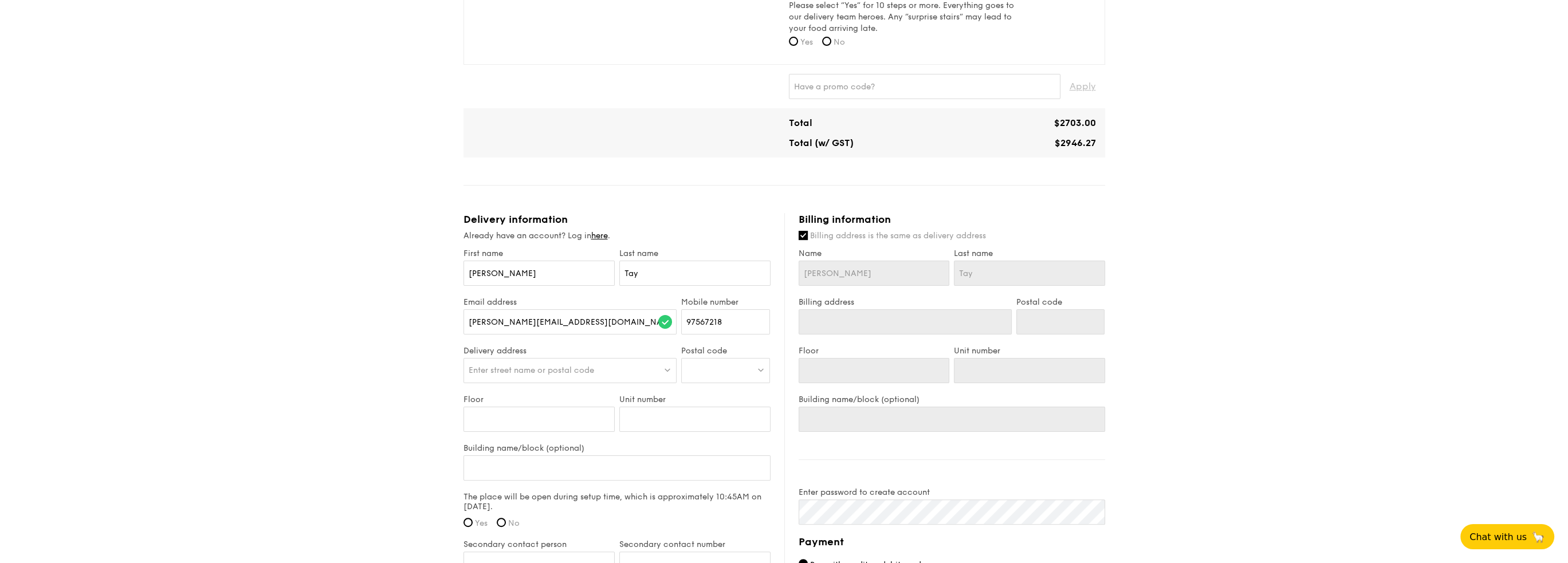
scroll to position [516, 0]
click at [584, 363] on span "Enter street name or postal code" at bounding box center [531, 368] width 125 height 10
click at [720, 365] on div at bounding box center [725, 368] width 89 height 25
click at [220, 258] on div "1 - Select menu 2 - Select items 3 - Check out Classic Buffet $31.80 /guest ($3…" at bounding box center [784, 151] width 1568 height 1334
click at [487, 364] on span "Enter street name or postal code" at bounding box center [531, 368] width 125 height 10
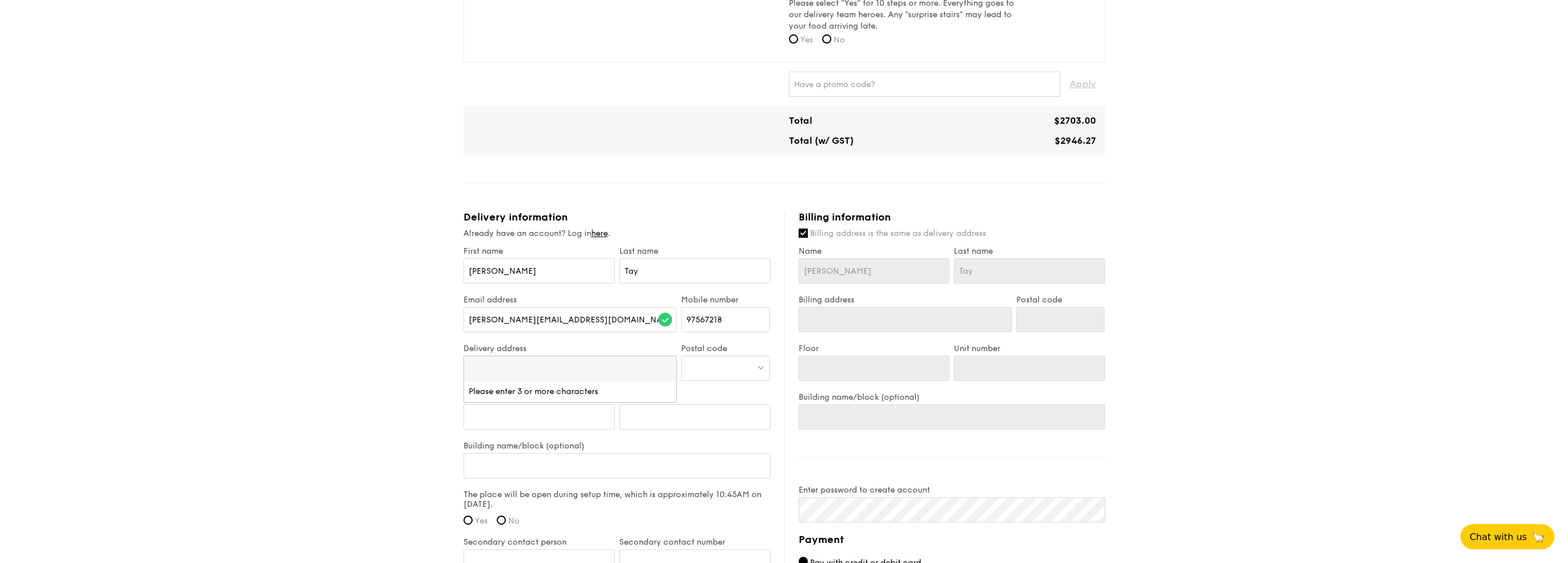
click at [433, 391] on div "1 - Select menu 2 - Select items 3 - Check out Classic Buffet $31.80 /guest ($3…" at bounding box center [784, 151] width 1568 height 1334
click at [488, 367] on span "Enter street name or postal code" at bounding box center [531, 368] width 125 height 10
type input "[STREET_ADDRESS]"
click at [519, 393] on div "[STREET_ADDRESS]" at bounding box center [544, 392] width 152 height 12
type input "[STREET_ADDRESS]"
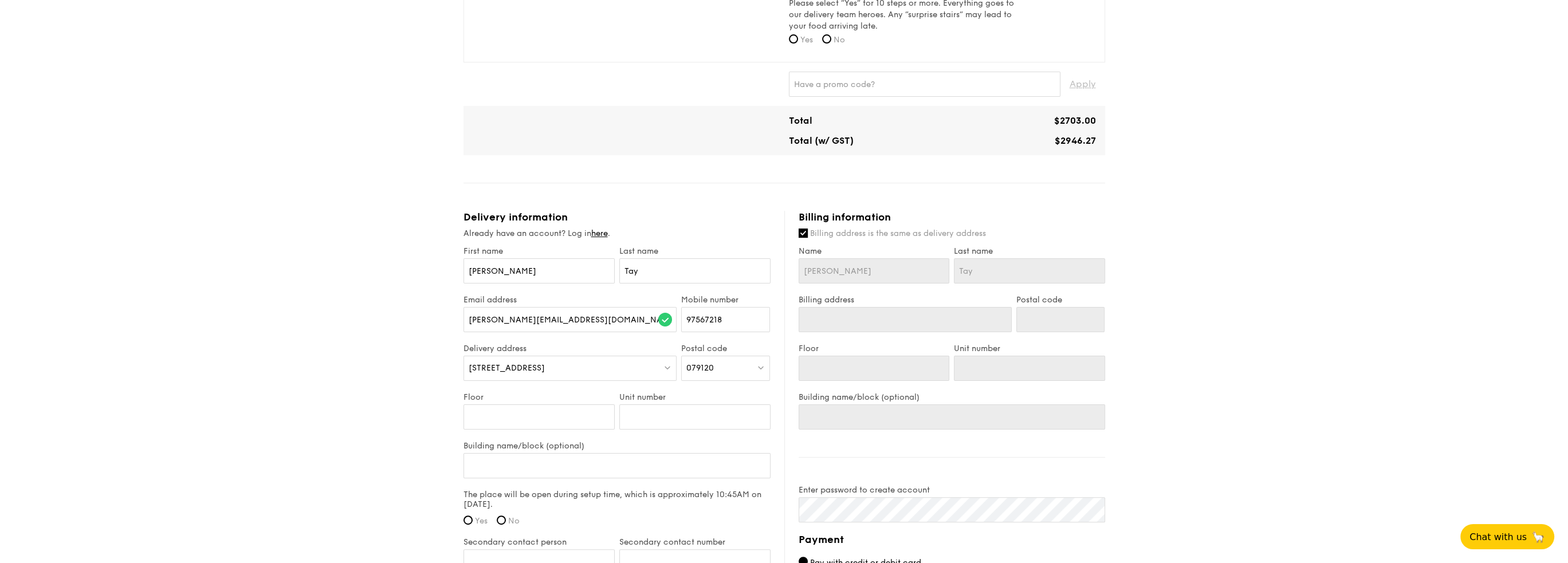
type input "079120"
click at [493, 420] on input "Floor" at bounding box center [538, 417] width 151 height 25
type input "2"
type input "23"
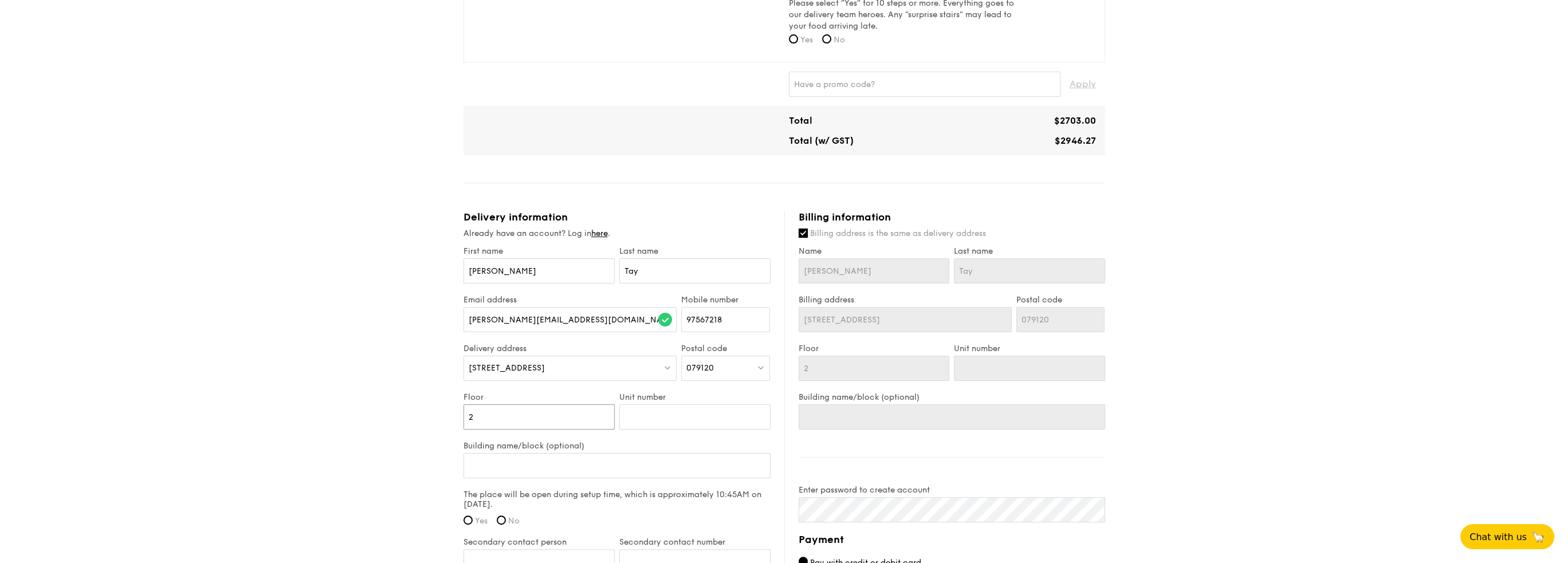
type input "23"
click at [648, 412] on input "Unit number" at bounding box center [694, 417] width 151 height 25
type input "0"
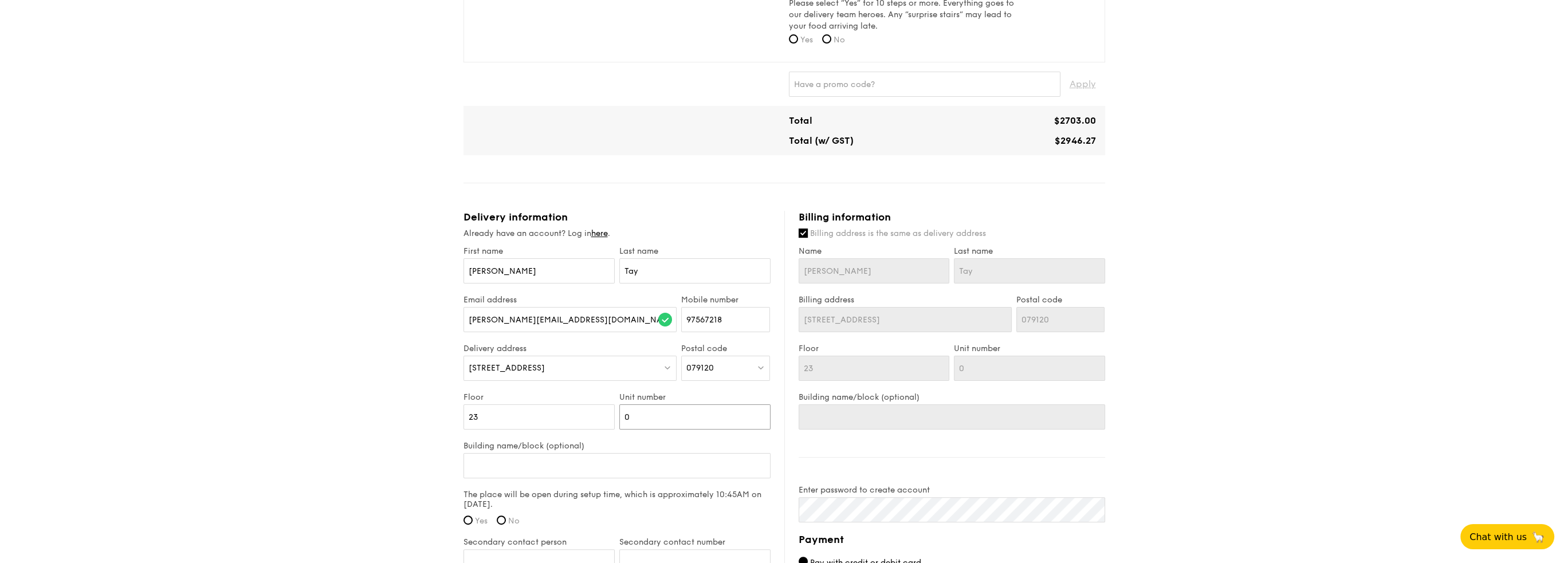
type input "01"
click at [394, 482] on div "1 - Select menu 2 - Select items 3 - Check out Classic Buffet $31.80 /guest ($3…" at bounding box center [784, 151] width 1568 height 1334
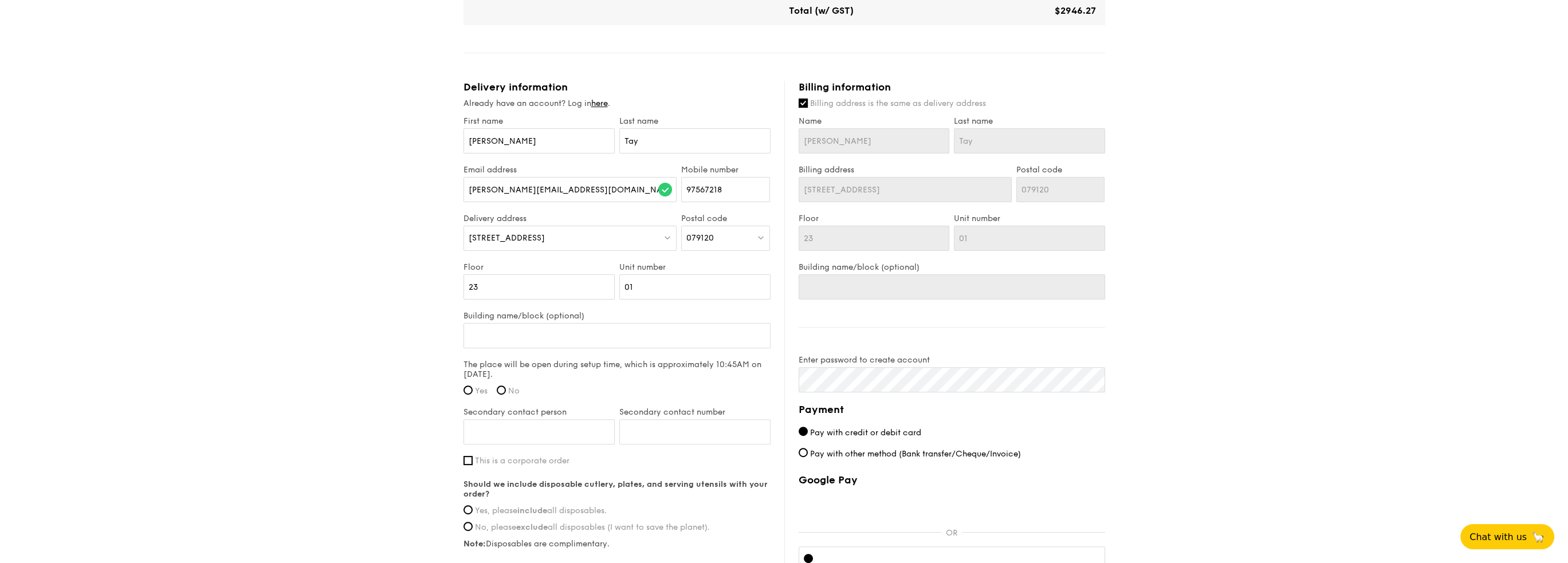
scroll to position [688, 0]
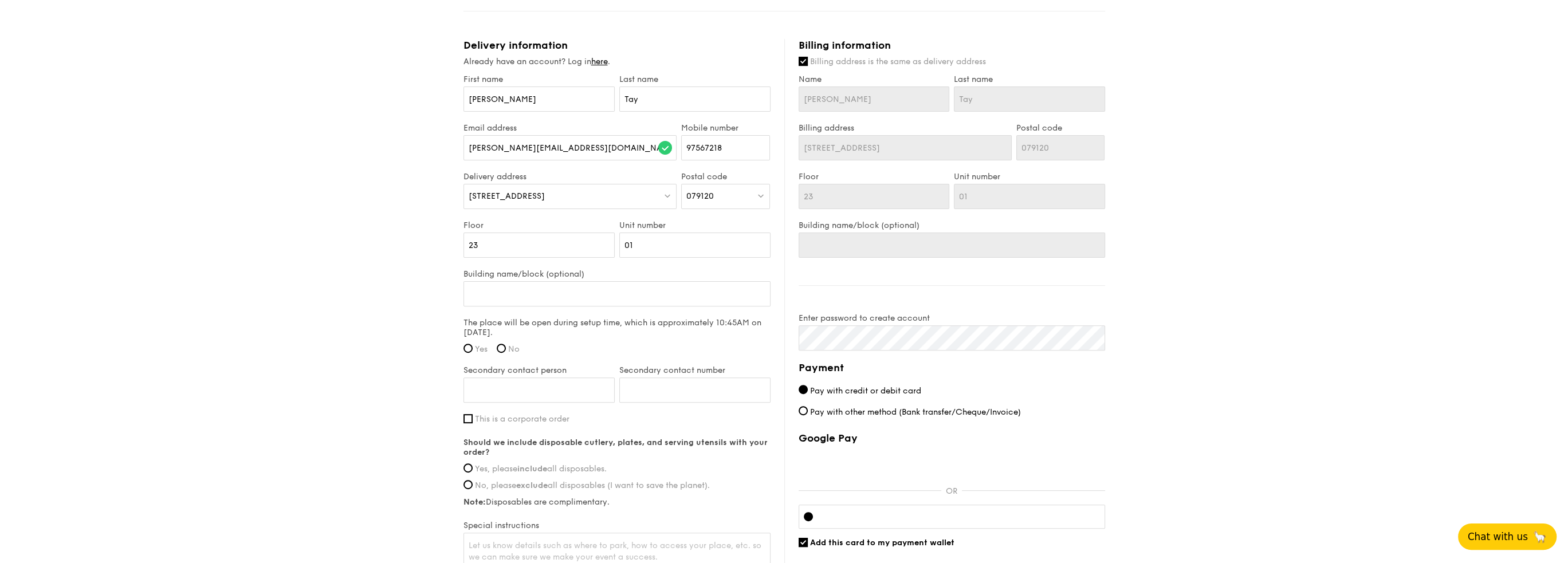
click at [1510, 534] on span "Chat with us" at bounding box center [1498, 537] width 60 height 12
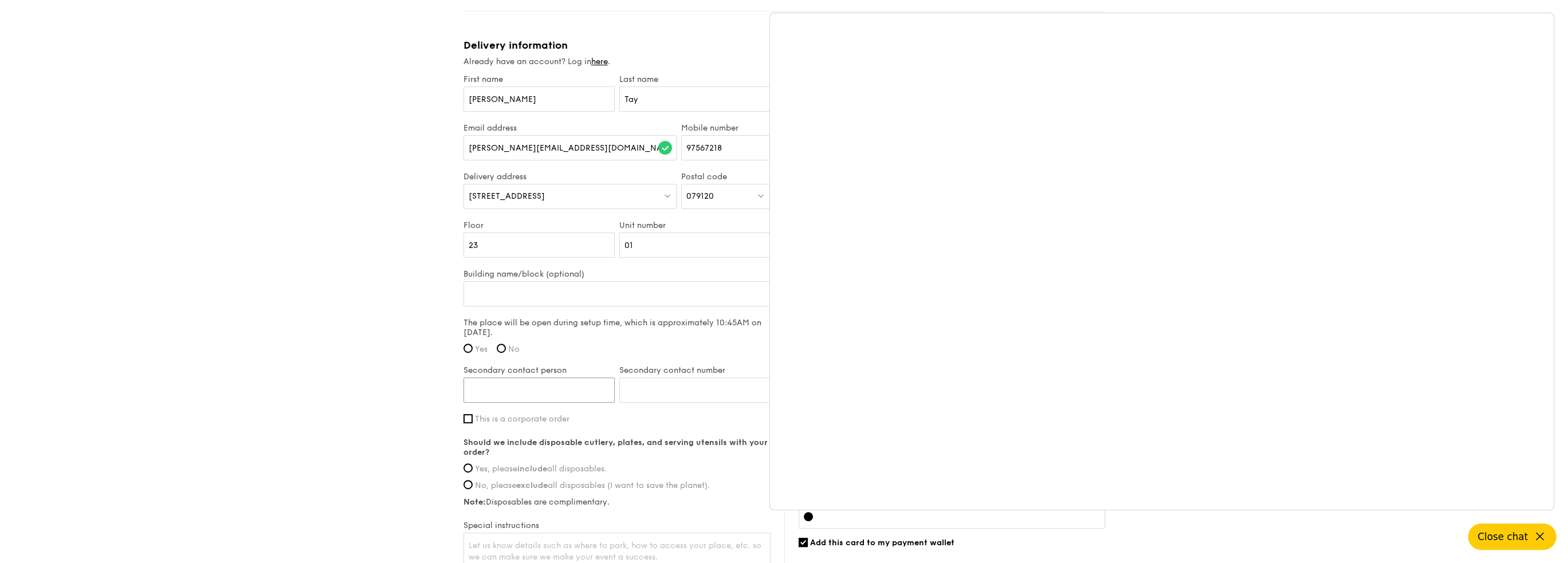
click at [581, 389] on input "Secondary contact person" at bounding box center [538, 390] width 151 height 25
type input "[PERSON_NAME]"
click at [651, 389] on input "Secondary contact number" at bounding box center [694, 390] width 151 height 25
click at [639, 387] on input "Secondary contact number" at bounding box center [694, 390] width 151 height 25
type input "97640766"
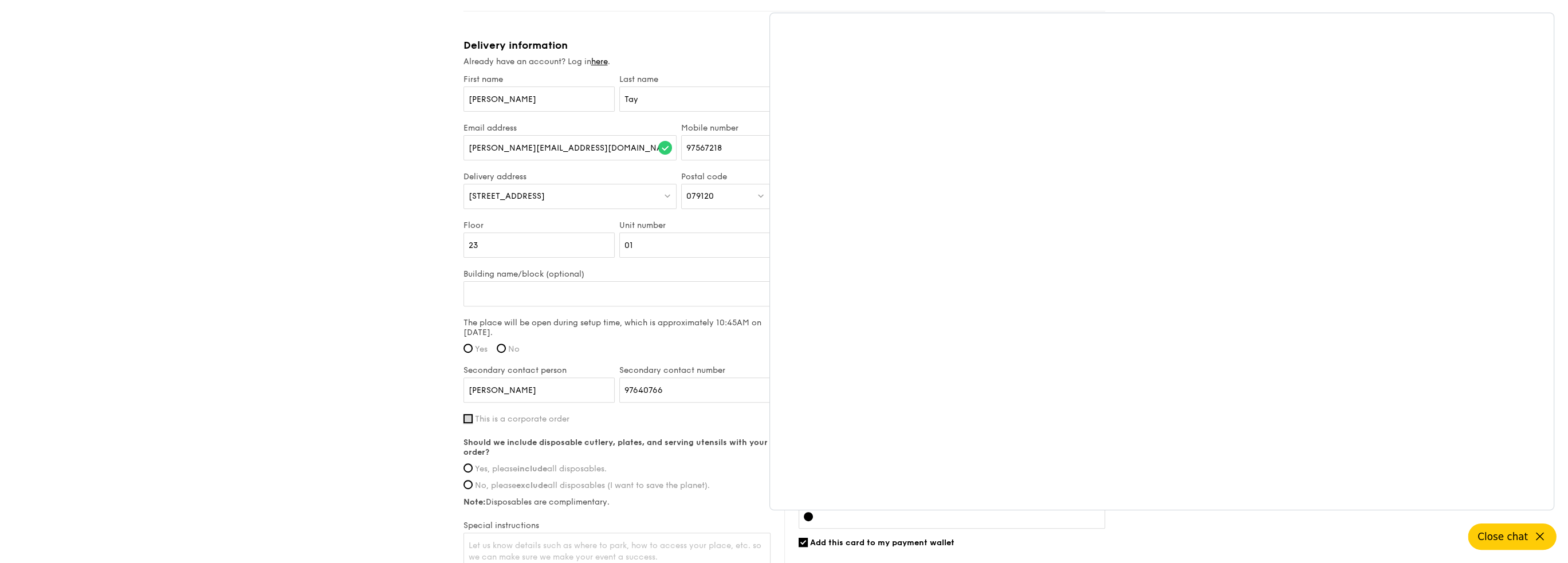
click at [469, 416] on input "This is a corporate order" at bounding box center [467, 419] width 9 height 9
checkbox input "true"
click at [574, 453] on input "Company name" at bounding box center [617, 455] width 307 height 25
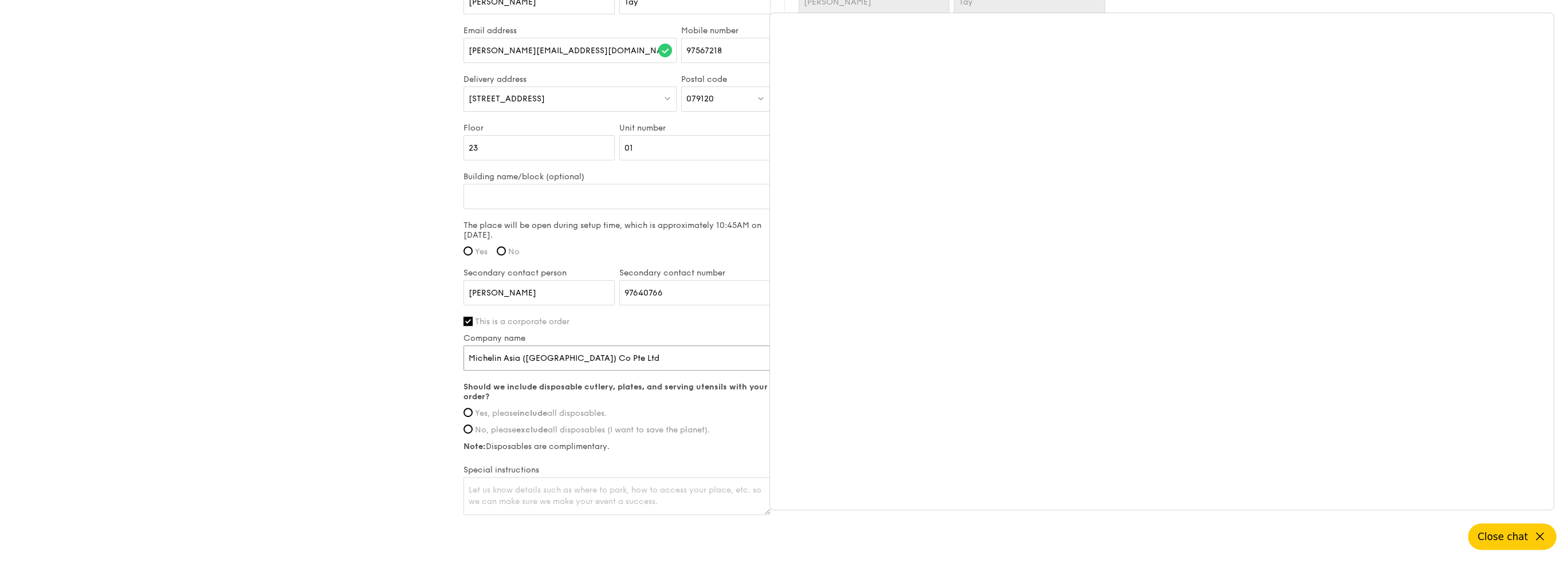
scroll to position [802, 0]
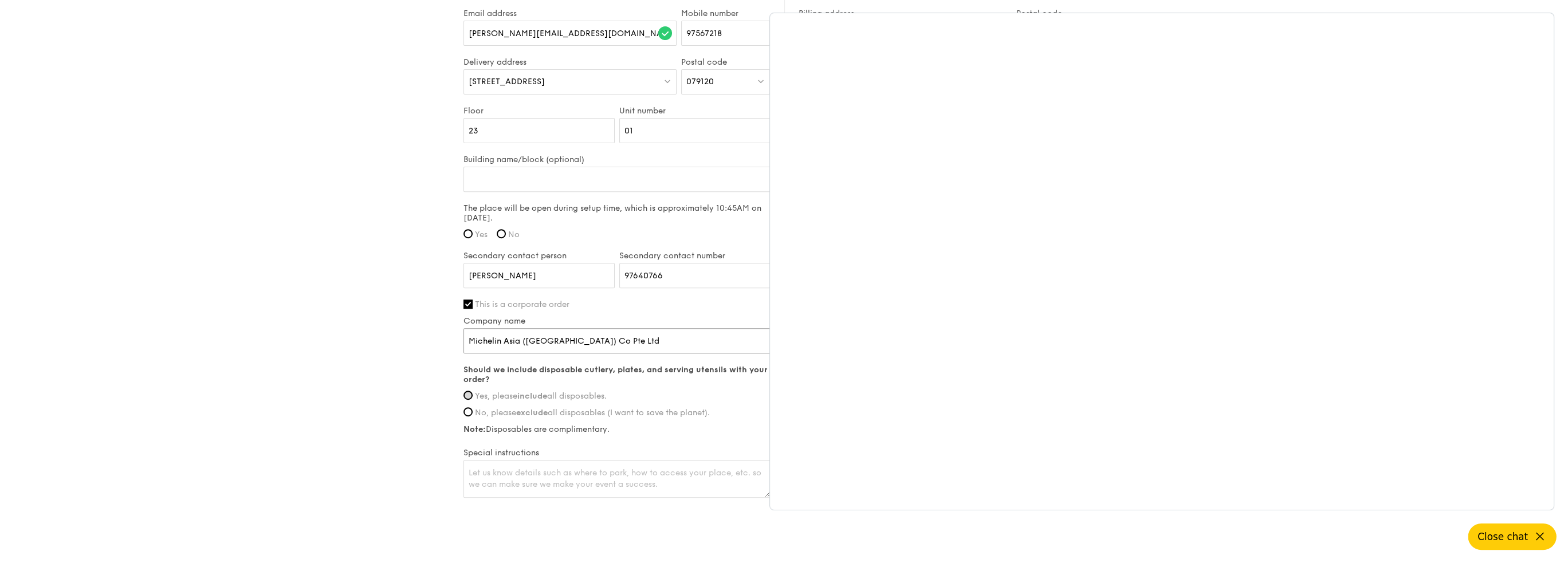
type input "Michelin Asia ([GEOGRAPHIC_DATA]) Co Pte Ltd"
click at [466, 394] on input "Yes, please include all disposables." at bounding box center [467, 395] width 9 height 9
radio input "true"
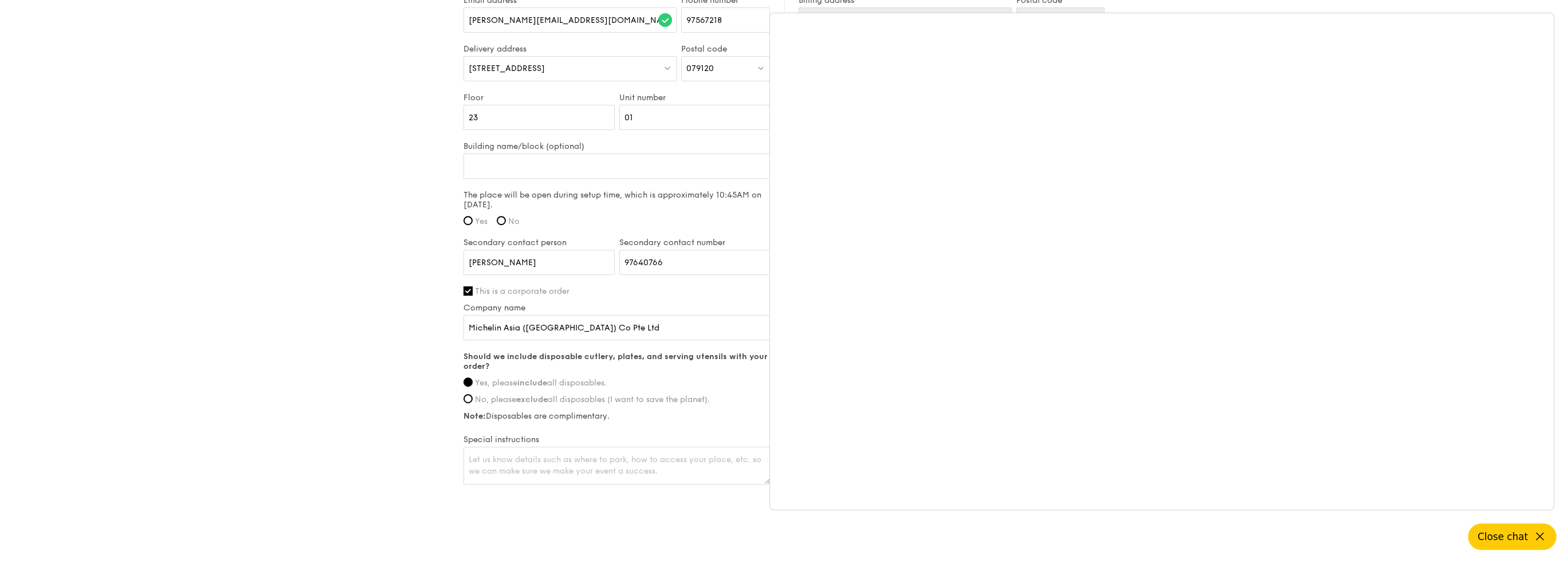
scroll to position [828, 0]
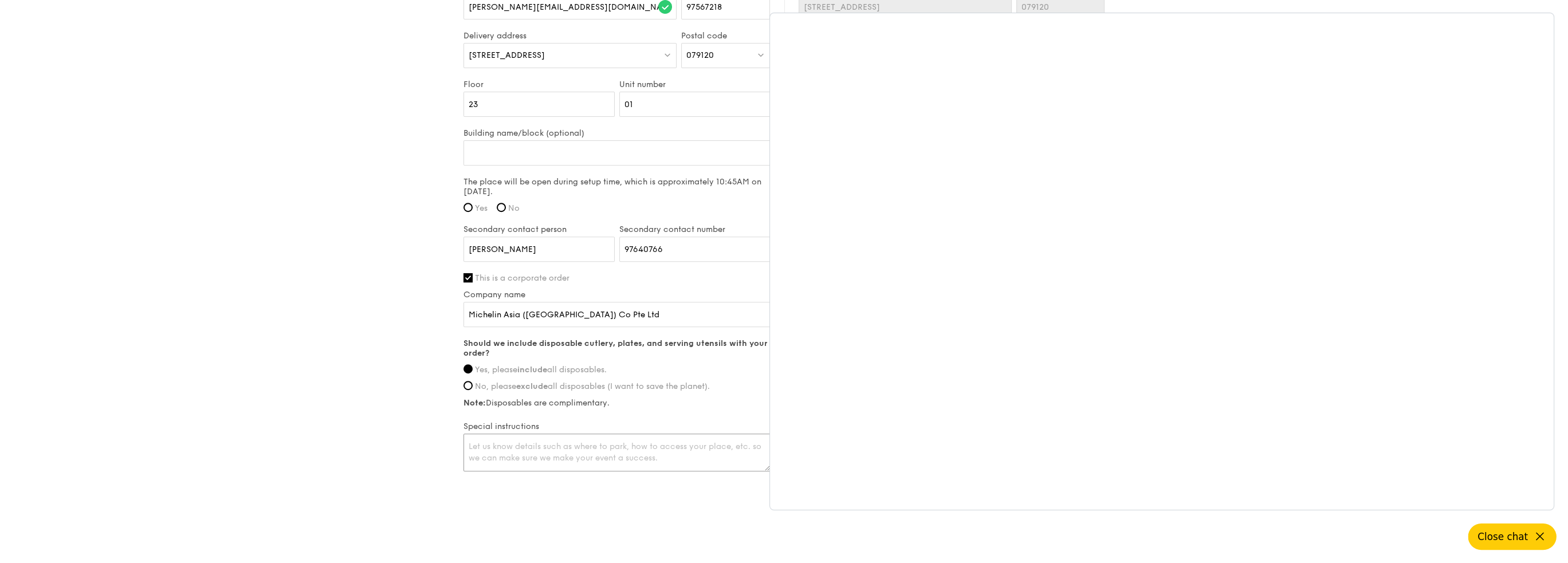
click at [572, 442] on textarea at bounding box center [617, 453] width 307 height 38
type textarea "W"
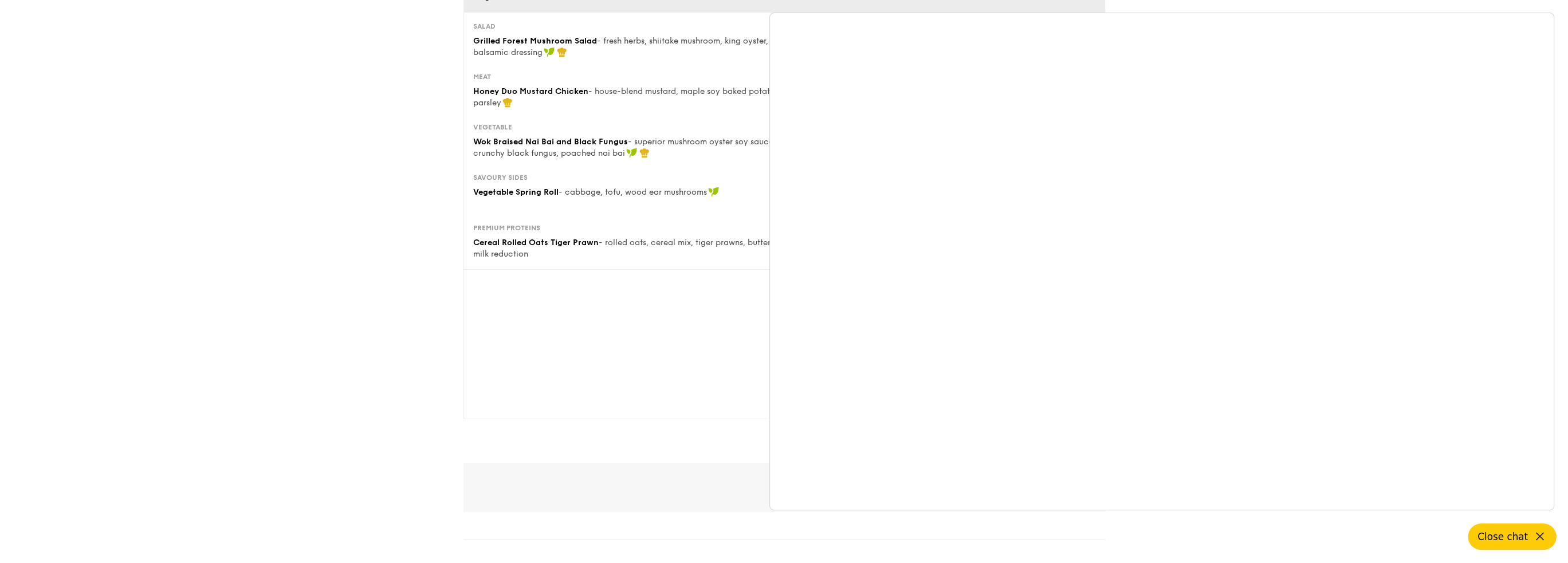
scroll to position [114, 0]
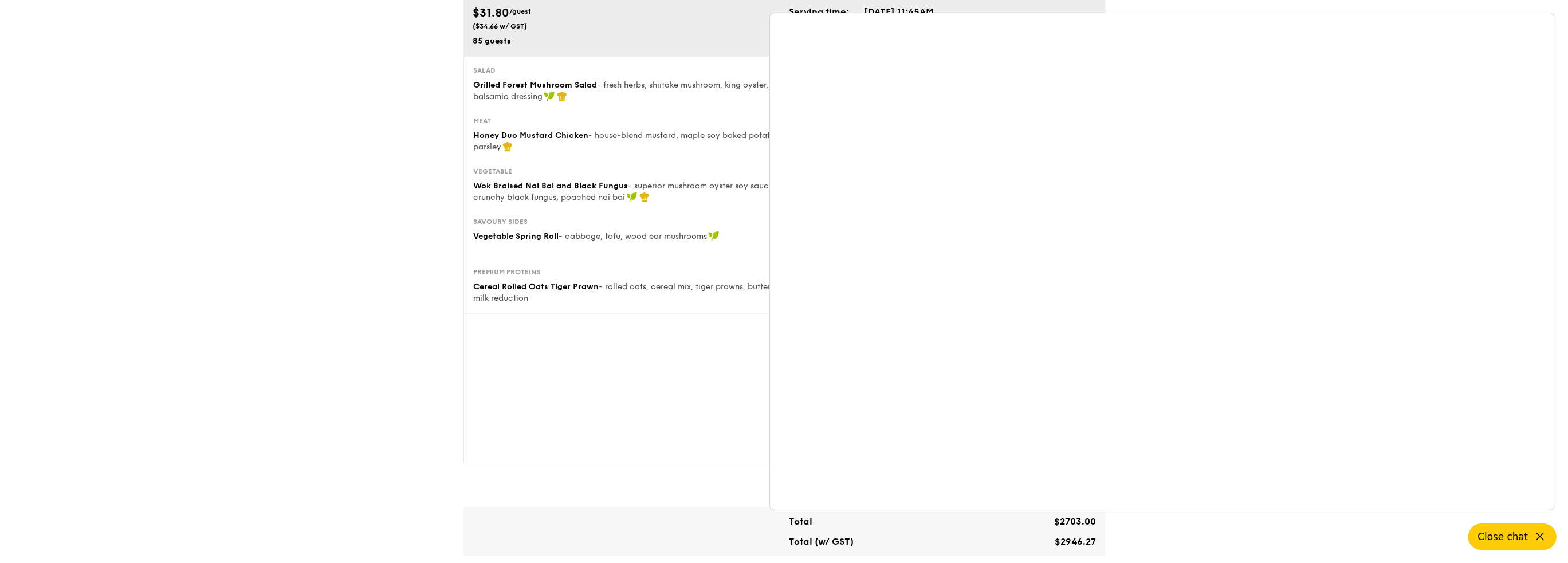
click at [343, 309] on div "1 - Select menu 2 - Select items 3 - Check out Classic Buffet $31.80 /guest ($3…" at bounding box center [784, 560] width 1568 height 1349
drag, startPoint x: 1541, startPoint y: 540, endPoint x: 1524, endPoint y: 520, distance: 26.2
click at [1541, 540] on icon at bounding box center [1539, 537] width 13 height 13
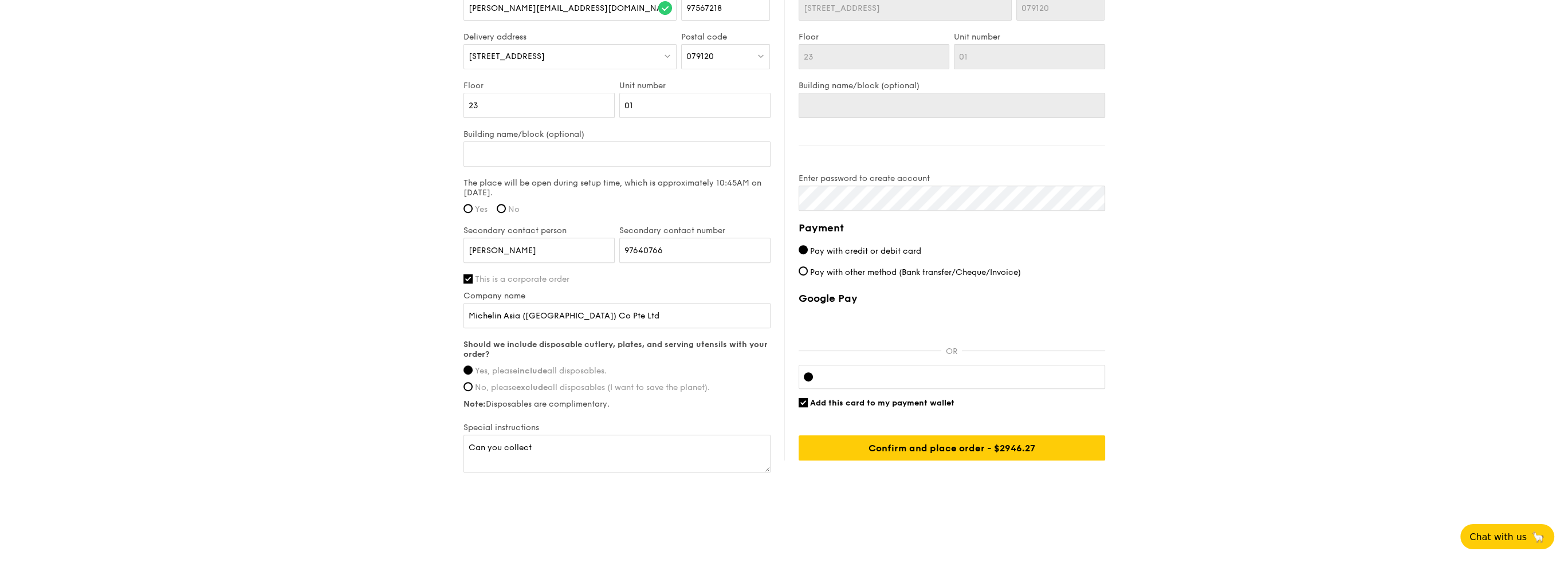
scroll to position [828, 0]
click at [491, 444] on textarea "Can you collect" at bounding box center [617, 453] width 307 height 38
drag, startPoint x: 486, startPoint y: 444, endPoint x: 552, endPoint y: 444, distance: 66.0
click at [552, 444] on textarea "Can you collect" at bounding box center [617, 453] width 307 height 38
type textarea "C"
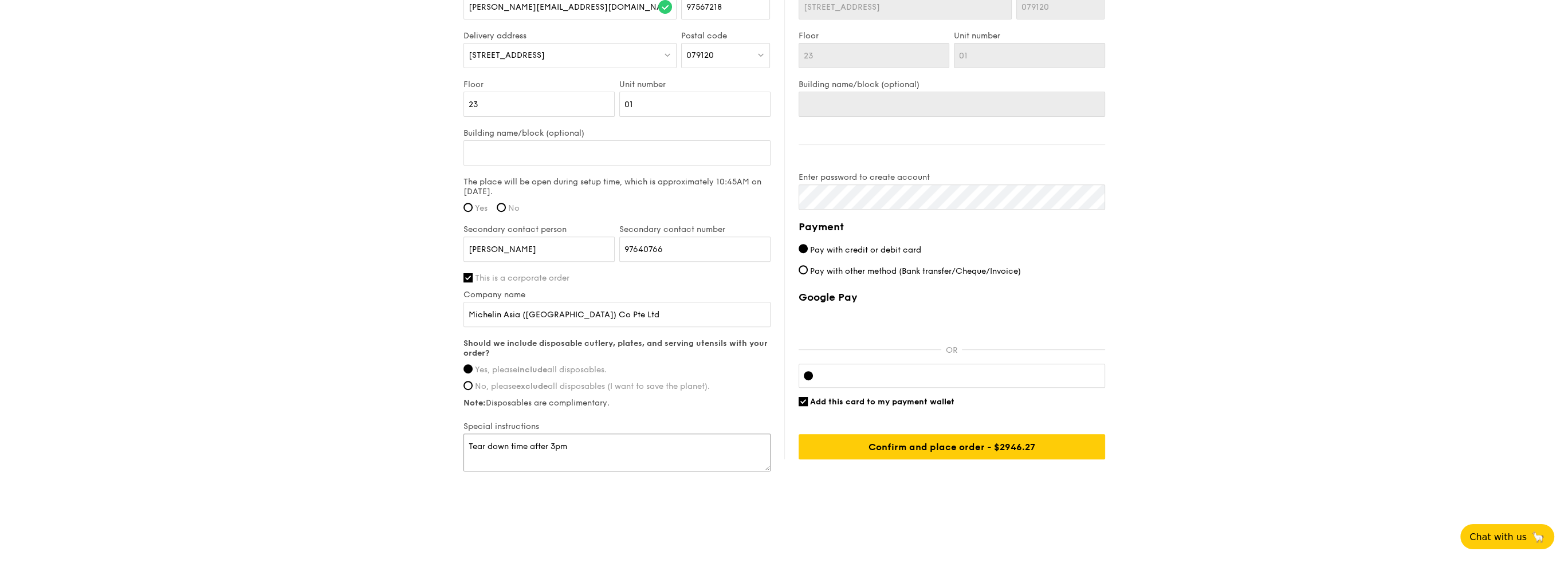
click at [467, 444] on textarea "Tear down time after 3pm" at bounding box center [617, 453] width 307 height 38
drag, startPoint x: 643, startPoint y: 442, endPoint x: 328, endPoint y: 427, distance: 315.4
type textarea "Tear down time after 3pm"
click at [802, 398] on input "Add this card to my payment wallet" at bounding box center [803, 402] width 9 height 9
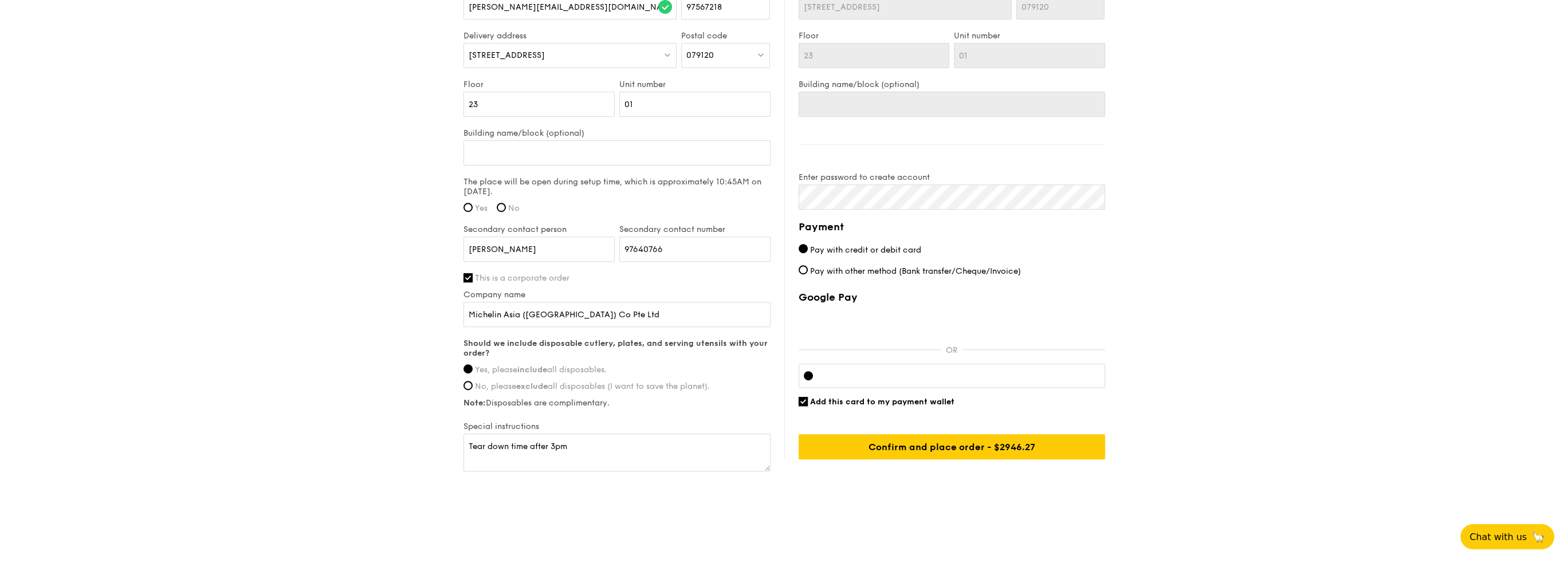
checkbox input "false"
click at [470, 444] on textarea "Tear down time after 3pm" at bounding box center [617, 453] width 307 height 38
click at [1006, 443] on input "Confirm and place order - $2946.27" at bounding box center [952, 447] width 307 height 25
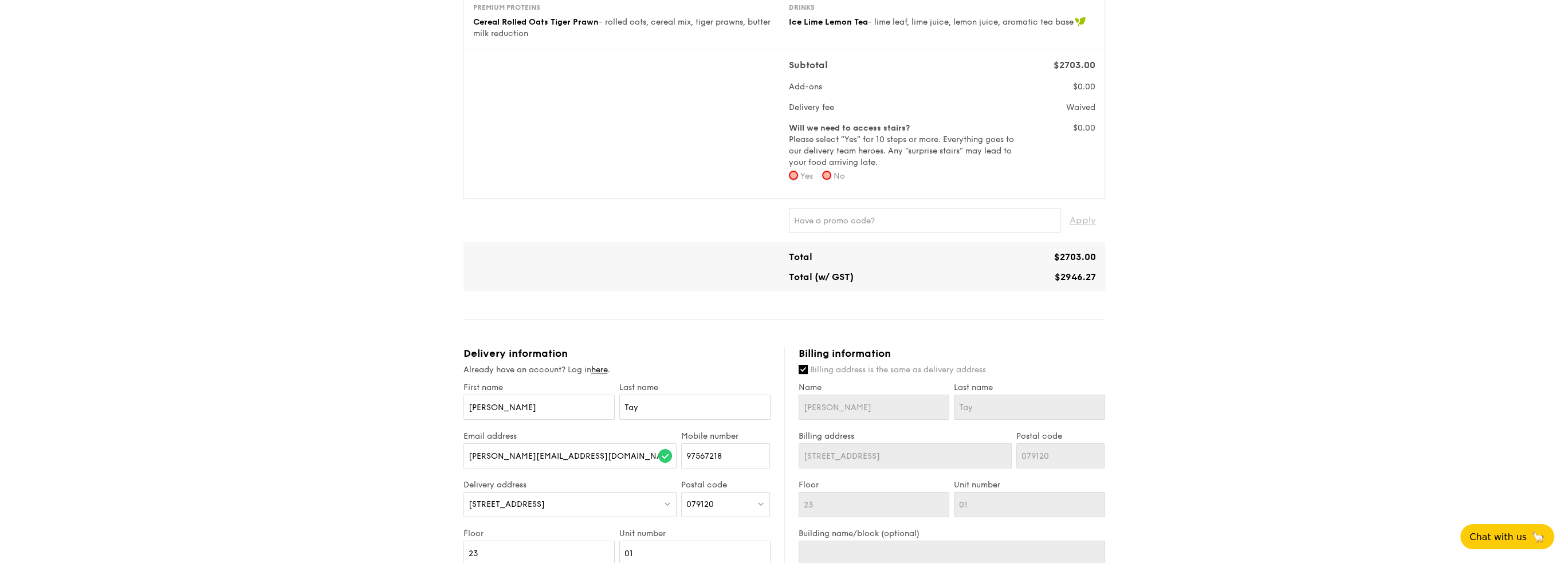
scroll to position [321, 0]
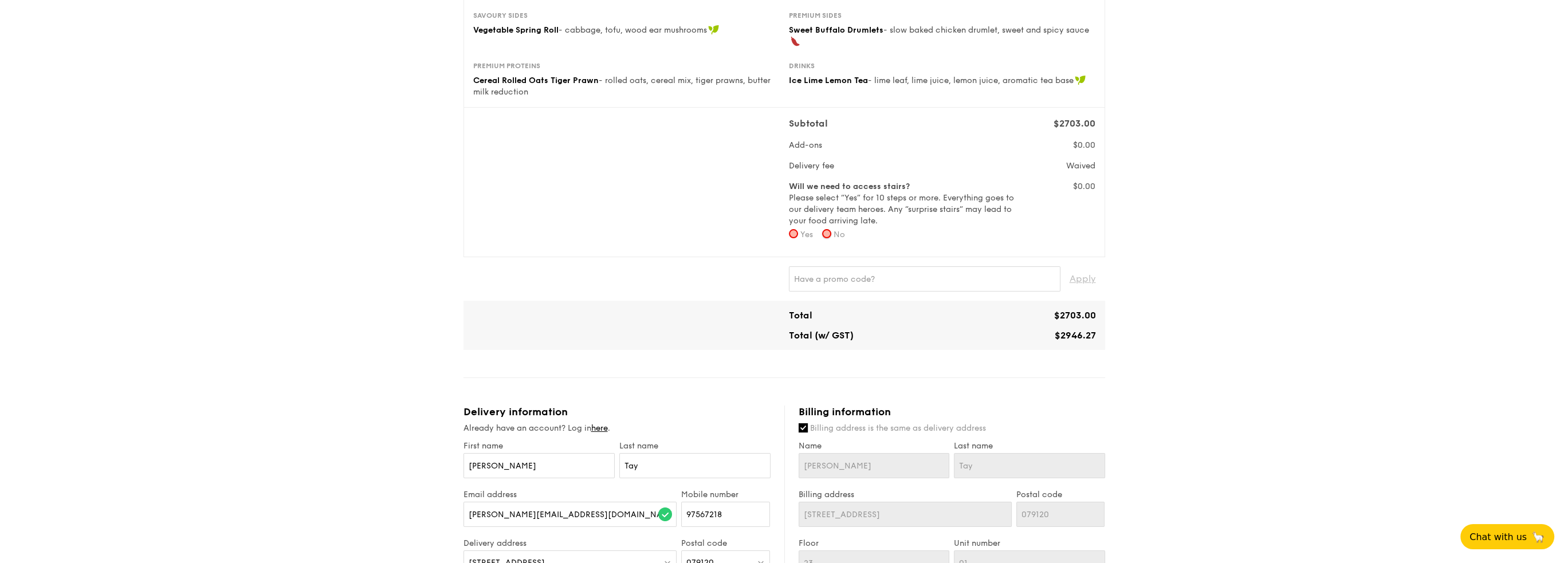
click at [831, 234] on input "No" at bounding box center [826, 234] width 9 height 9
radio input "true"
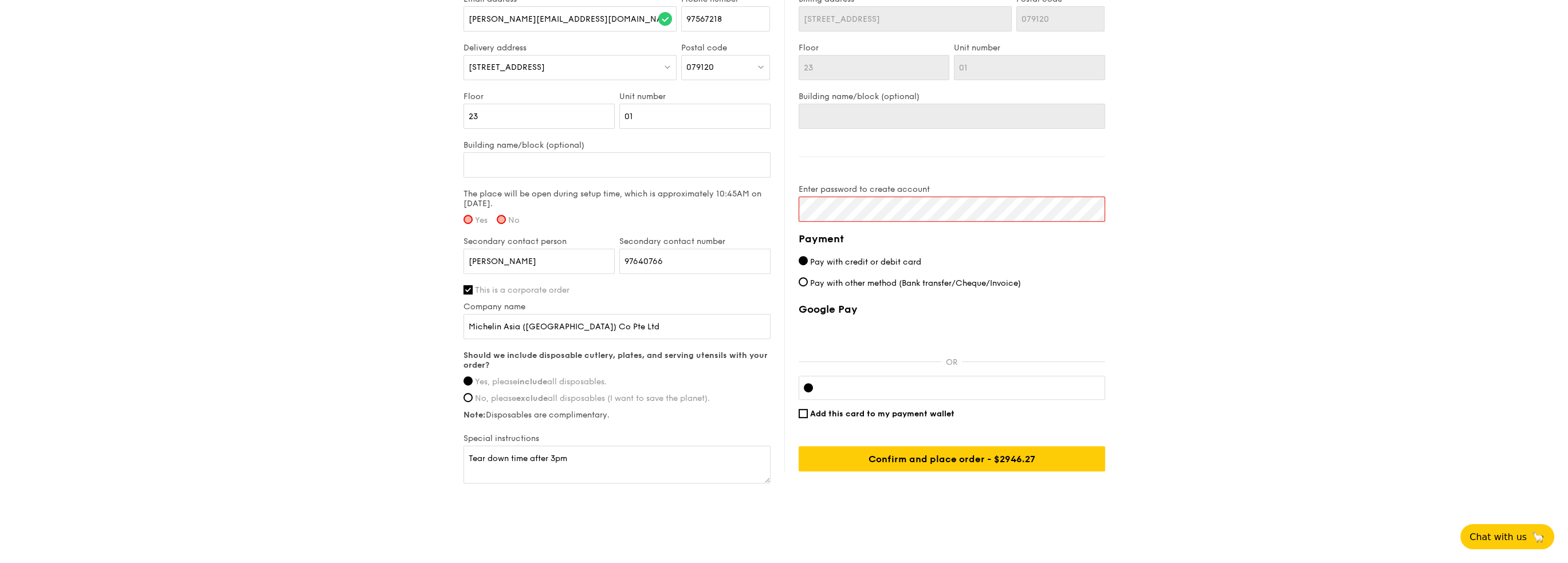
scroll to position [828, 0]
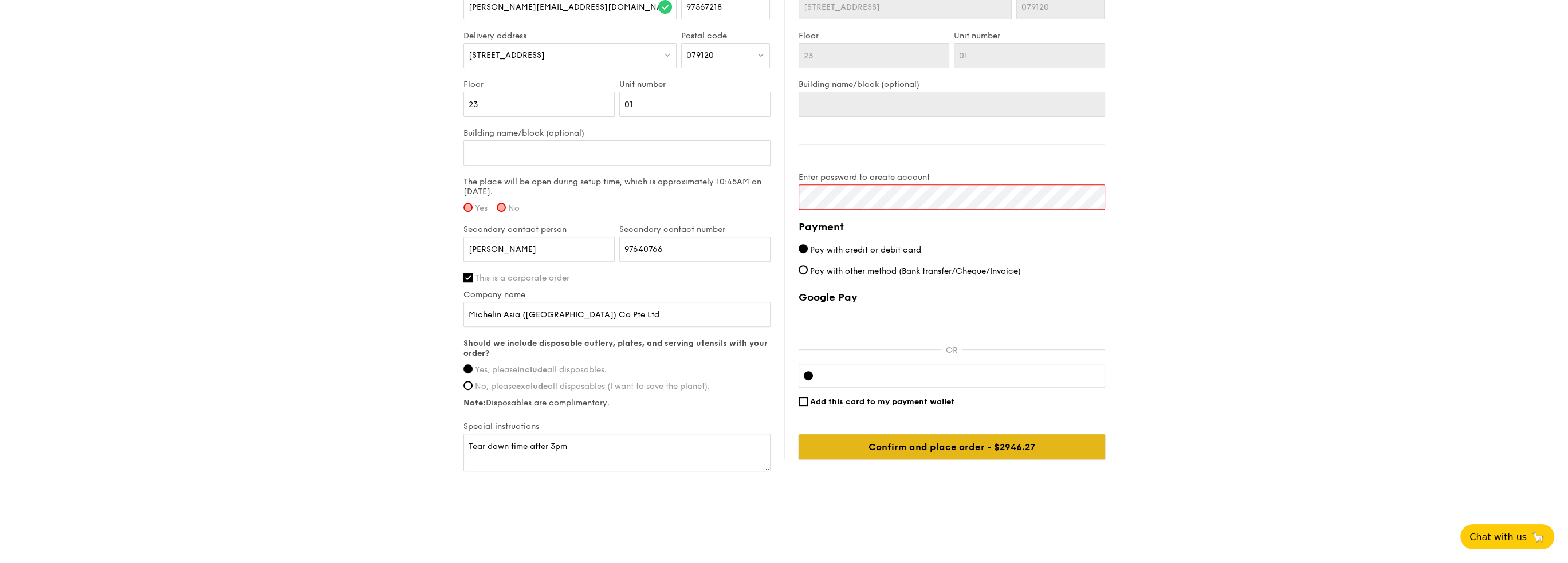
click at [877, 443] on input "Confirm and place order - $2946.27" at bounding box center [952, 447] width 307 height 25
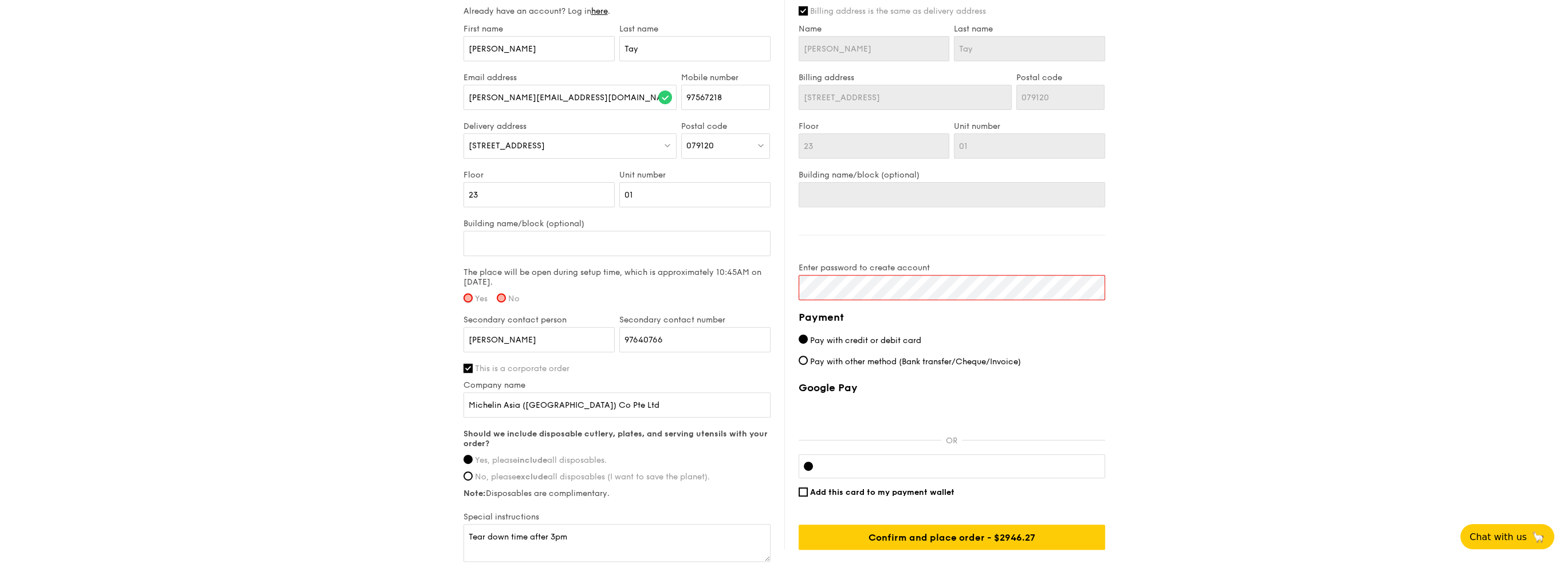
scroll to position [745, 0]
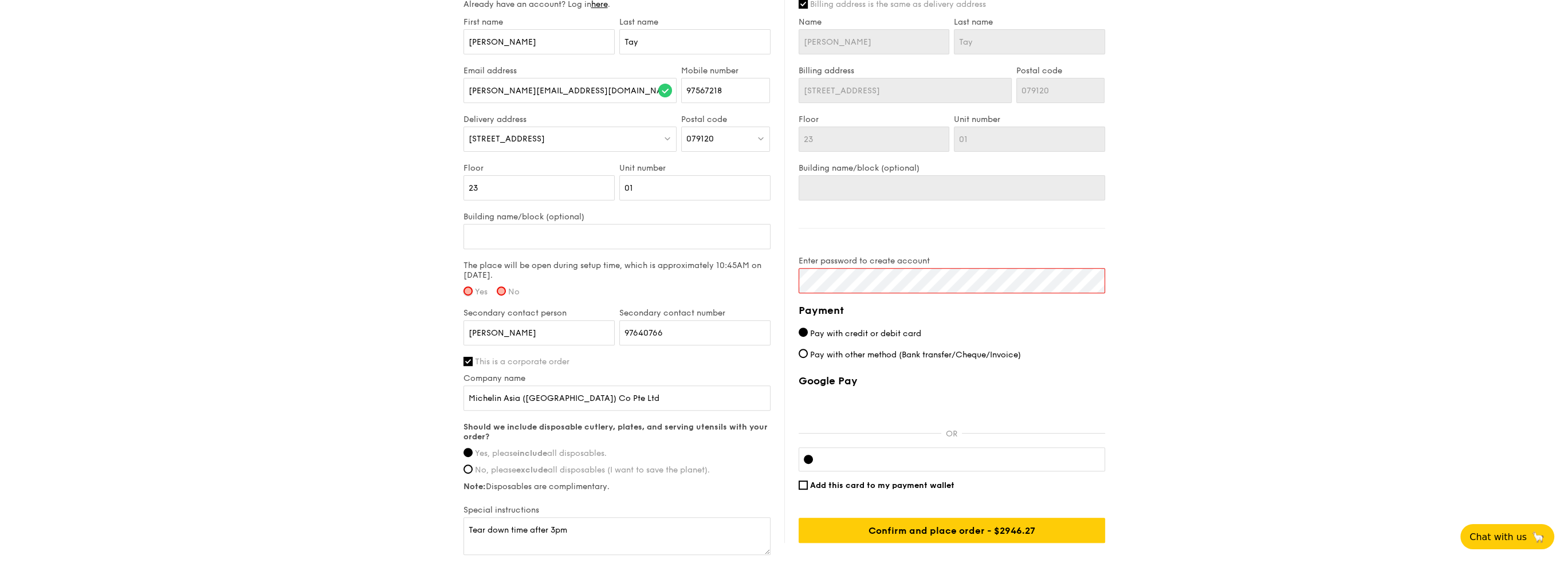
click at [467, 290] on input "Yes" at bounding box center [467, 291] width 9 height 9
radio input "true"
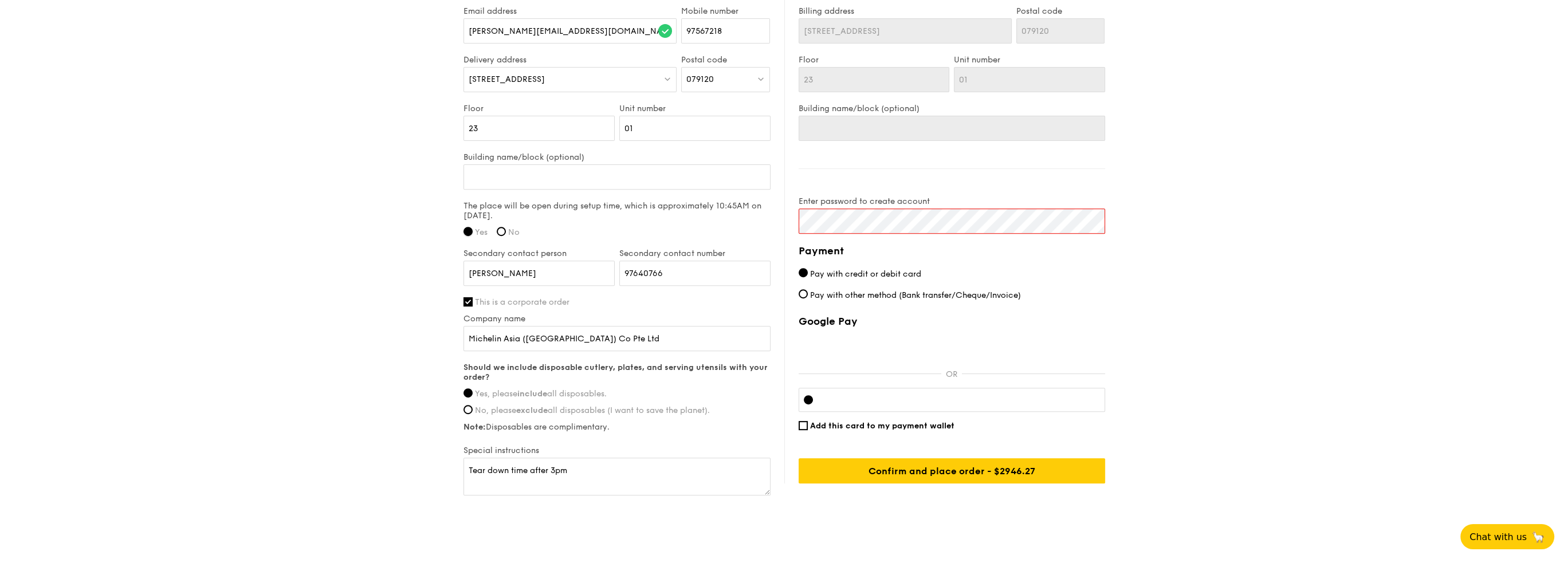
scroll to position [828, 0]
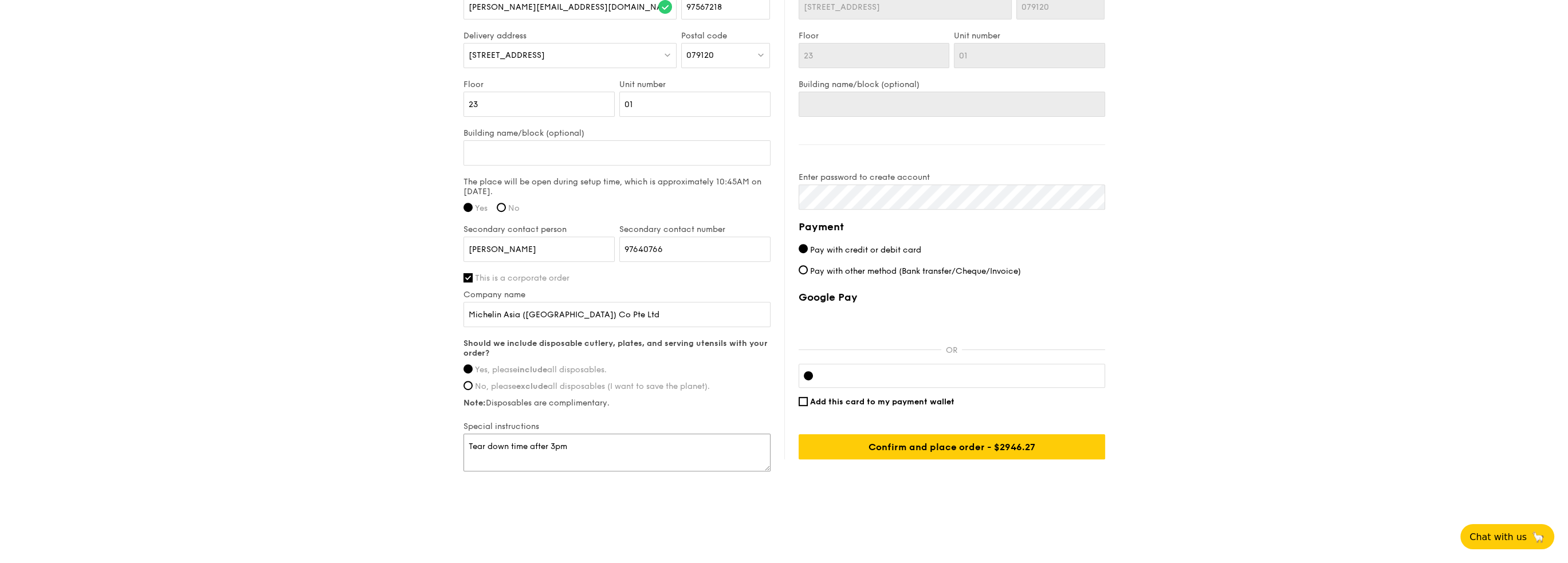
drag, startPoint x: 568, startPoint y: 446, endPoint x: 323, endPoint y: 439, distance: 245.1
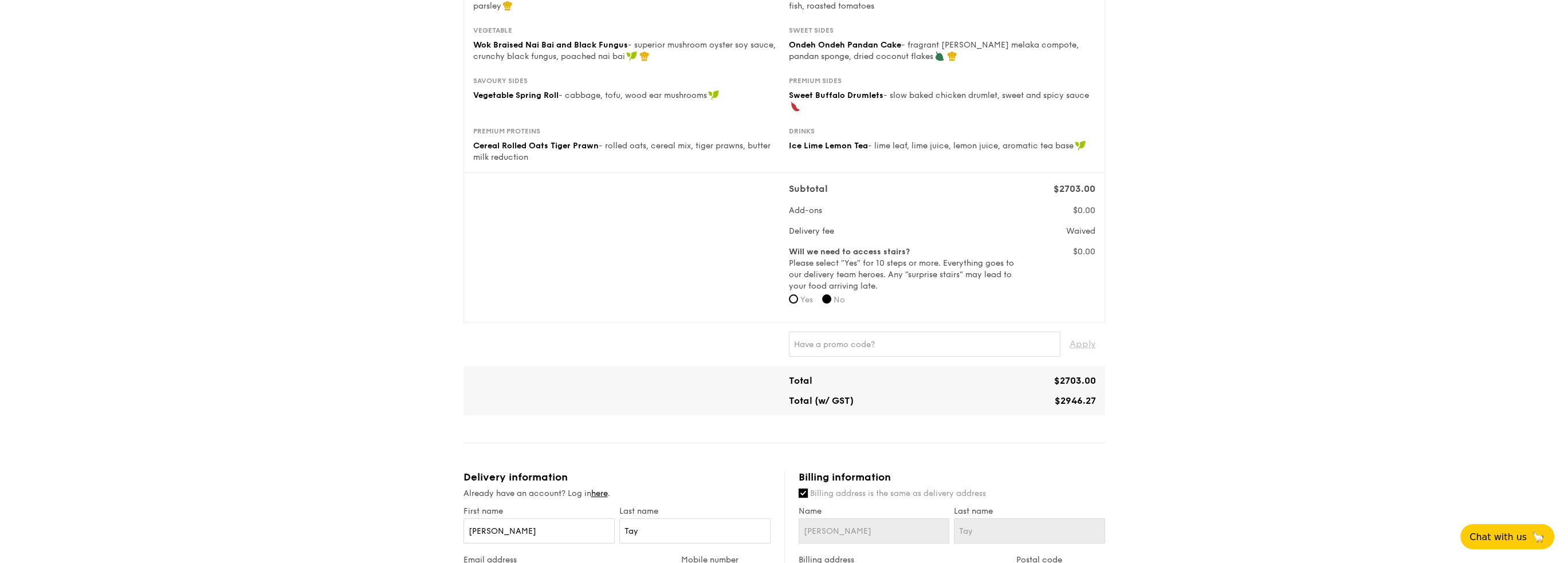
scroll to position [0, 0]
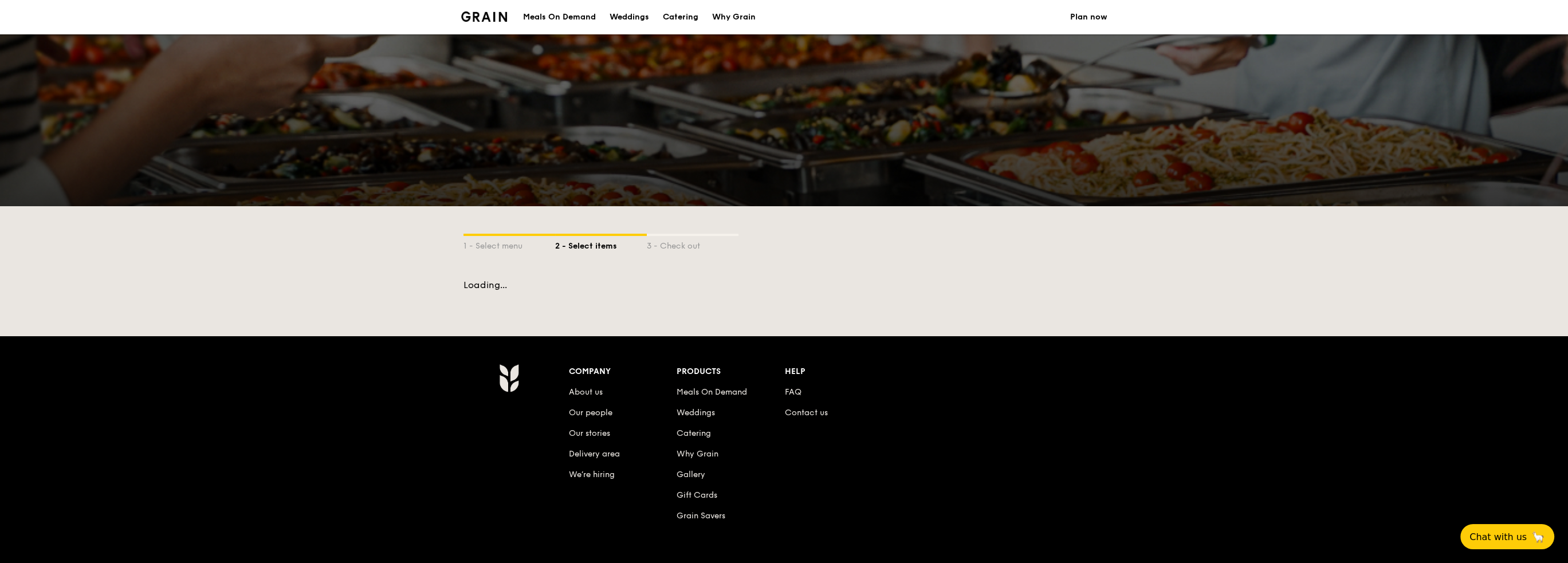
scroll to position [112, 0]
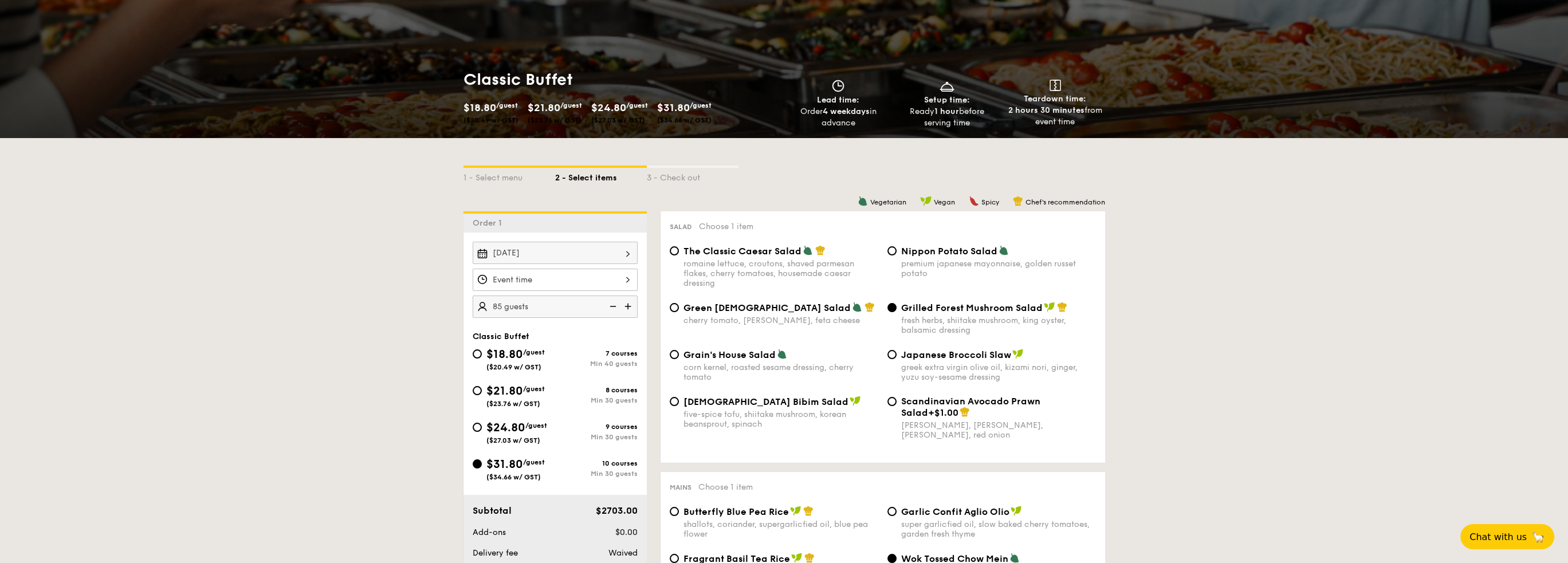
click at [622, 279] on div at bounding box center [555, 280] width 165 height 23
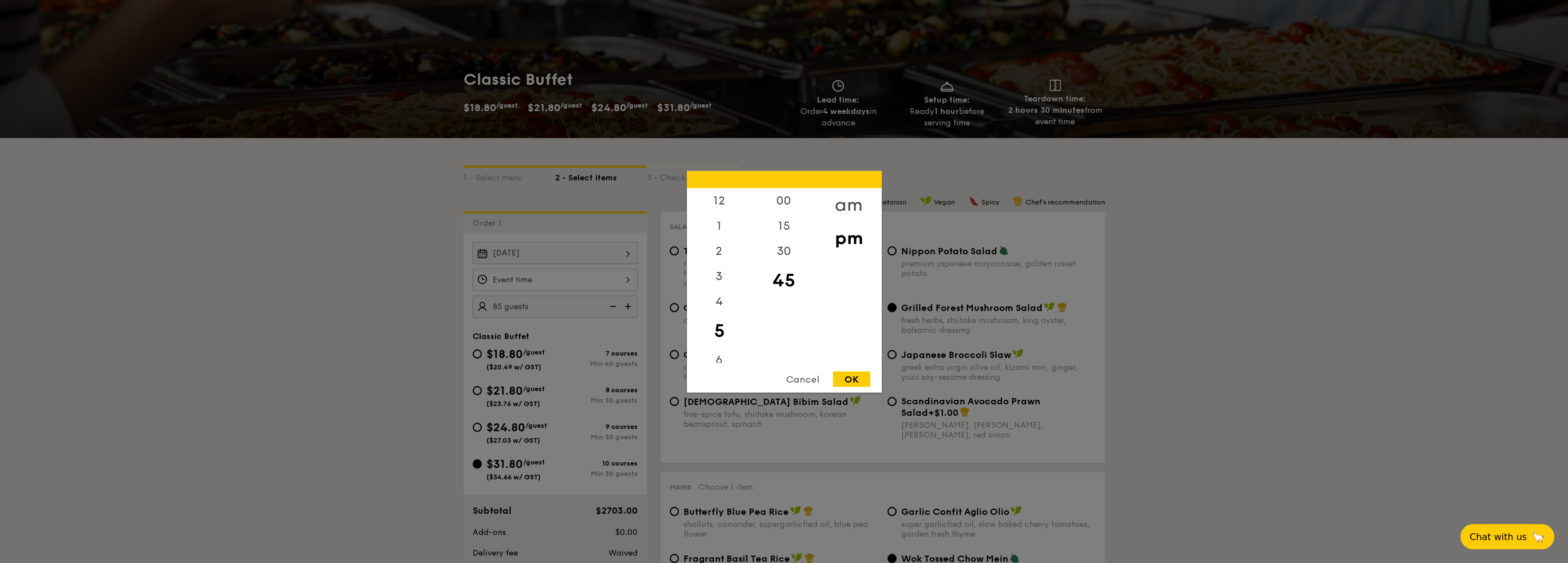
click at [843, 201] on div "am" at bounding box center [849, 204] width 65 height 33
click at [716, 199] on div "12" at bounding box center [719, 200] width 65 height 25
click at [719, 203] on div "12" at bounding box center [719, 200] width 65 height 25
click at [776, 206] on div "00" at bounding box center [784, 204] width 65 height 33
click at [712, 199] on div "12" at bounding box center [719, 200] width 65 height 25
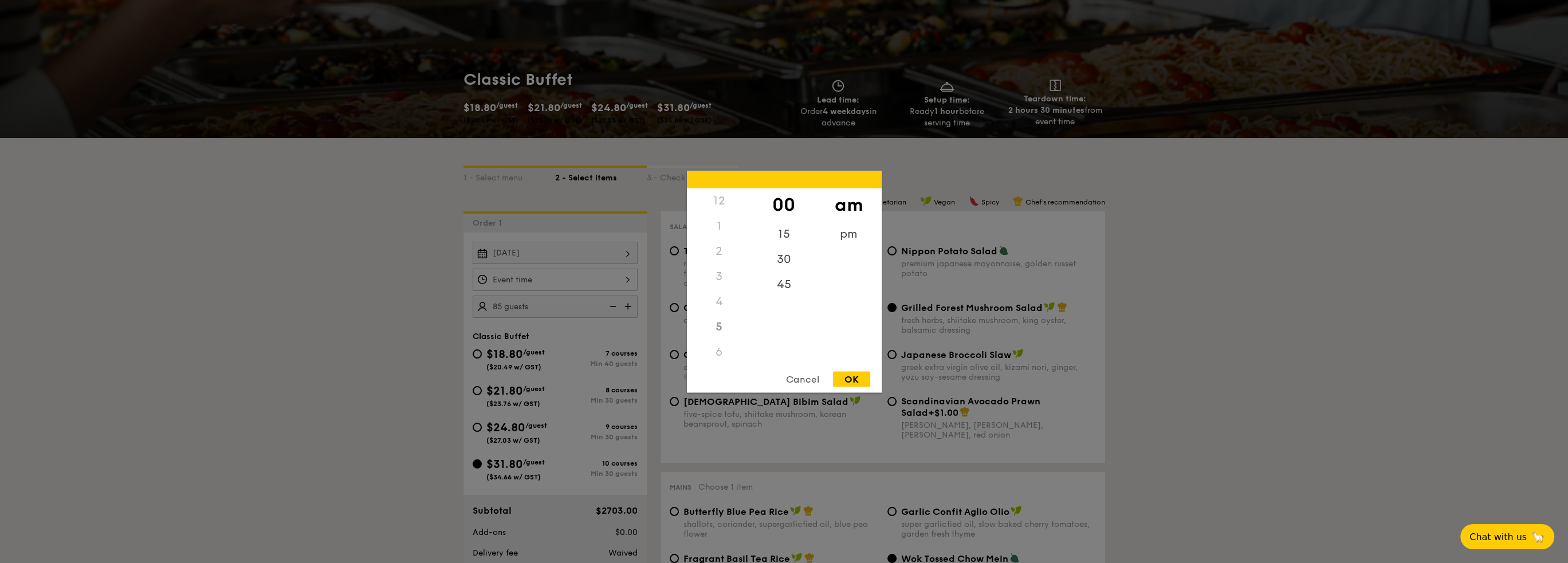
click at [713, 199] on div "12" at bounding box center [719, 200] width 65 height 25
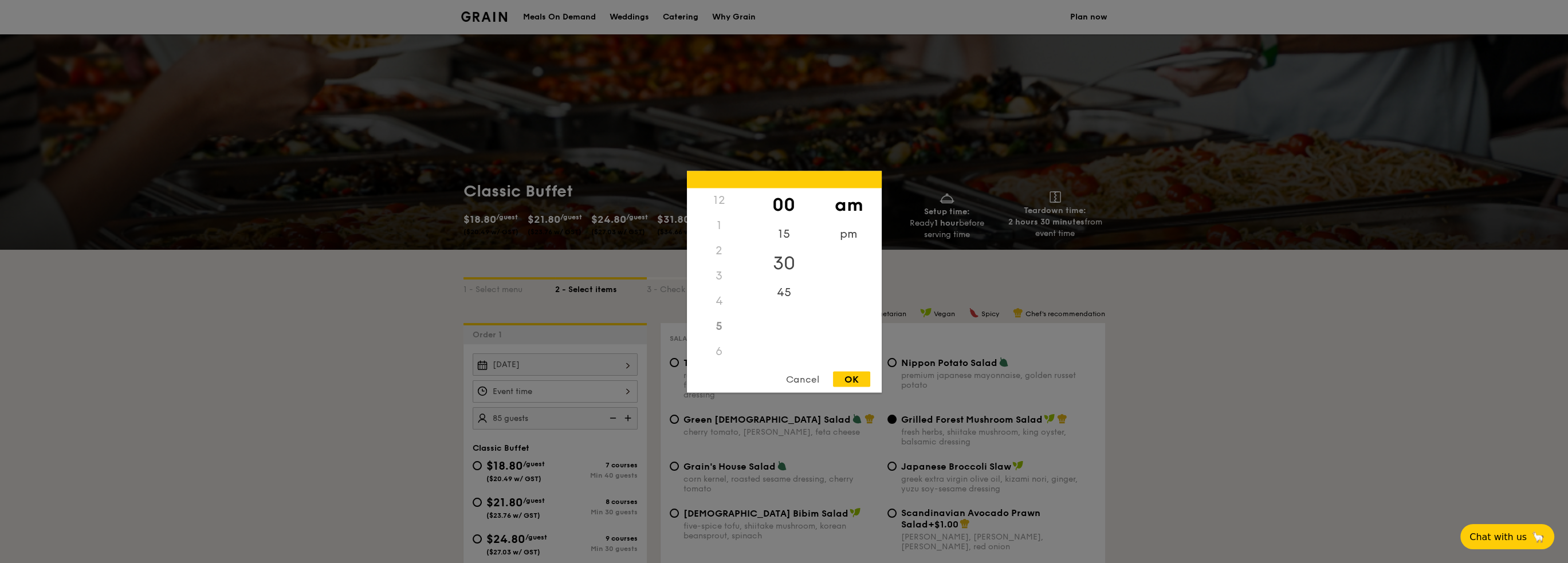
scroll to position [0, 0]
click at [848, 238] on div "pm" at bounding box center [849, 238] width 65 height 33
click at [719, 199] on div "12" at bounding box center [719, 204] width 65 height 33
click at [850, 381] on div "OK" at bounding box center [851, 378] width 37 height 15
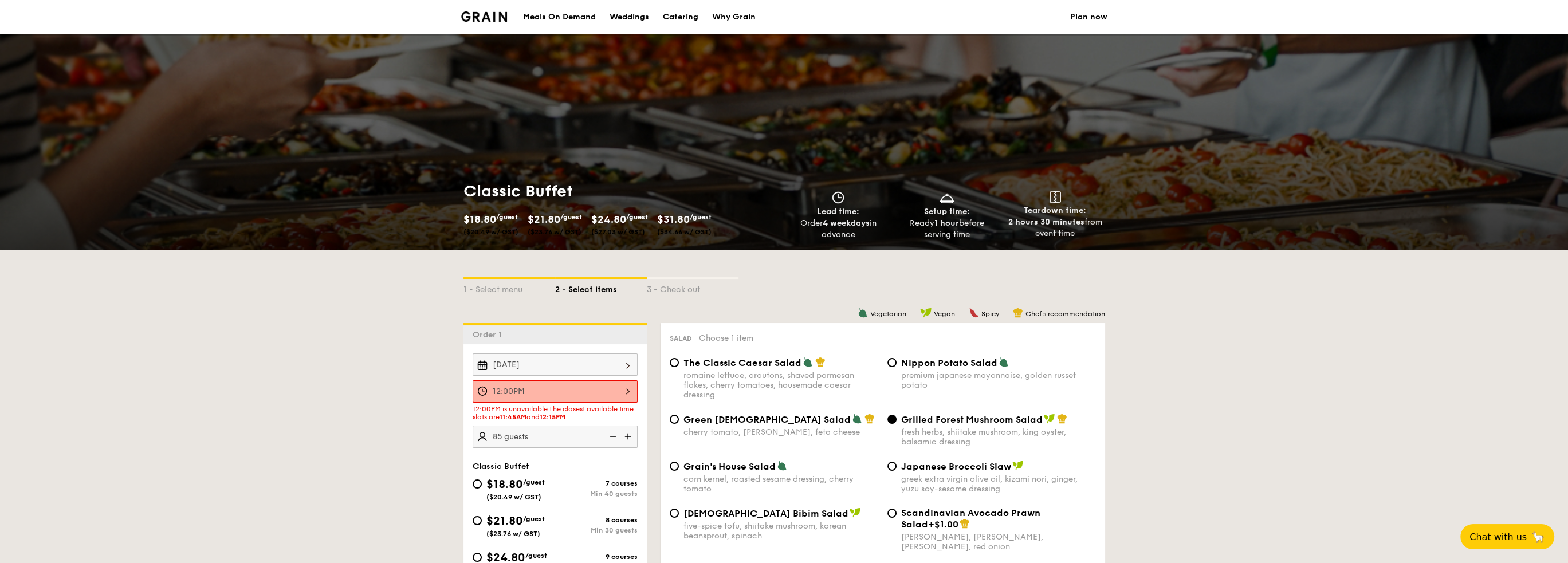
click at [629, 394] on div "12:00PM" at bounding box center [555, 391] width 165 height 23
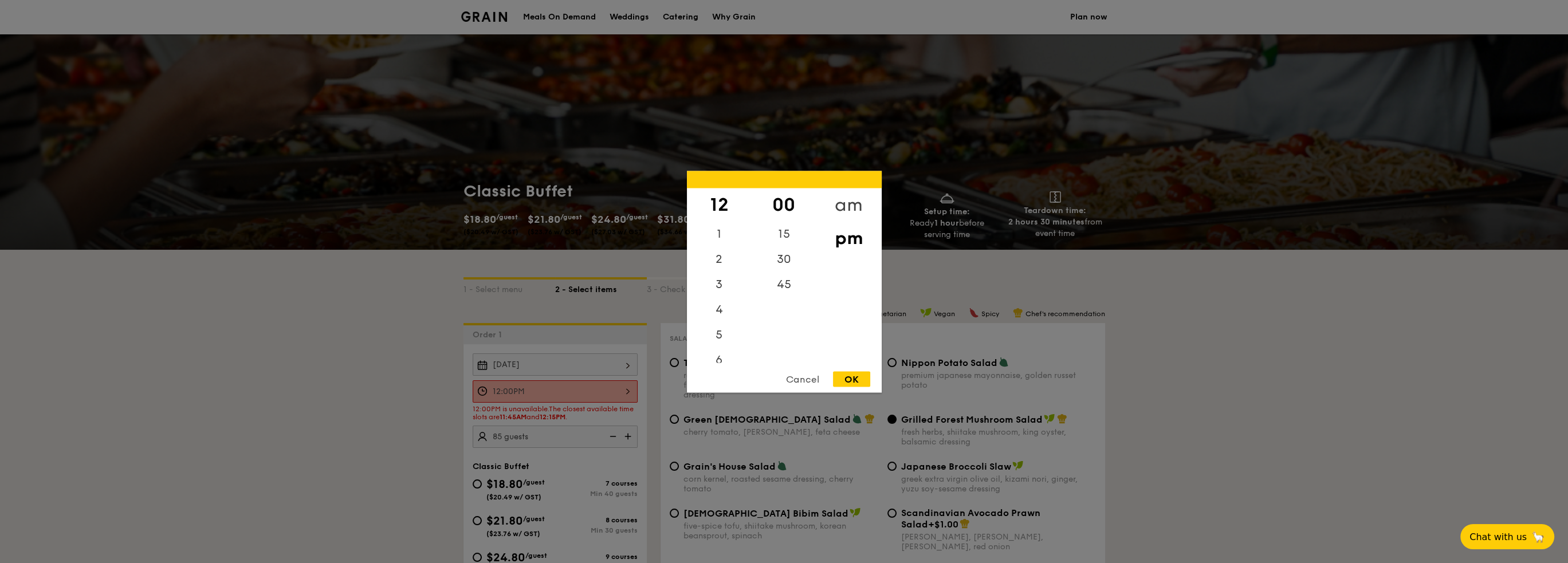
click at [844, 207] on div "am" at bounding box center [849, 204] width 65 height 33
click at [716, 345] on div "11" at bounding box center [719, 346] width 65 height 33
click at [769, 284] on div "45" at bounding box center [784, 288] width 65 height 33
click at [862, 380] on div "OK" at bounding box center [851, 378] width 37 height 15
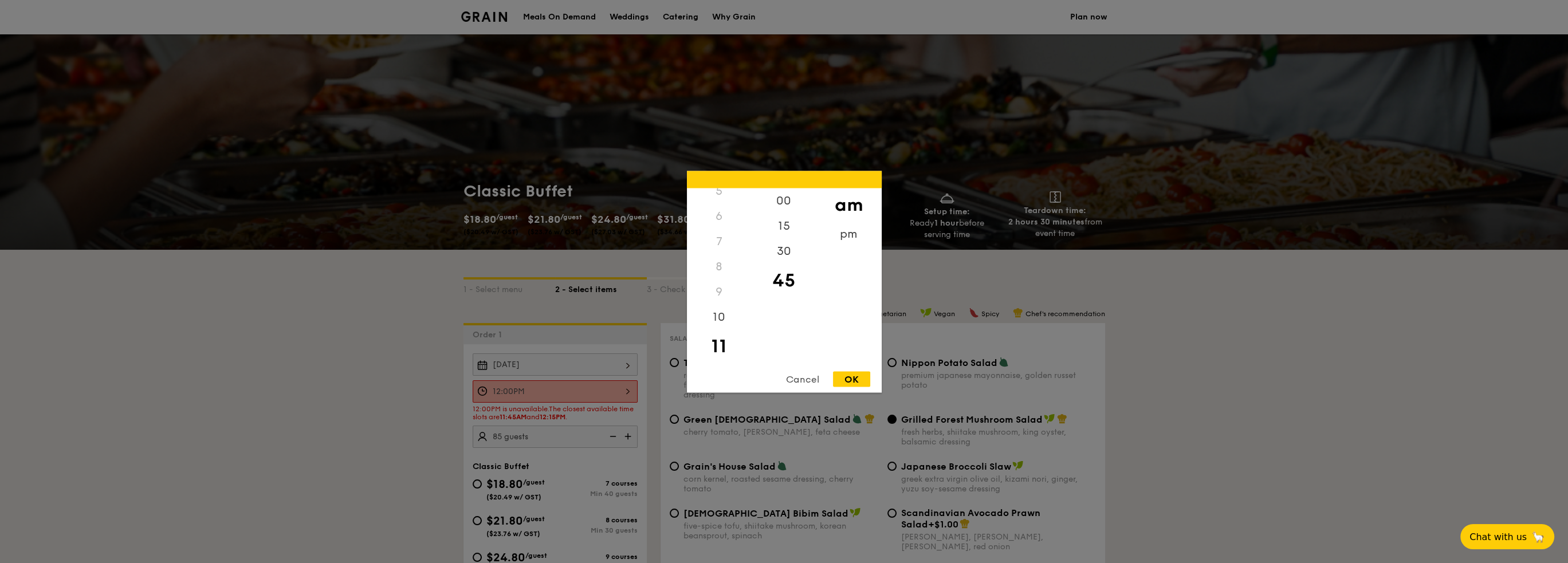
type input "11:45AM"
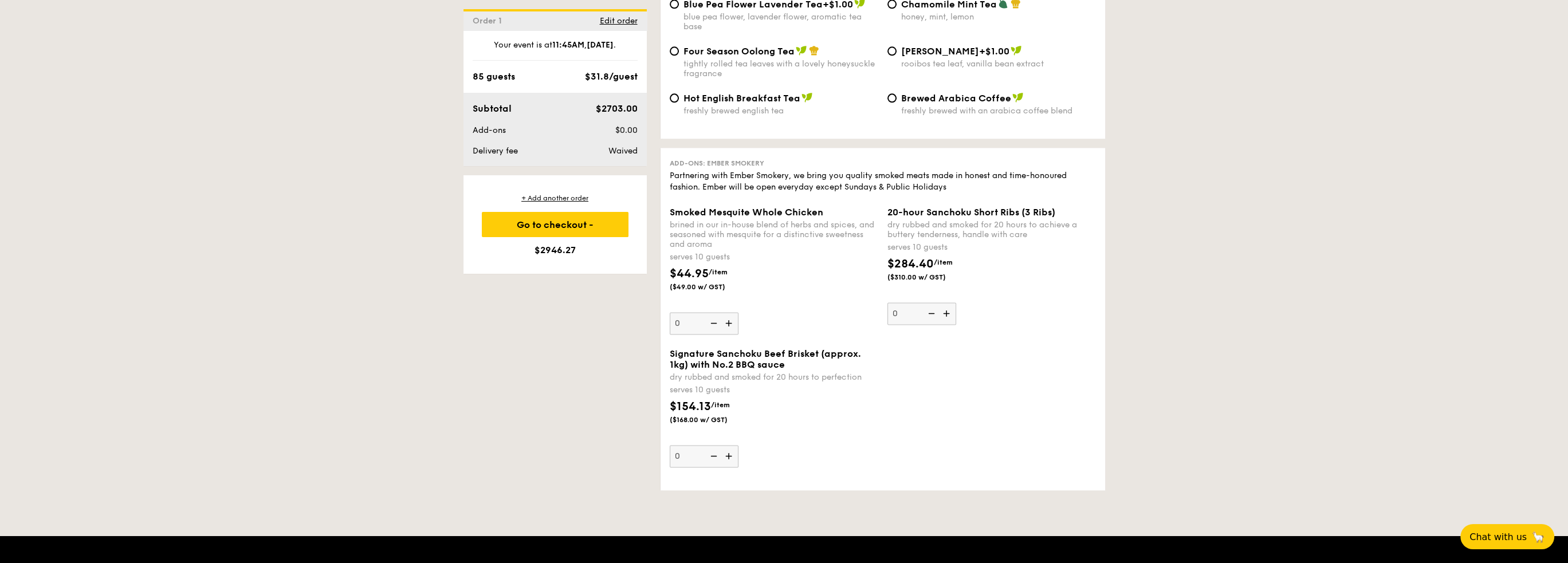
scroll to position [2808, 0]
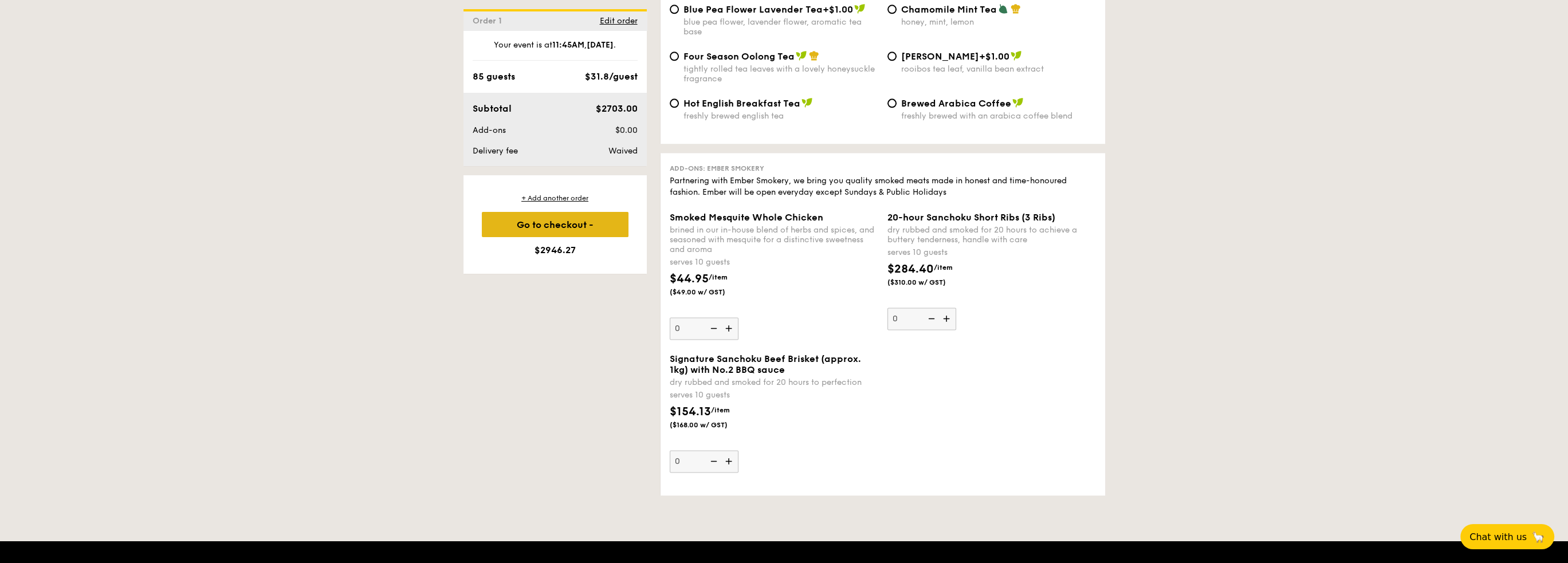
click at [584, 226] on div "Go to checkout - $2946.27" at bounding box center [555, 224] width 147 height 25
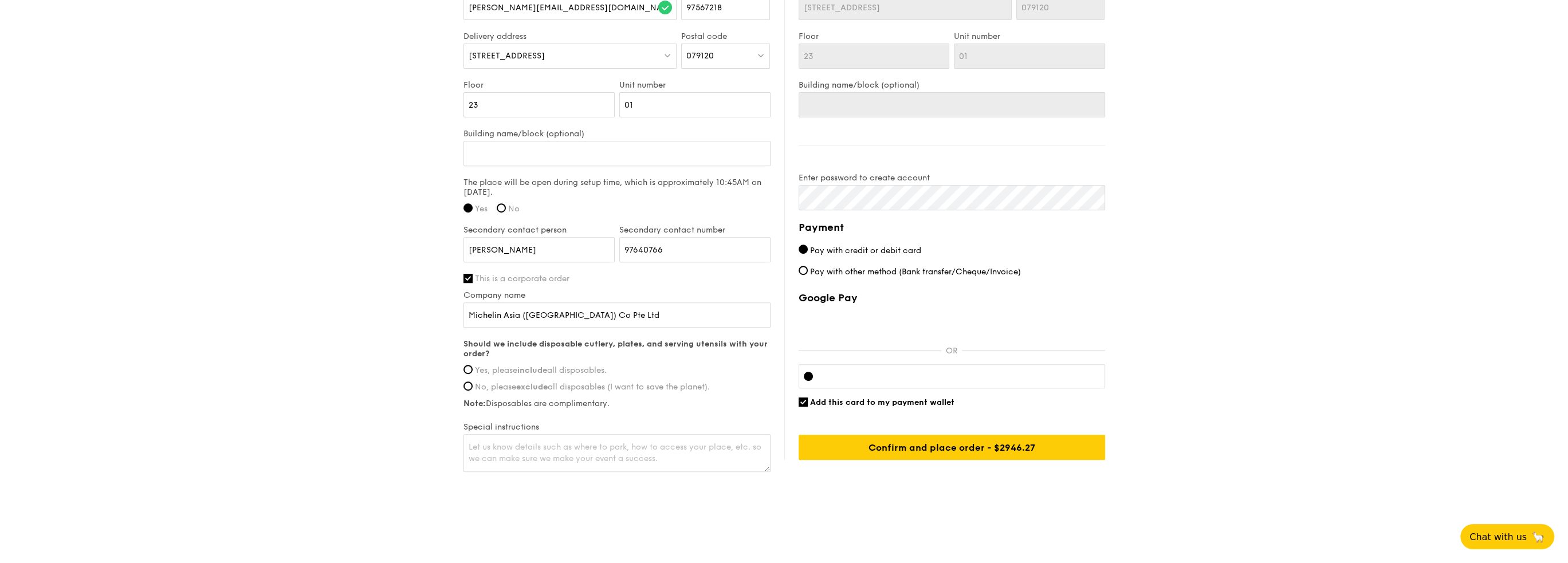
scroll to position [828, 0]
click at [805, 399] on input "Add this card to my payment wallet" at bounding box center [803, 402] width 9 height 9
checkbox input "false"
click at [890, 437] on input "Confirm and place order - $2946.27" at bounding box center [952, 447] width 307 height 25
click at [467, 366] on input "Yes, please include all disposables." at bounding box center [467, 369] width 9 height 9
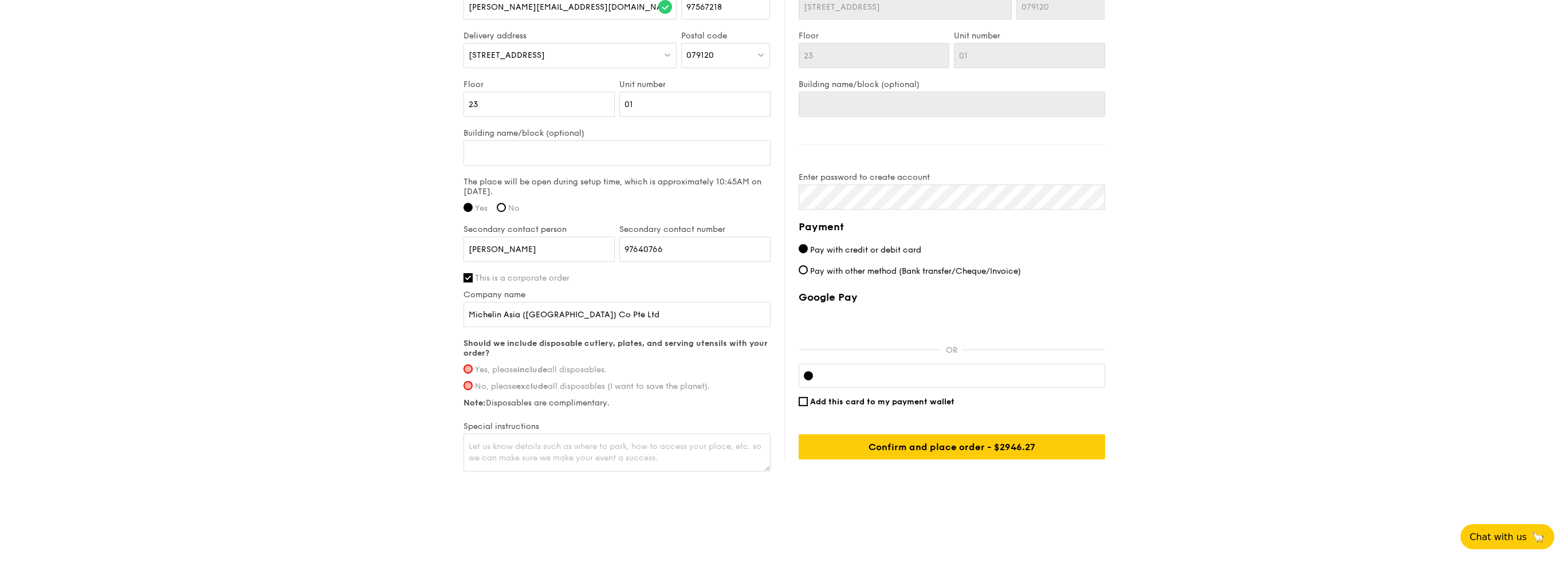
radio input "true"
click at [875, 448] on input "Confirm and place order - $2946.27" at bounding box center [952, 447] width 307 height 25
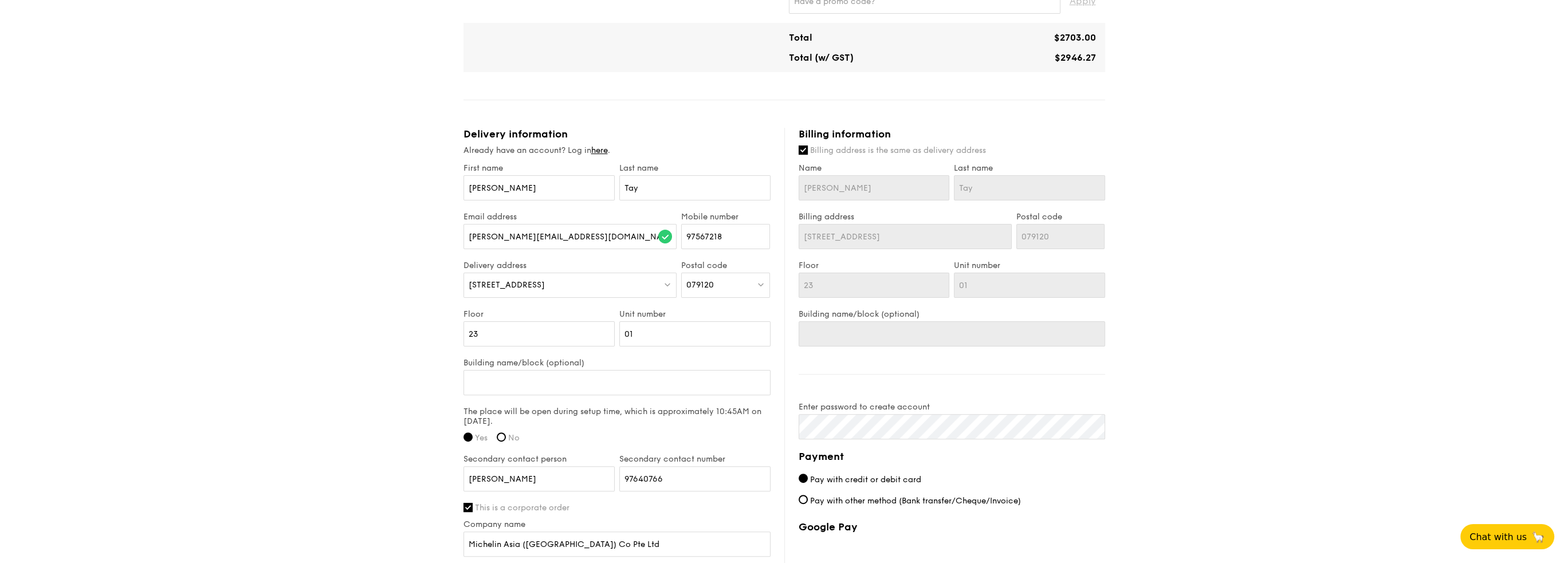
scroll to position [600, 0]
click at [726, 230] on input "97567218" at bounding box center [725, 236] width 89 height 25
click at [685, 234] on input "97567218" at bounding box center [725, 236] width 89 height 25
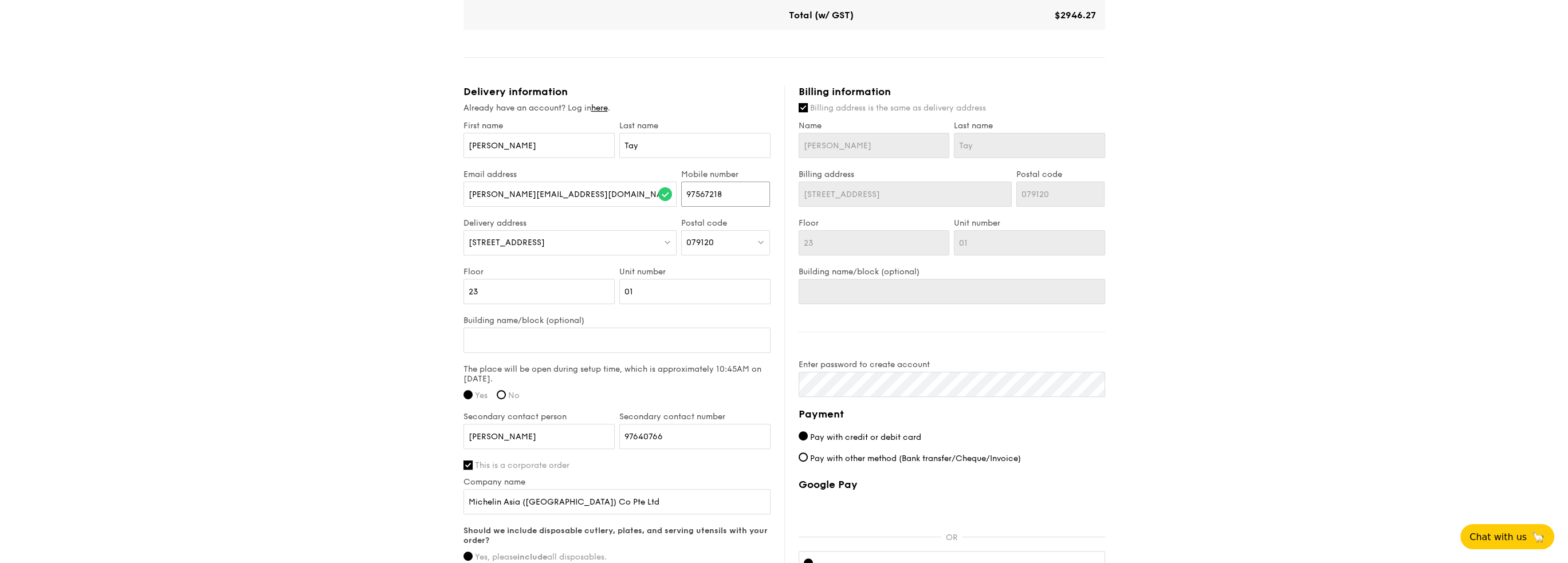
scroll to position [830, 0]
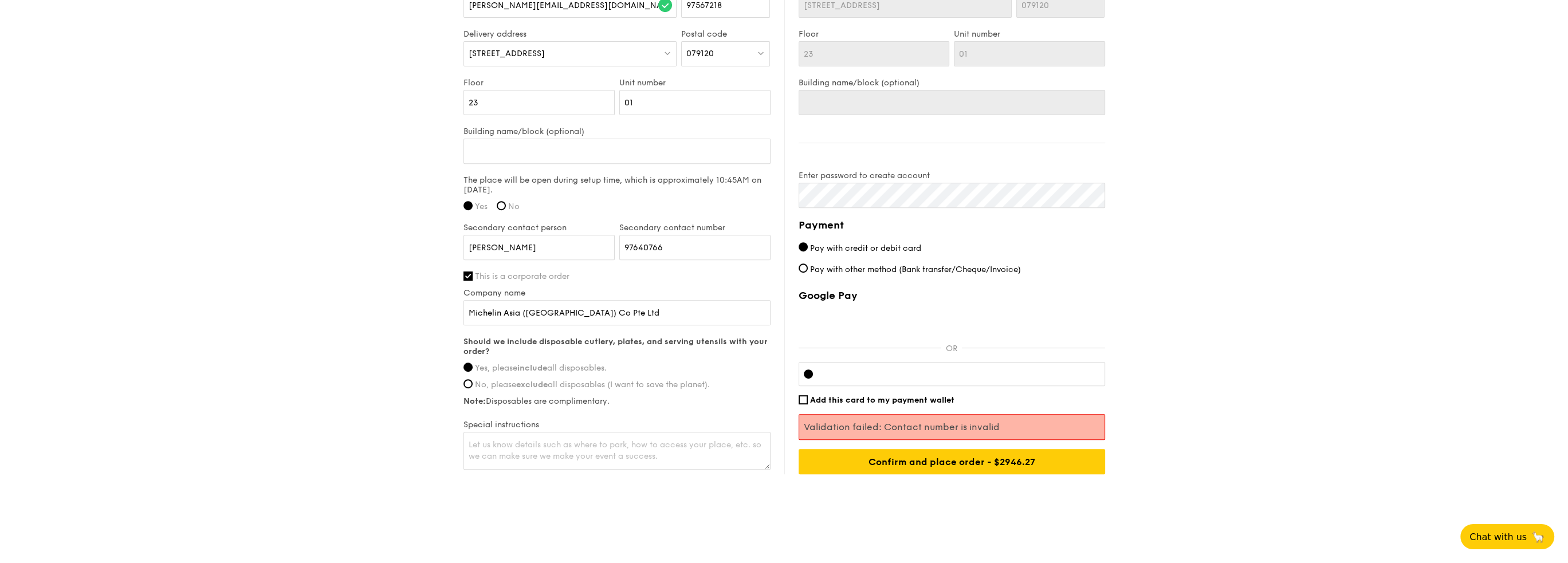
click at [843, 428] on p "Validation failed: Contact number is invalid" at bounding box center [951, 427] width 296 height 11
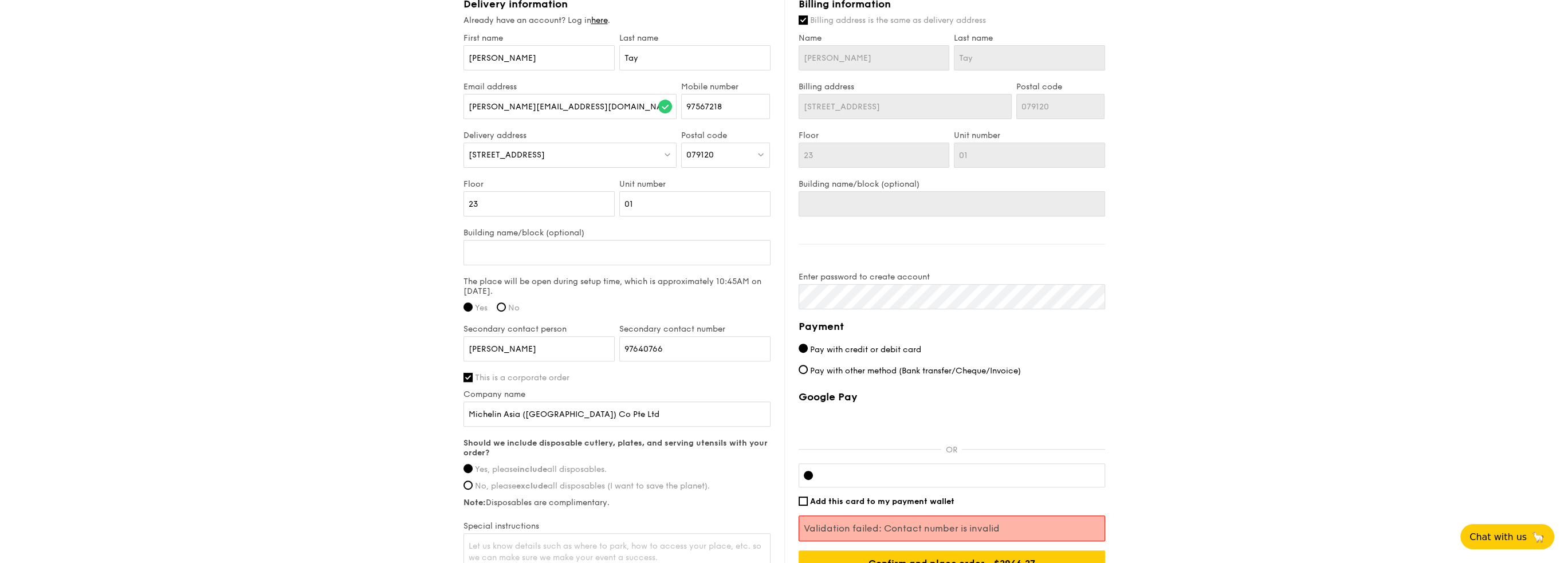
scroll to position [716, 0]
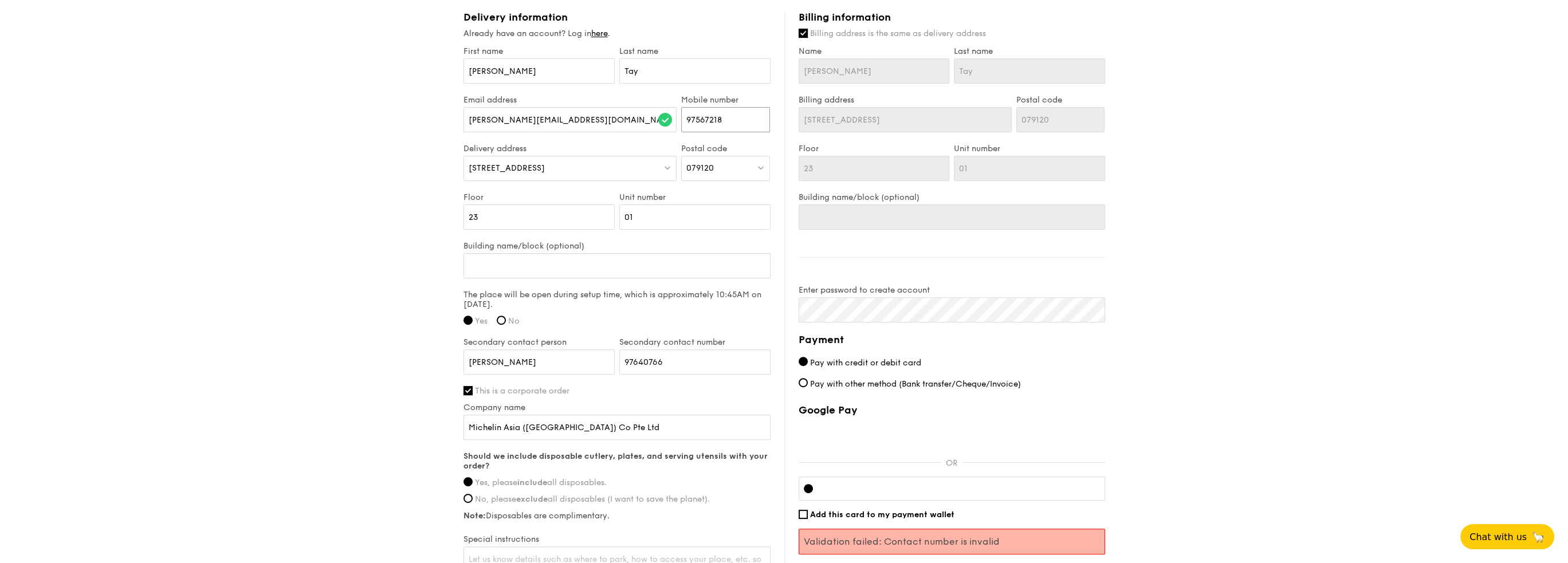
click at [688, 121] on input "97567218" at bounding box center [725, 119] width 89 height 25
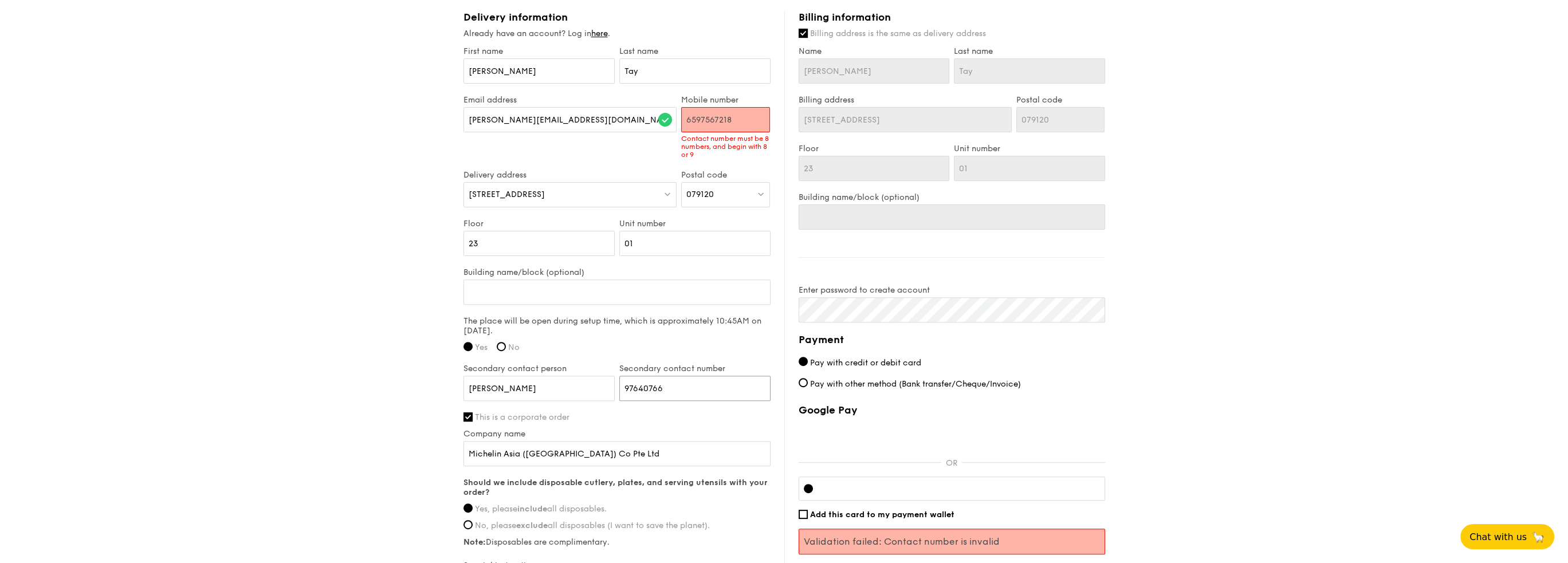
click at [623, 357] on div "First name [PERSON_NAME] Last name Tay Email address [PERSON_NAME][EMAIL_ADDRES…" at bounding box center [617, 329] width 307 height 567
click at [700, 117] on input "6597567218" at bounding box center [725, 119] width 89 height 25
type input "97567218"
click at [683, 387] on div "First name [PERSON_NAME] Last name Tay Email address [PERSON_NAME][EMAIL_ADDRES…" at bounding box center [617, 329] width 307 height 567
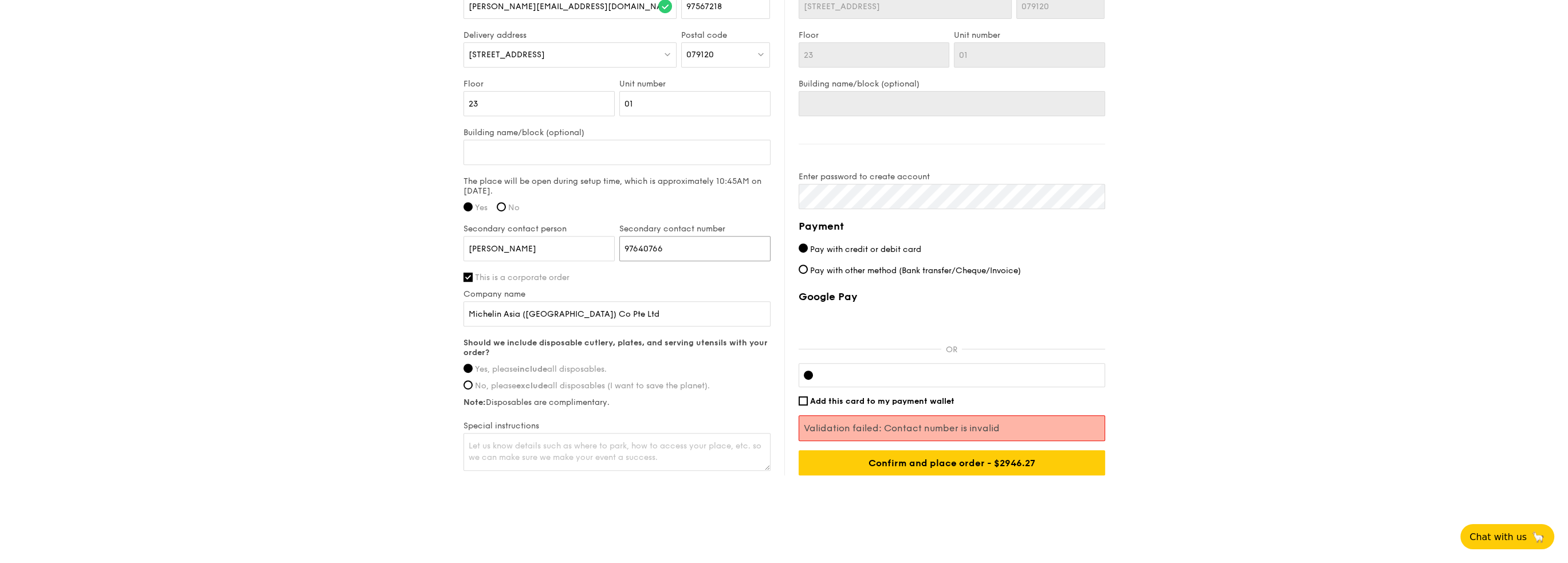
scroll to position [830, 0]
click at [925, 460] on input "Confirm and place order - $2946.27" at bounding box center [952, 462] width 307 height 25
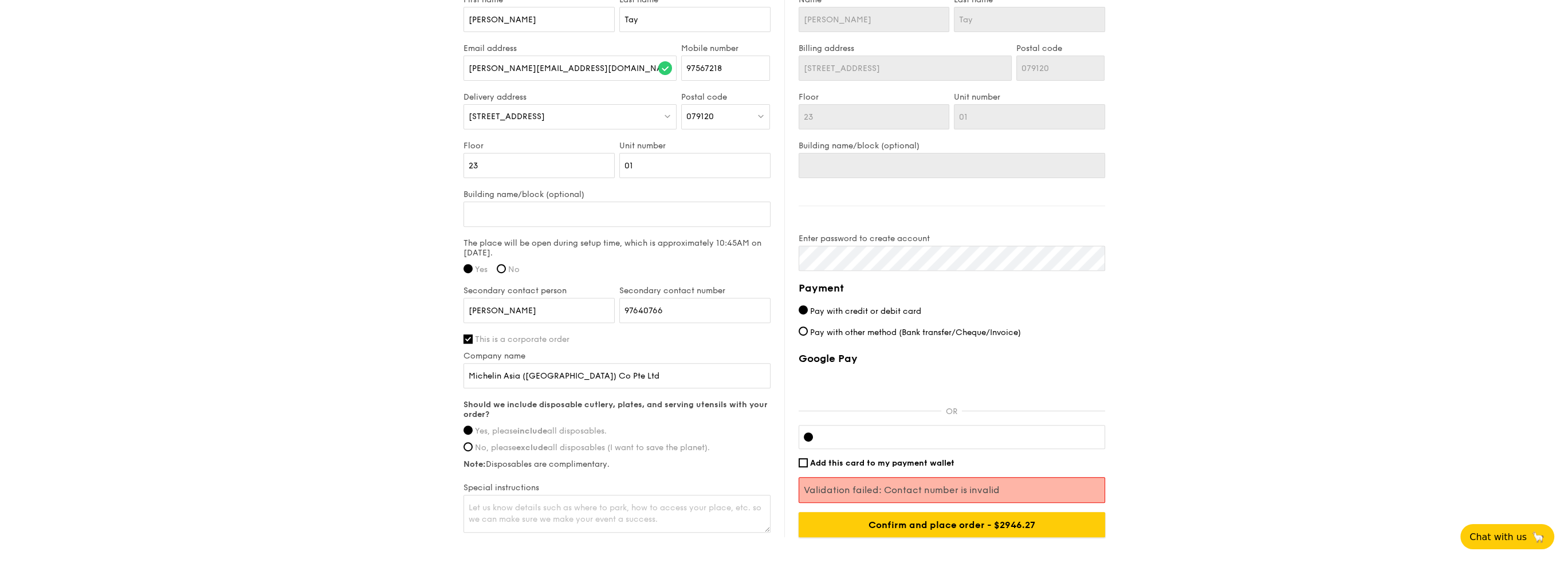
scroll to position [773, 0]
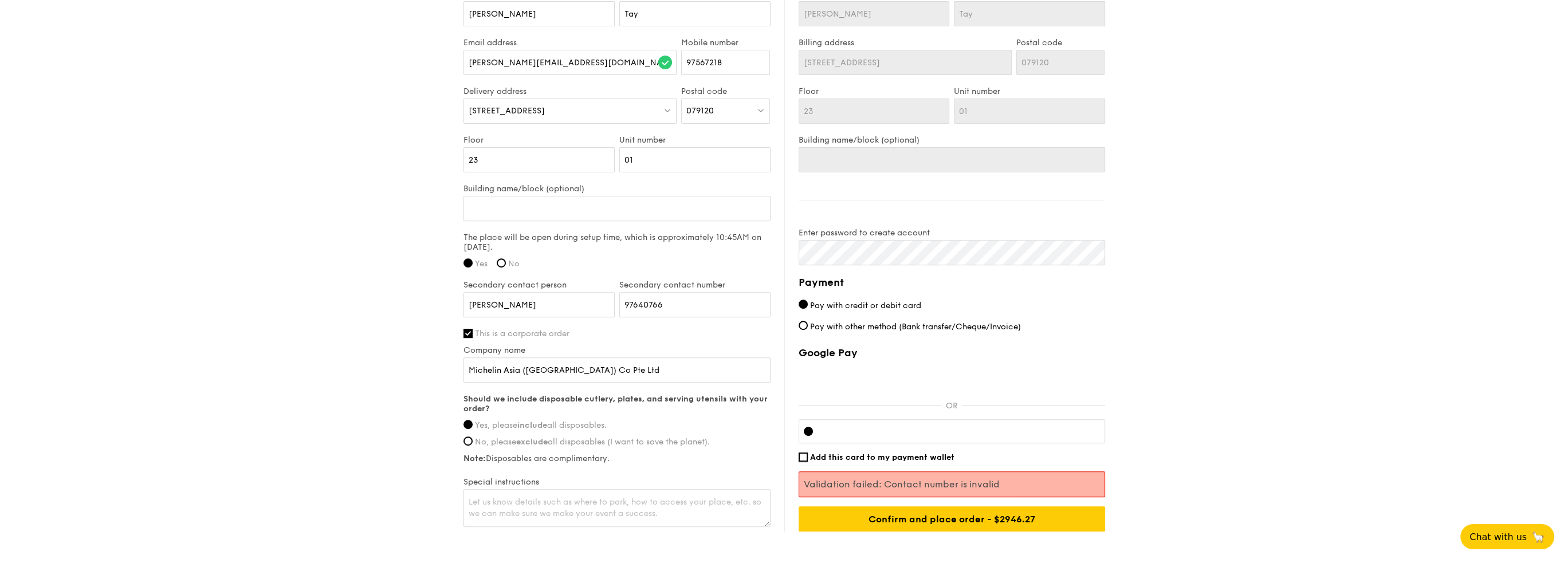
drag, startPoint x: 799, startPoint y: 454, endPoint x: 835, endPoint y: 465, distance: 37.6
click at [800, 454] on input "Add this card to my payment wallet" at bounding box center [803, 457] width 9 height 9
click at [883, 517] on input "Confirm and place order - $2946.27" at bounding box center [952, 519] width 307 height 25
click at [802, 456] on input "Add this card to my payment wallet" at bounding box center [803, 457] width 9 height 9
checkbox input "false"
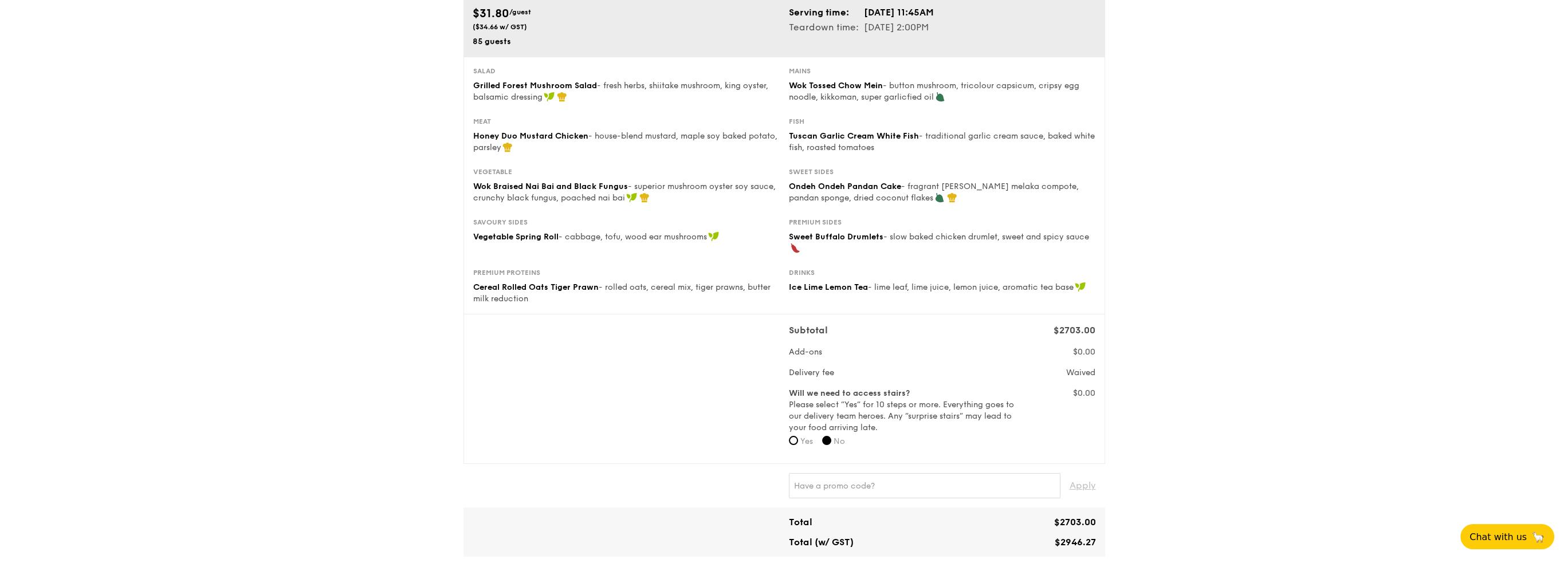
scroll to position [114, 0]
